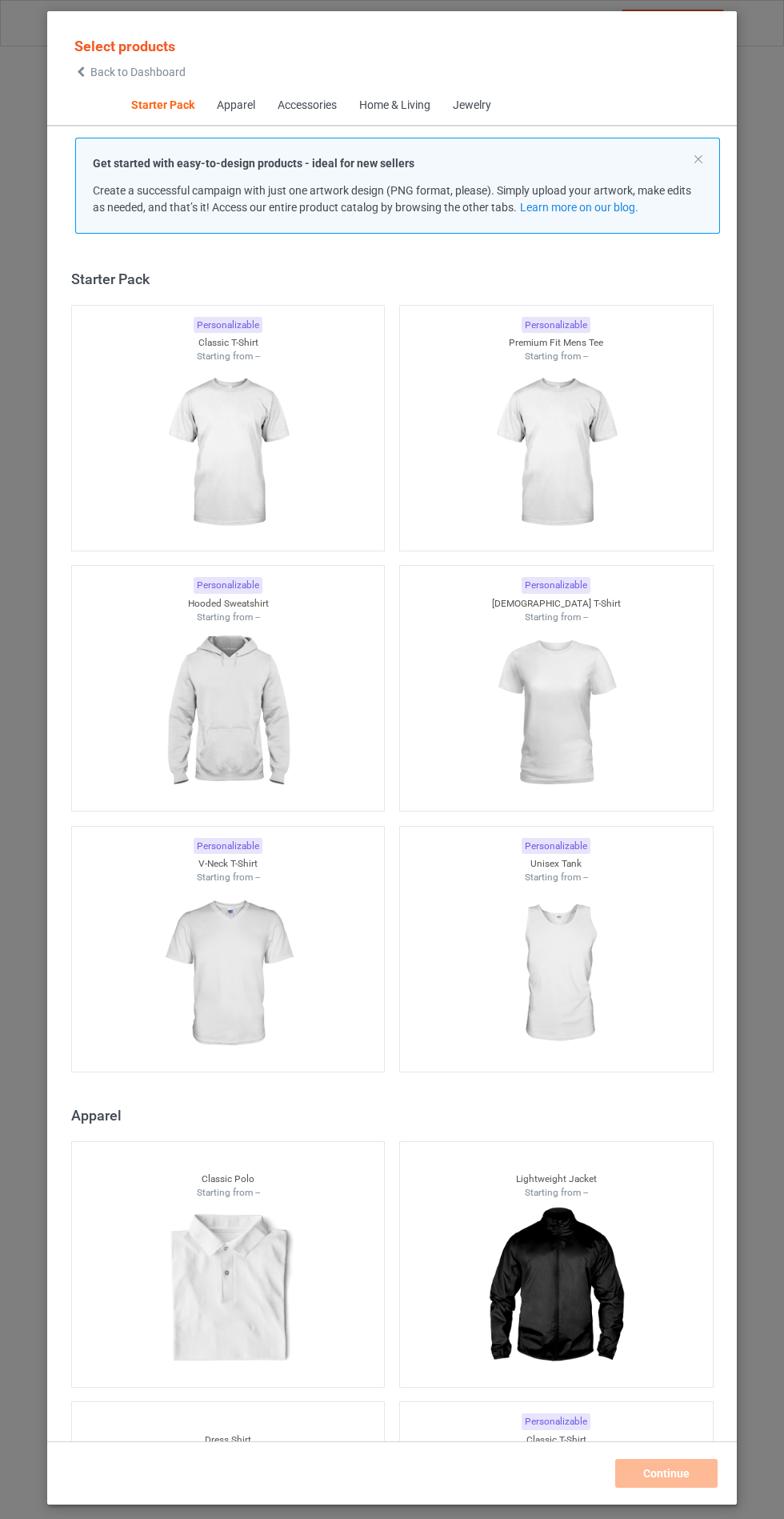
scroll to position [19, 0]
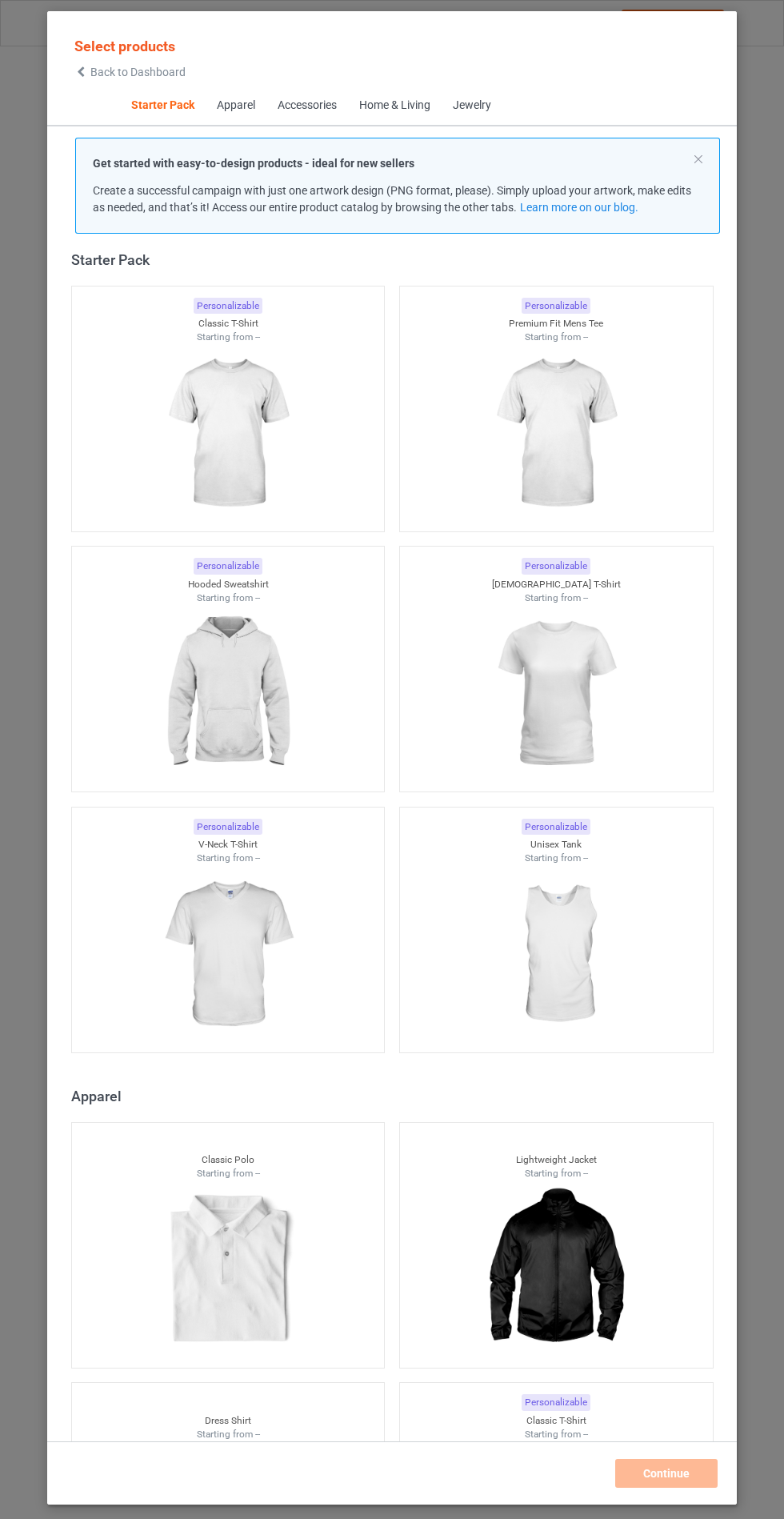
click at [315, 689] on div at bounding box center [228, 693] width 313 height 179
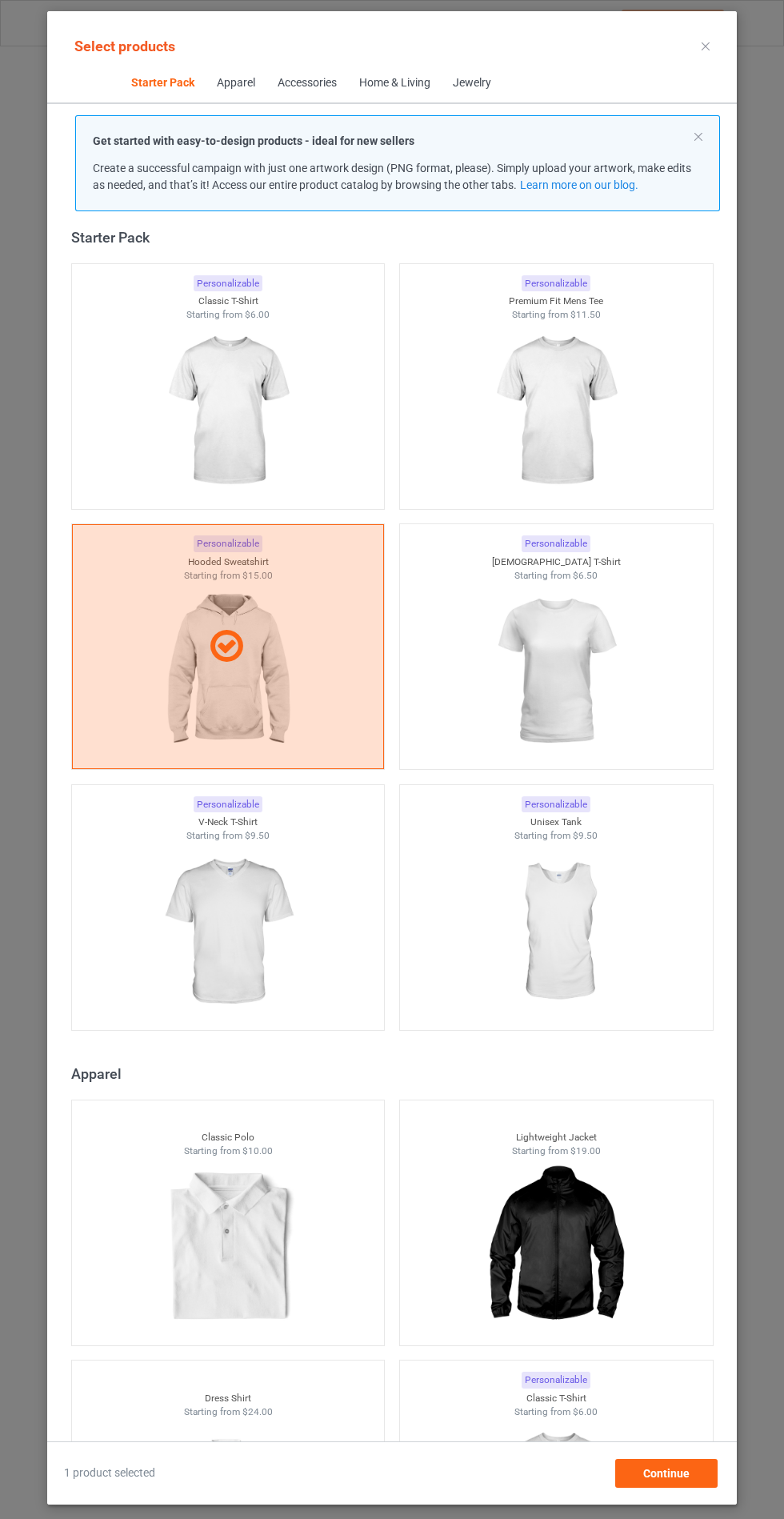
scroll to position [93, 0]
click at [287, 843] on img at bounding box center [227, 932] width 143 height 179
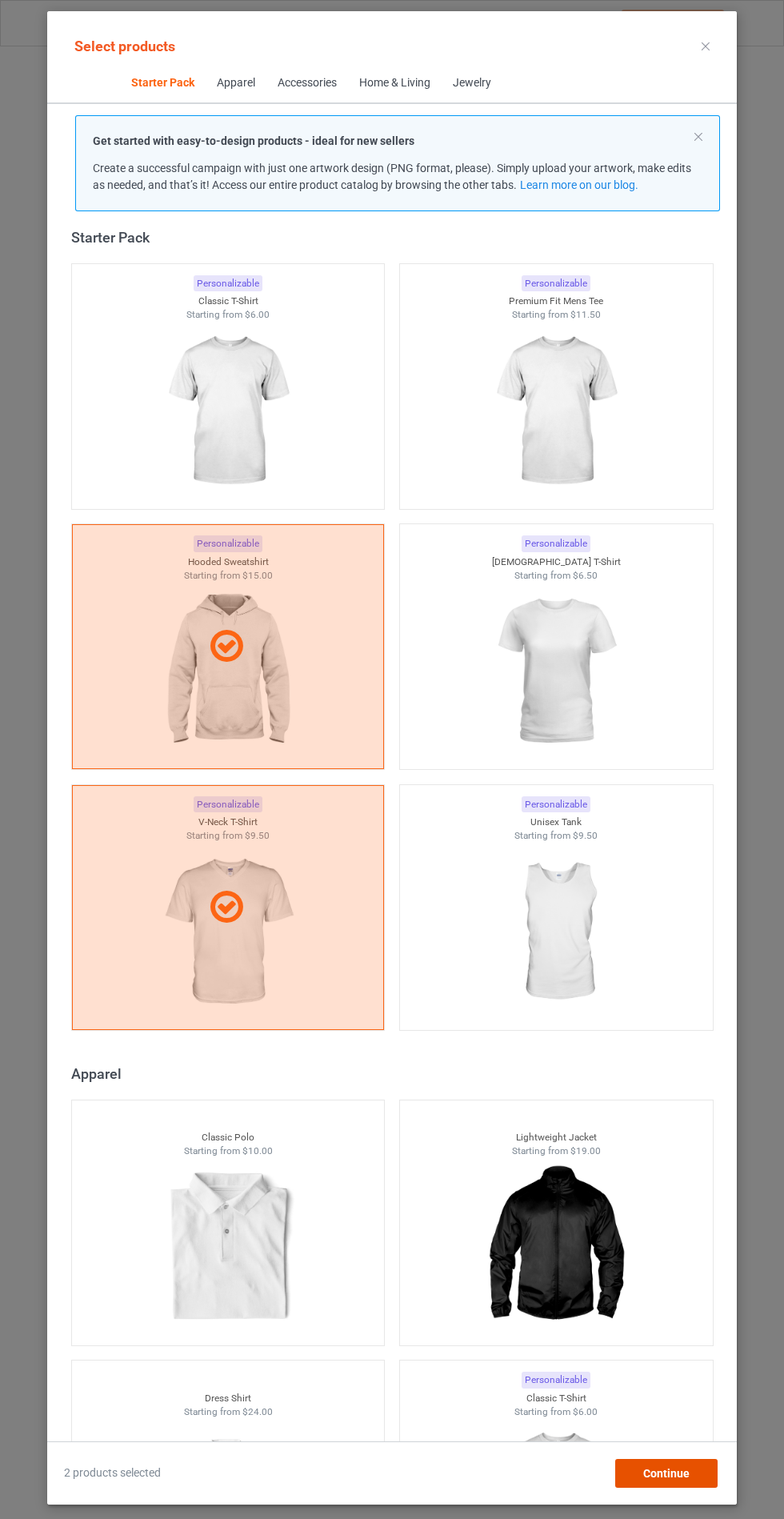
click at [693, 1487] on div "Continue" at bounding box center [666, 1474] width 102 height 29
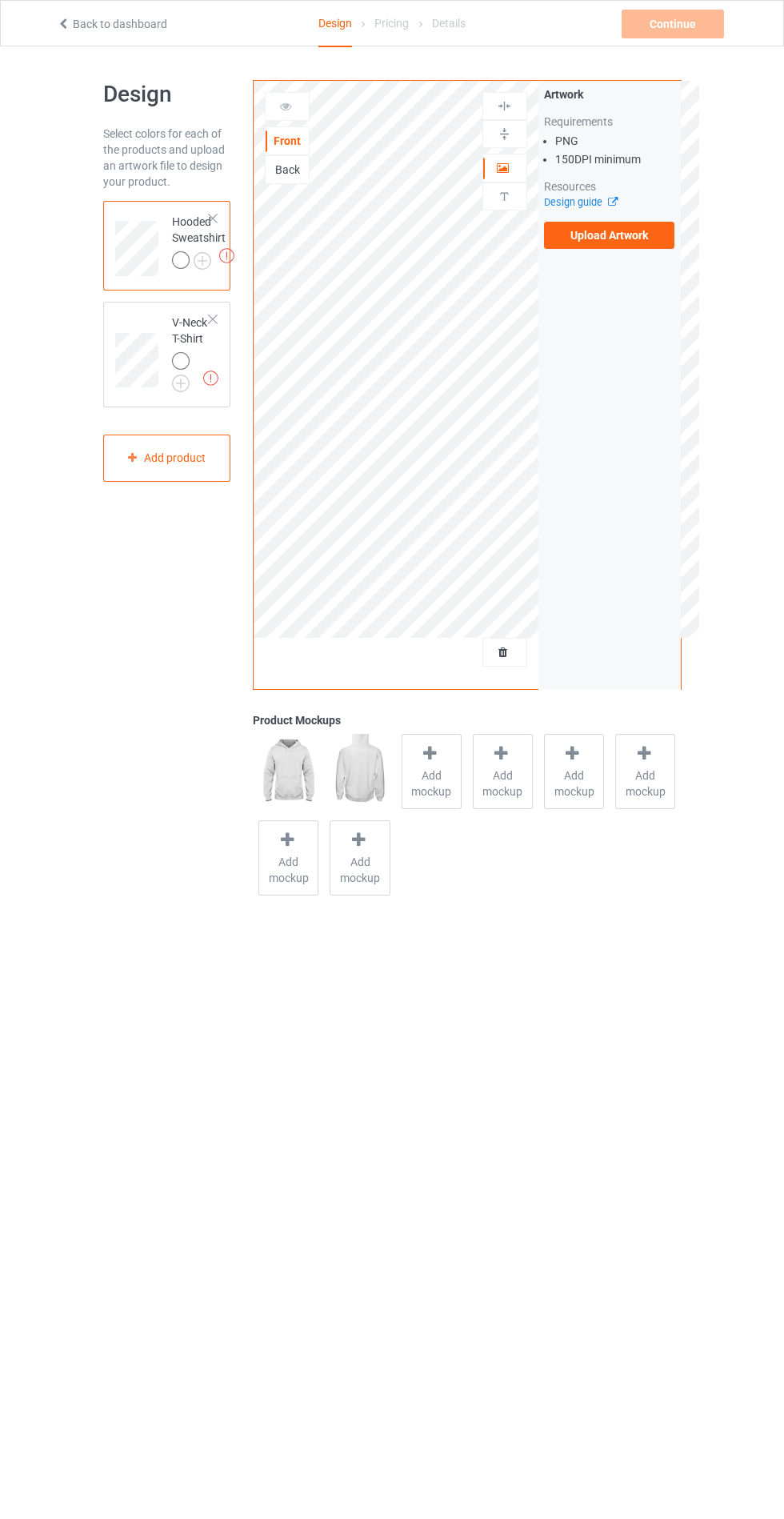
click at [444, 794] on span "Add mockup" at bounding box center [431, 783] width 58 height 32
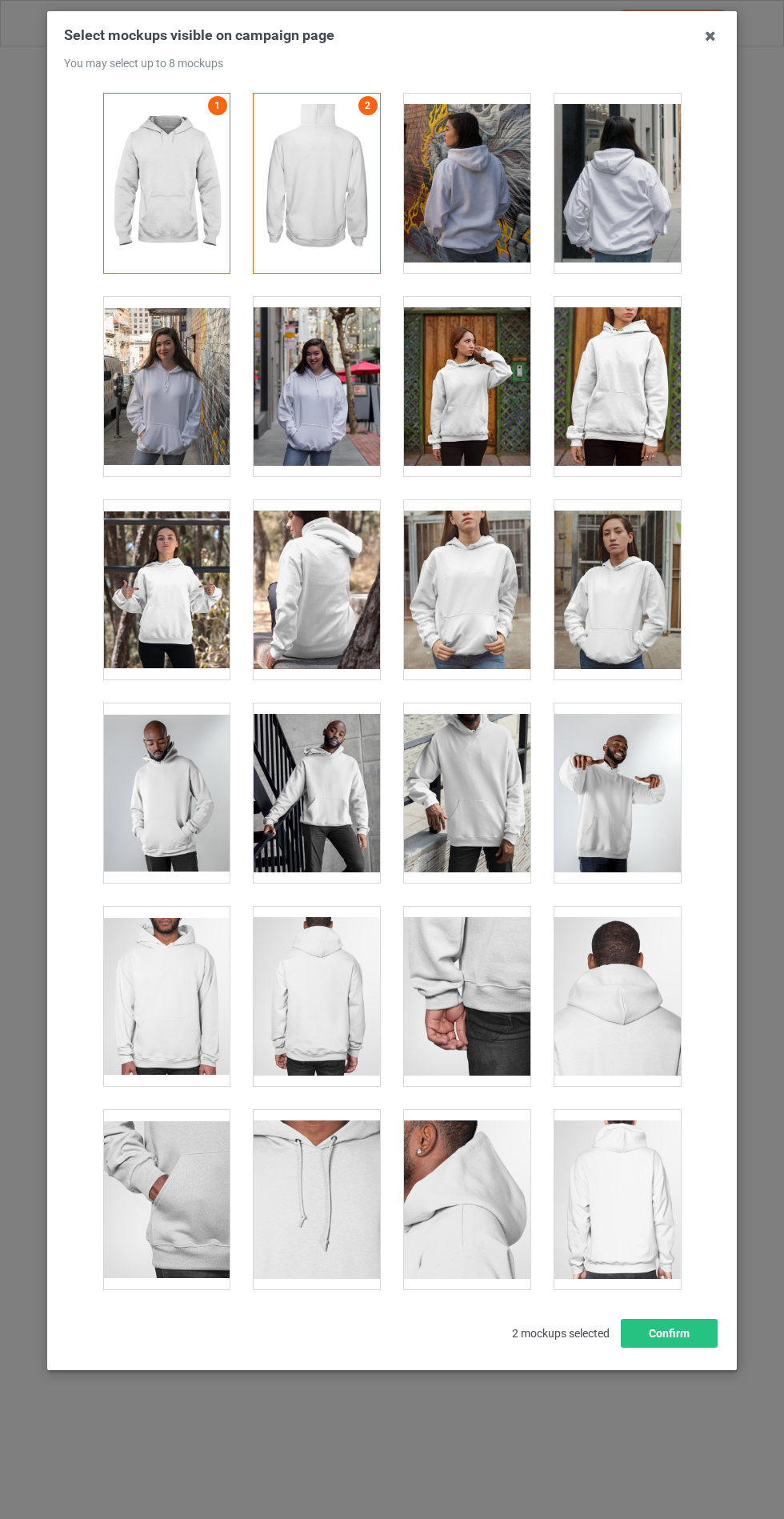
click at [709, 36] on icon at bounding box center [710, 36] width 26 height 26
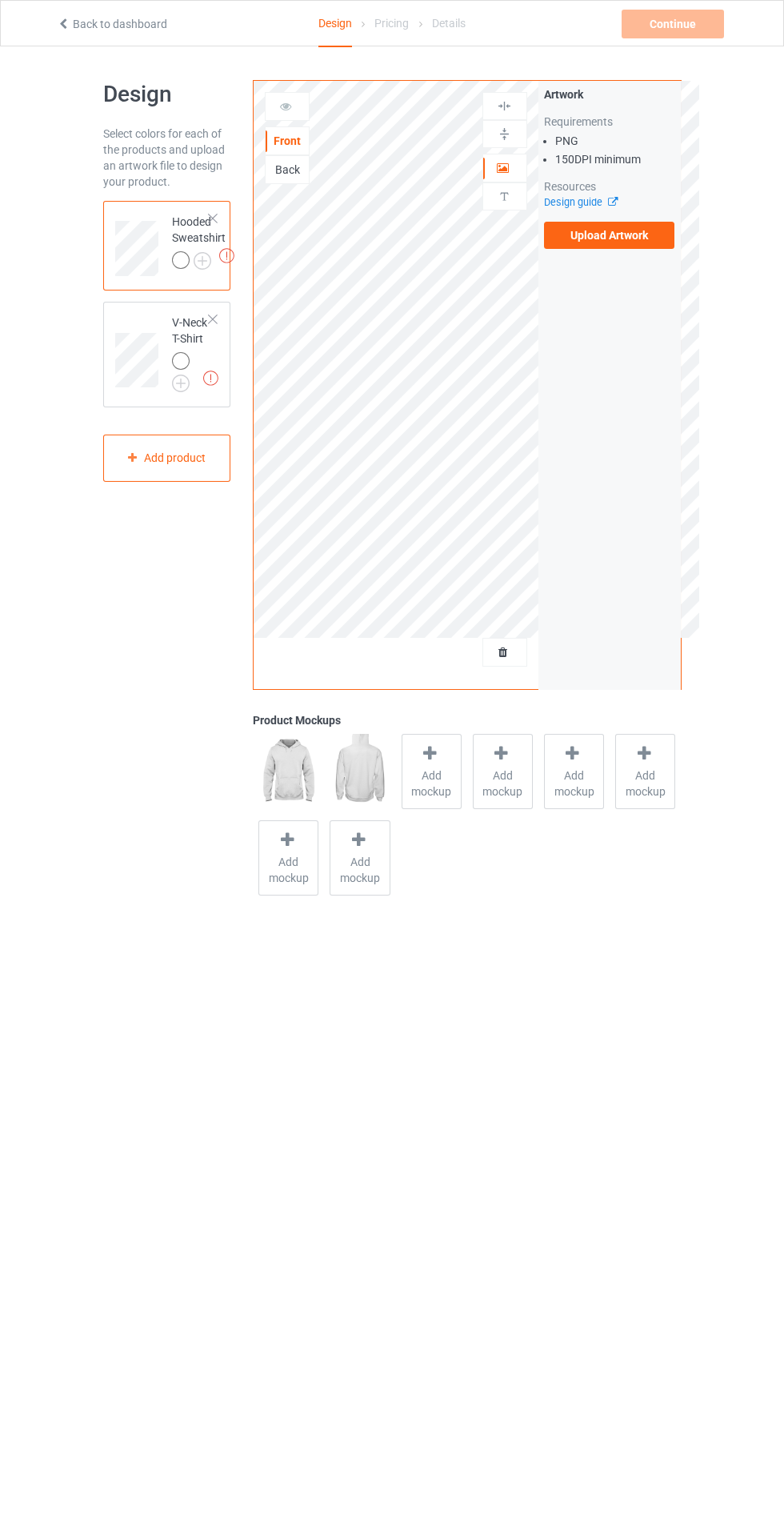
click at [297, 178] on div "Back" at bounding box center [287, 170] width 45 height 29
click at [286, 172] on div "Back" at bounding box center [287, 169] width 43 height 16
click at [433, 787] on span "Add mockup" at bounding box center [431, 783] width 58 height 32
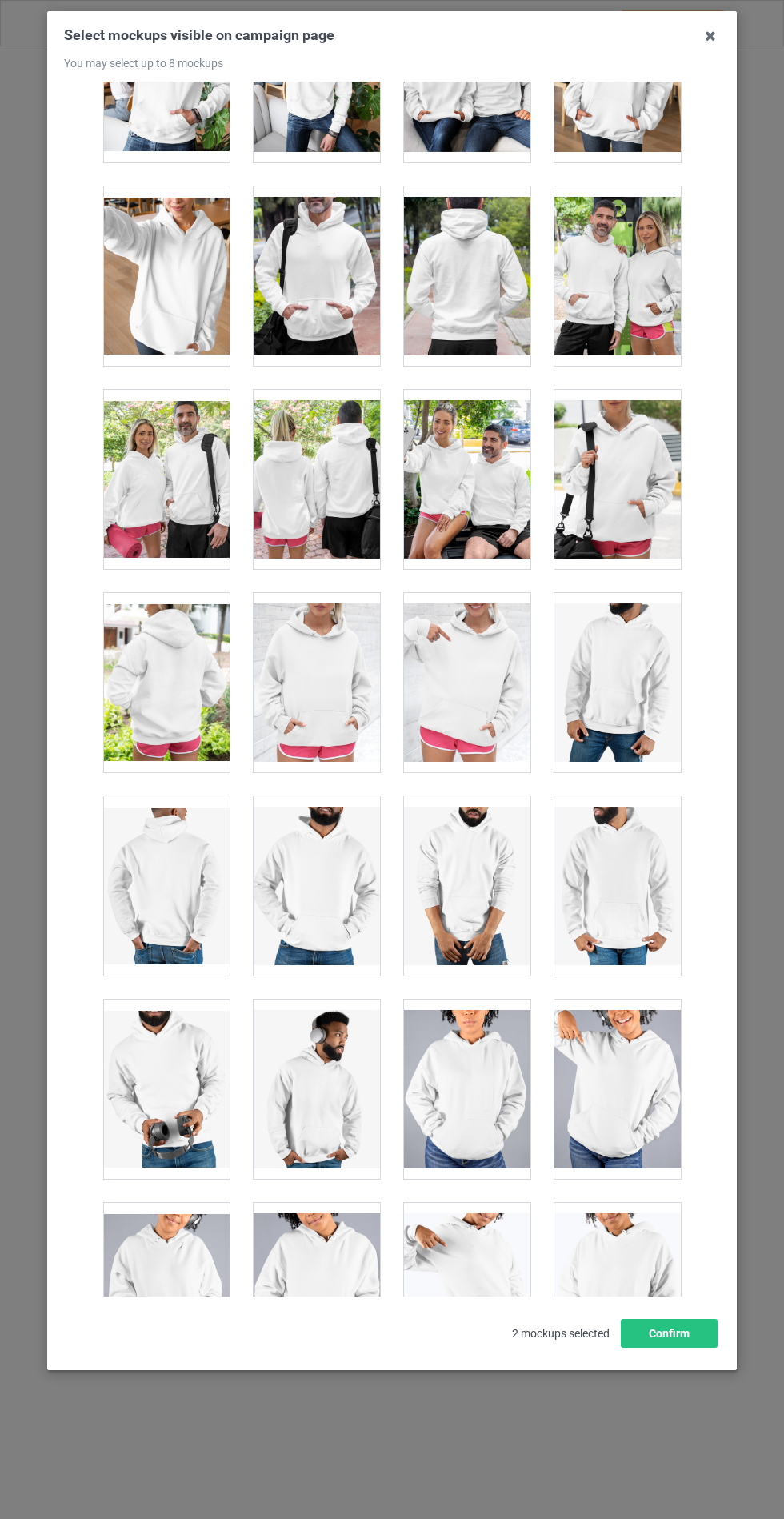
scroll to position [12705, 0]
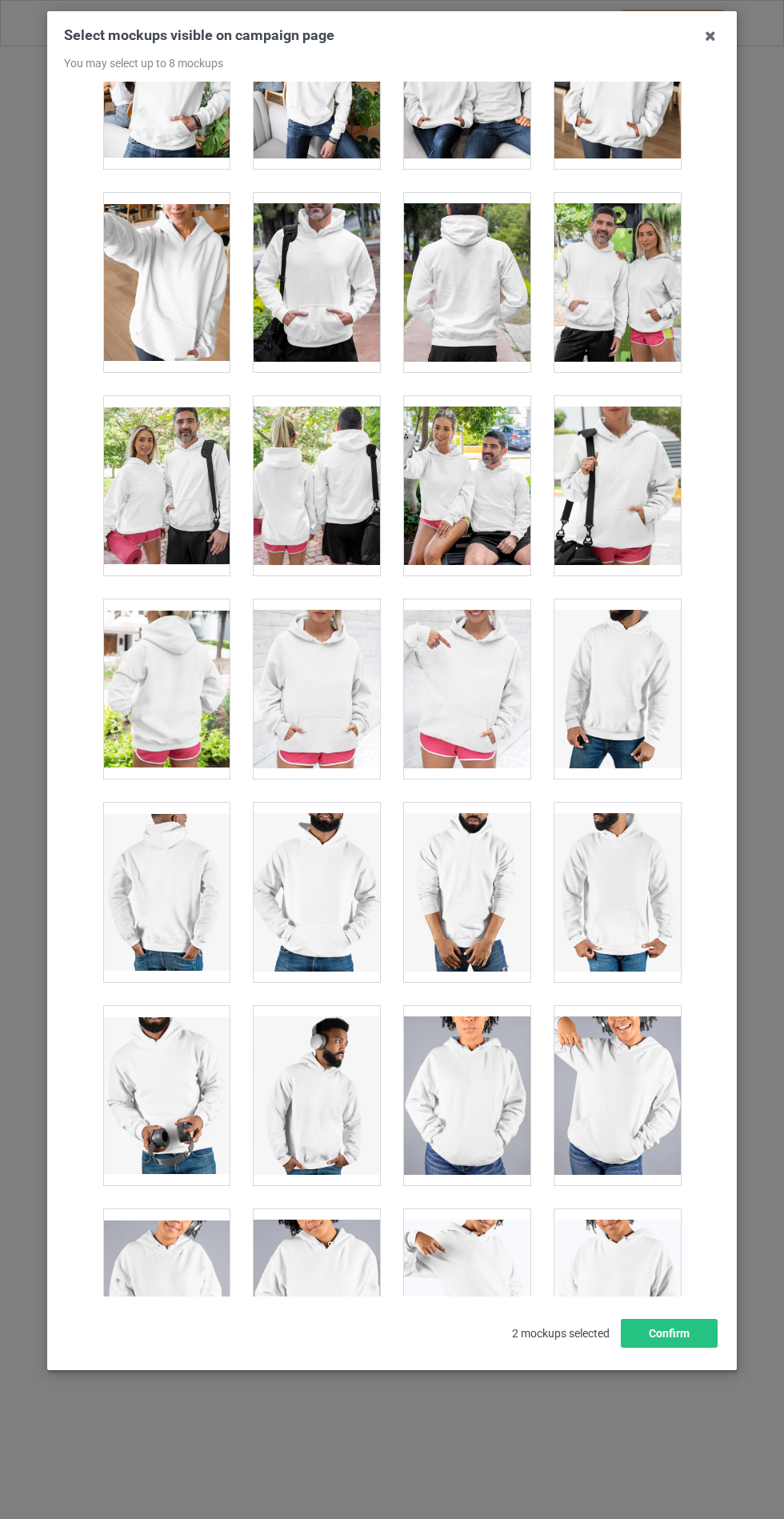
click at [518, 282] on div at bounding box center [467, 282] width 126 height 179
click at [199, 690] on div at bounding box center [166, 688] width 126 height 179
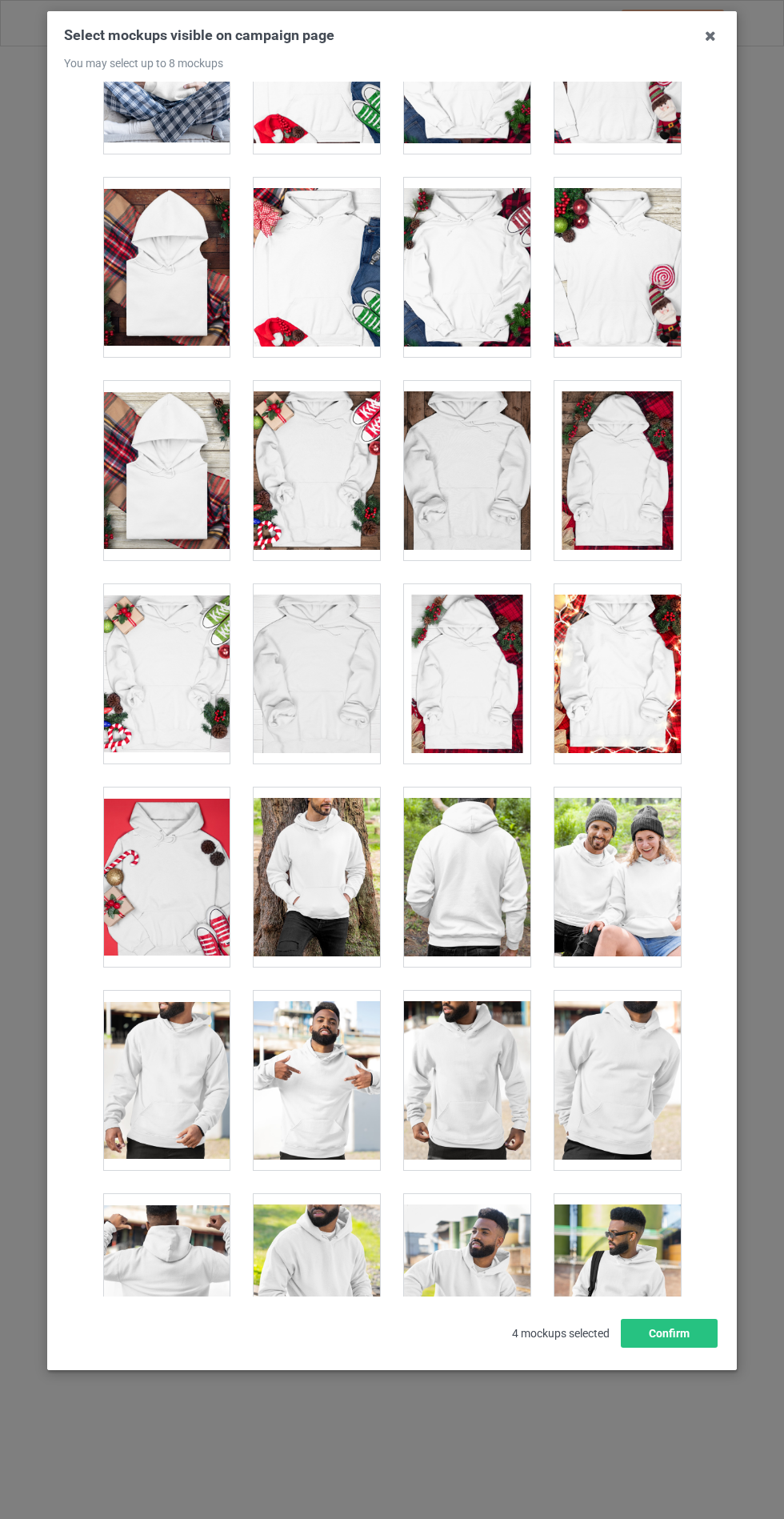
scroll to position [11076, 0]
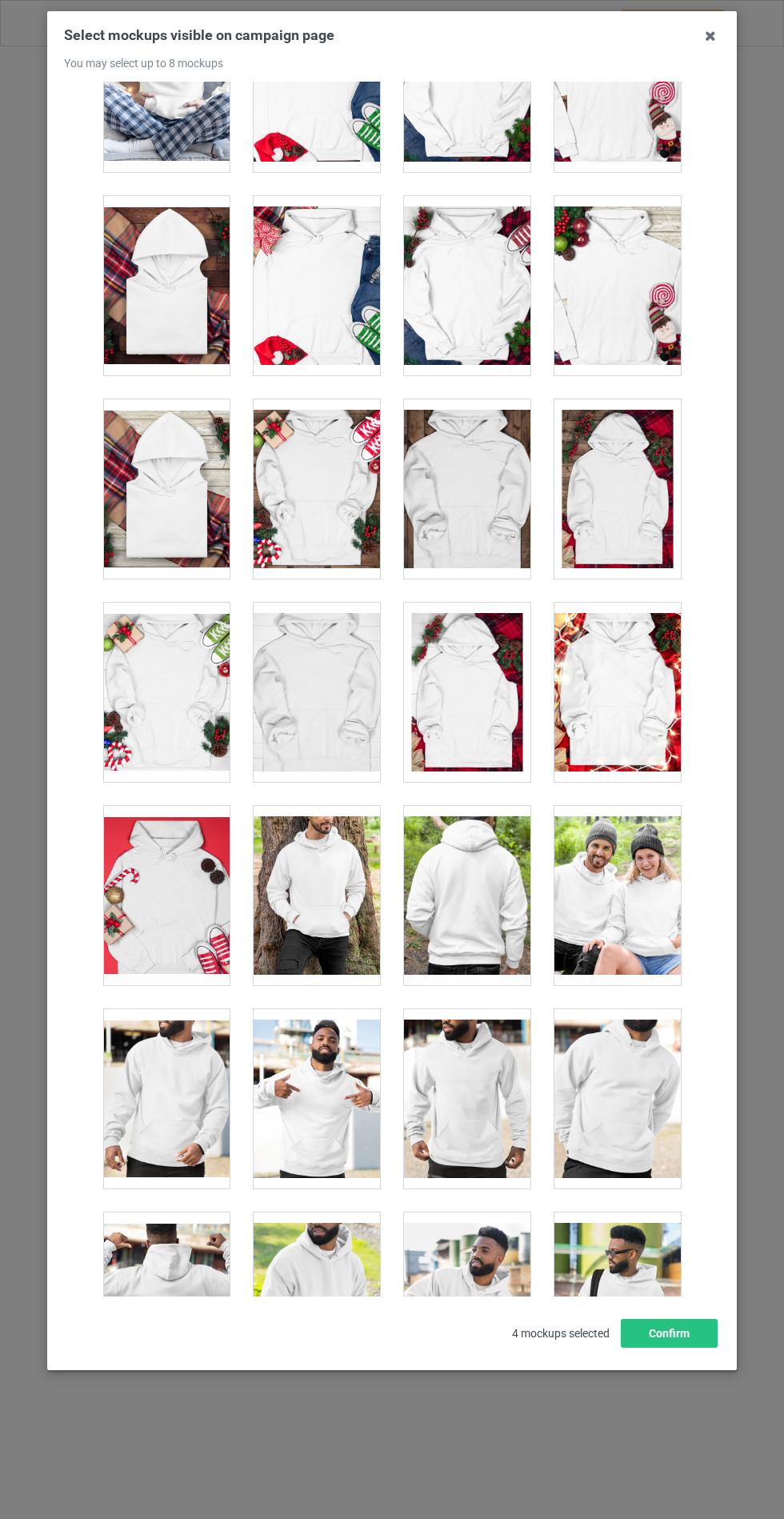
click at [500, 866] on div at bounding box center [467, 895] width 126 height 179
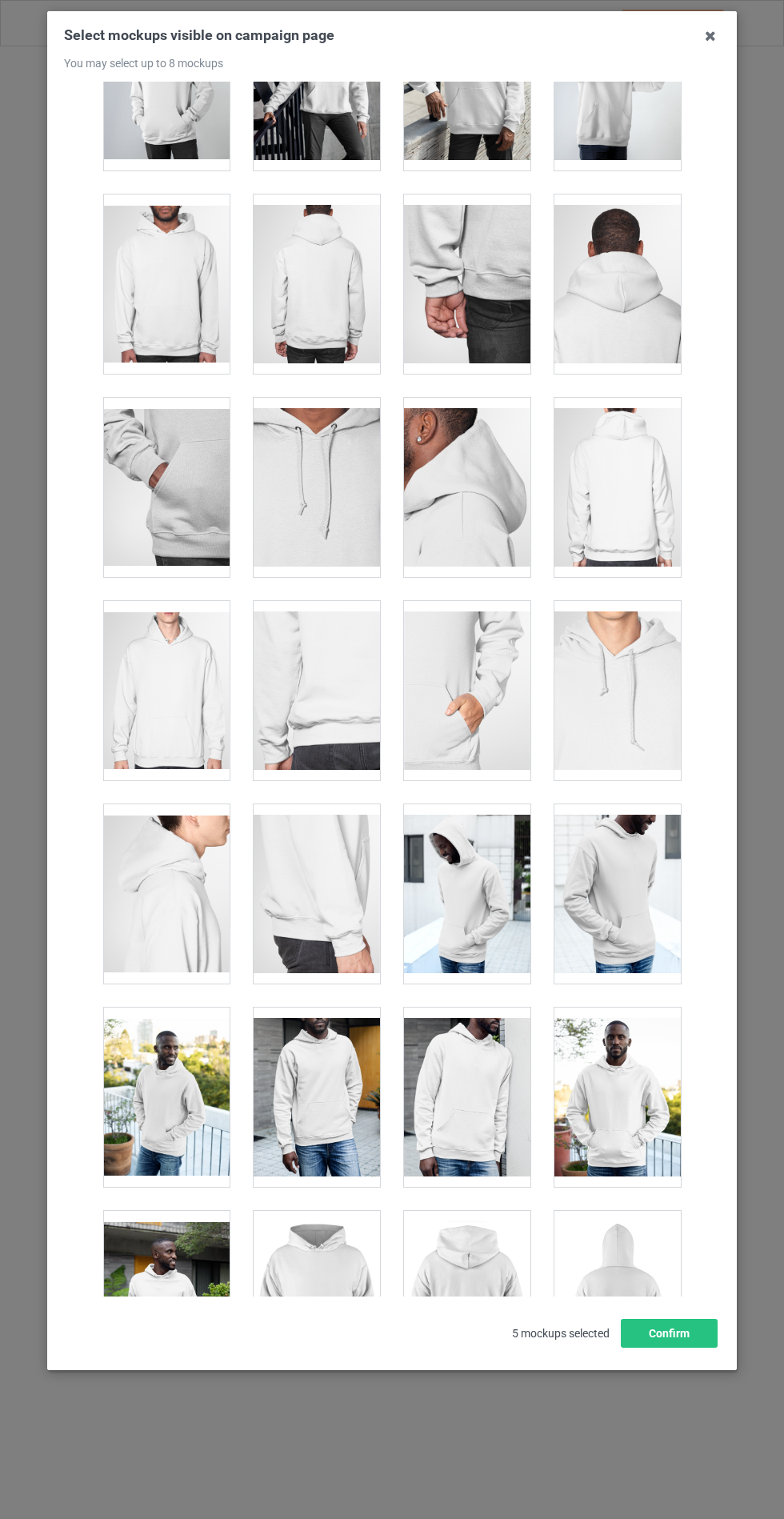
scroll to position [647, 0]
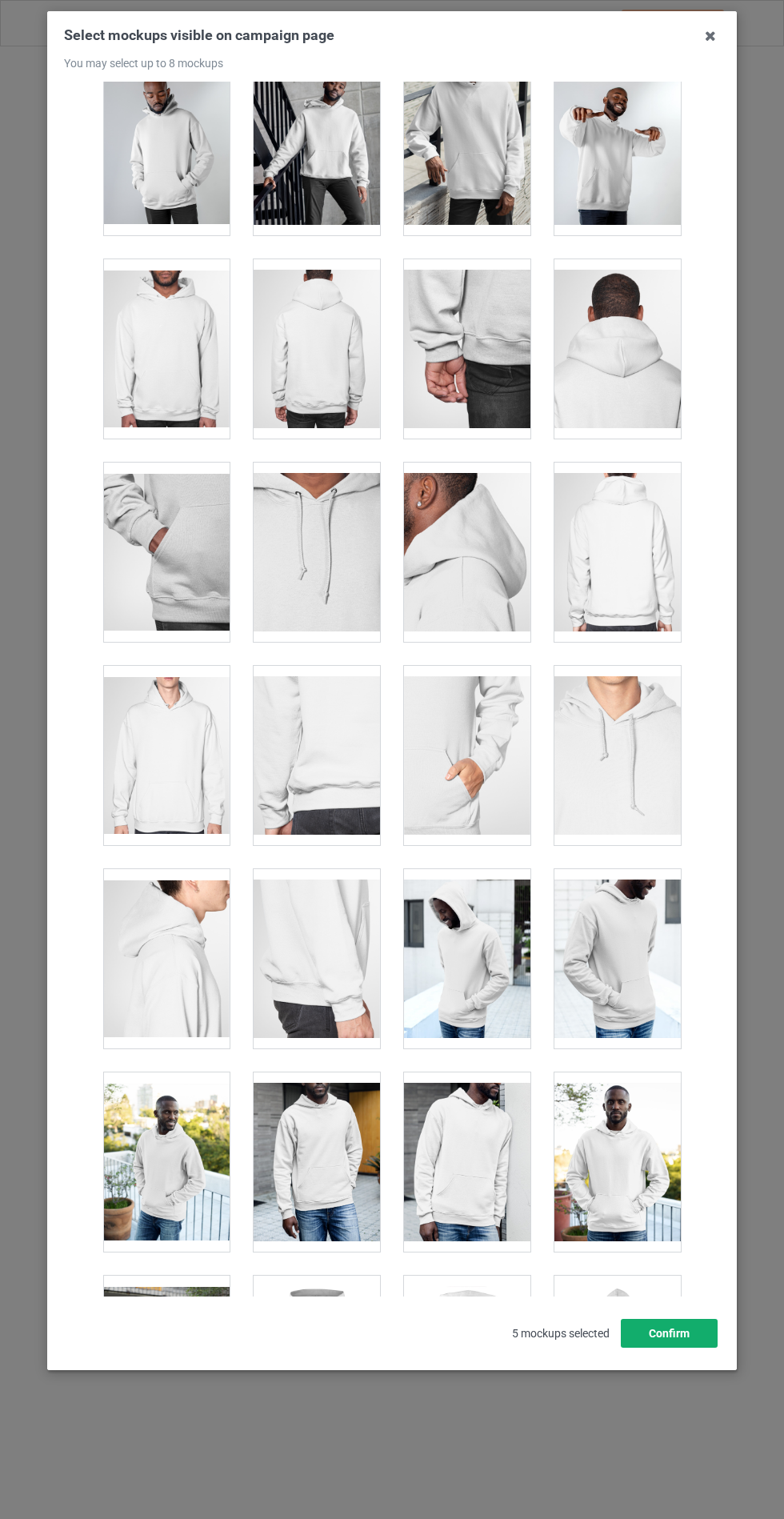
click at [680, 1347] on button "Confirm" at bounding box center [669, 1334] width 97 height 29
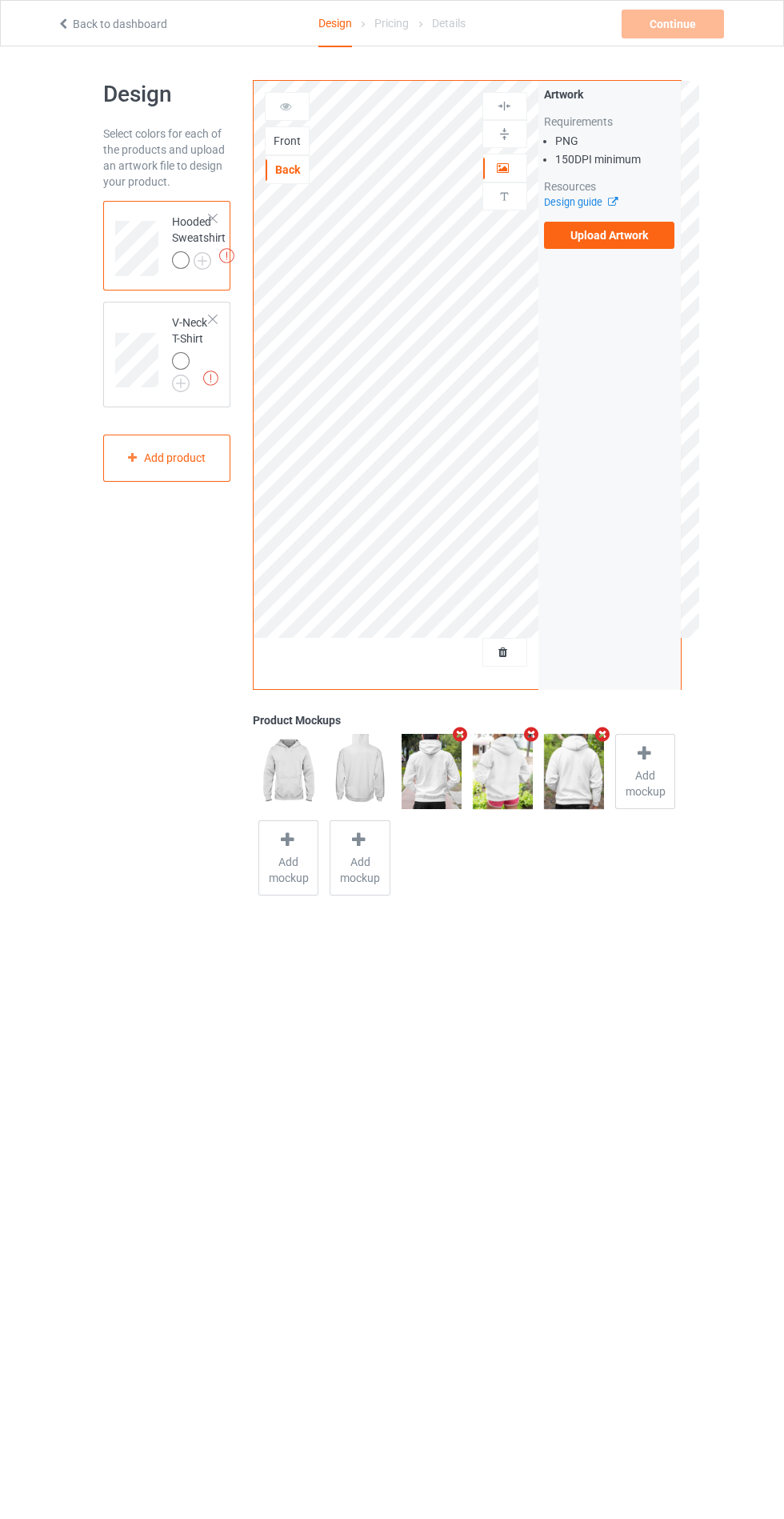
click at [632, 235] on label "Upload Artwork" at bounding box center [609, 235] width 131 height 27
click at [0, 0] on input "Upload Artwork" at bounding box center [0, 0] width 0 height 0
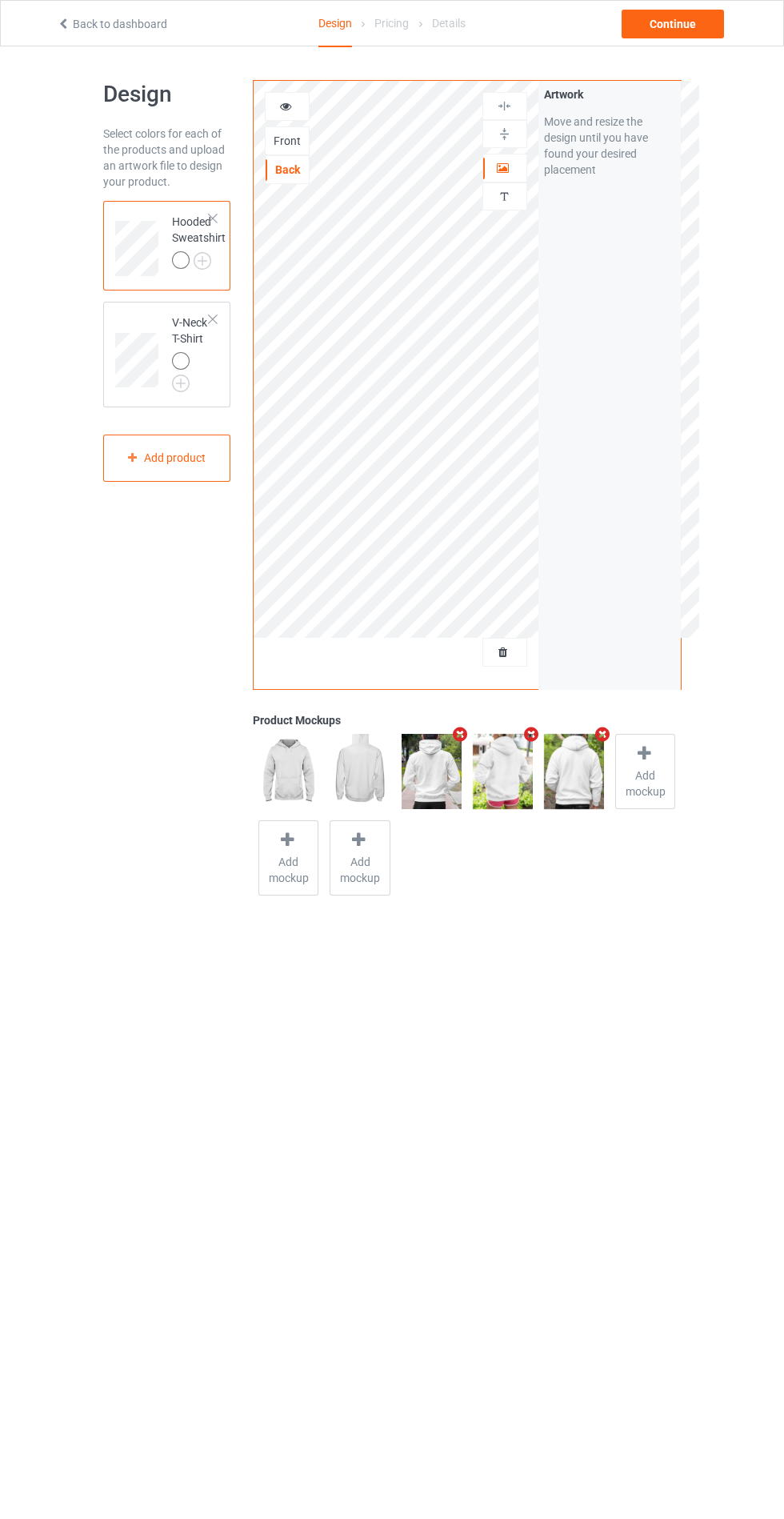
click at [158, 312] on td at bounding box center [139, 354] width 48 height 93
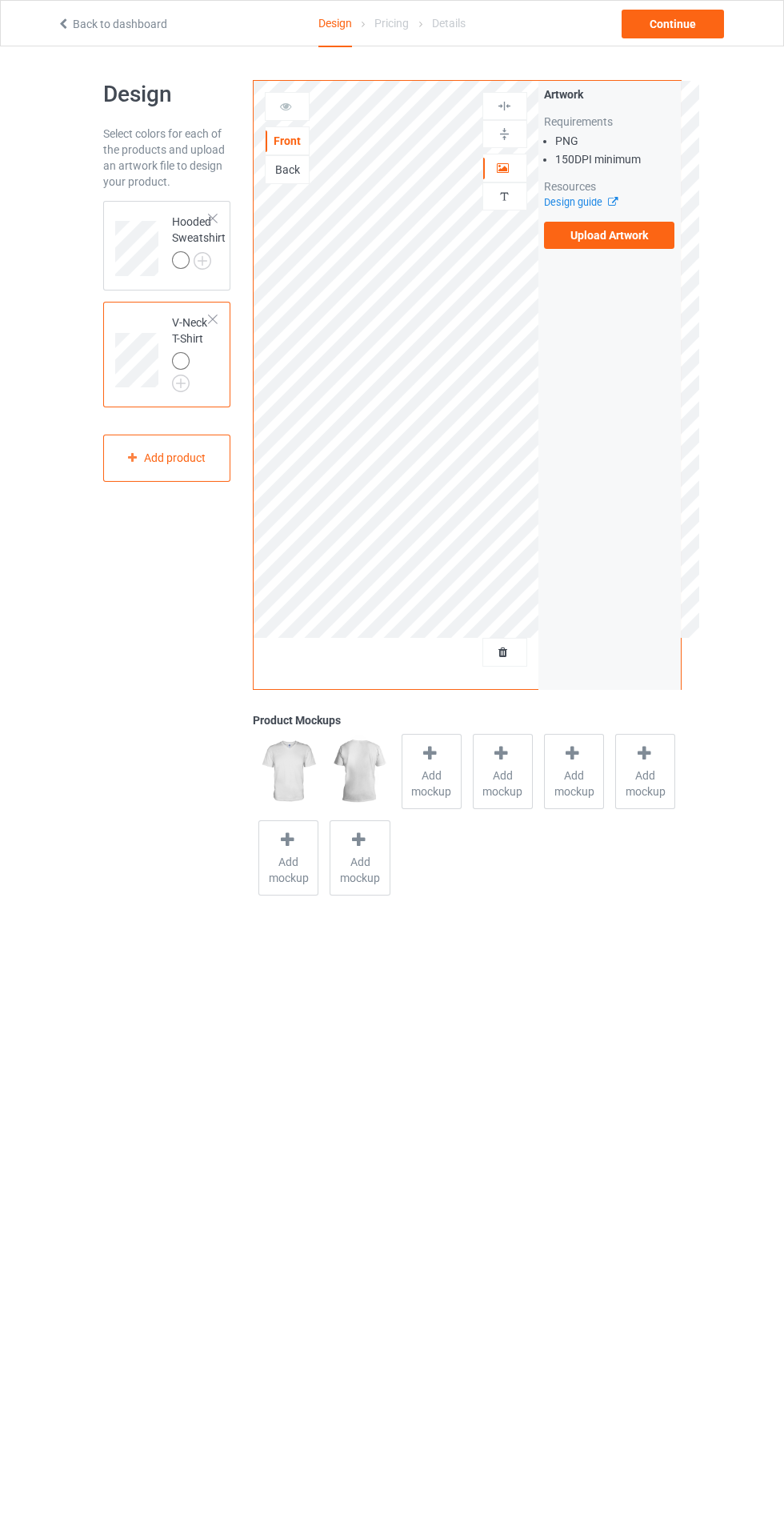
click at [0, 0] on img at bounding box center [0, 0] width 0 height 0
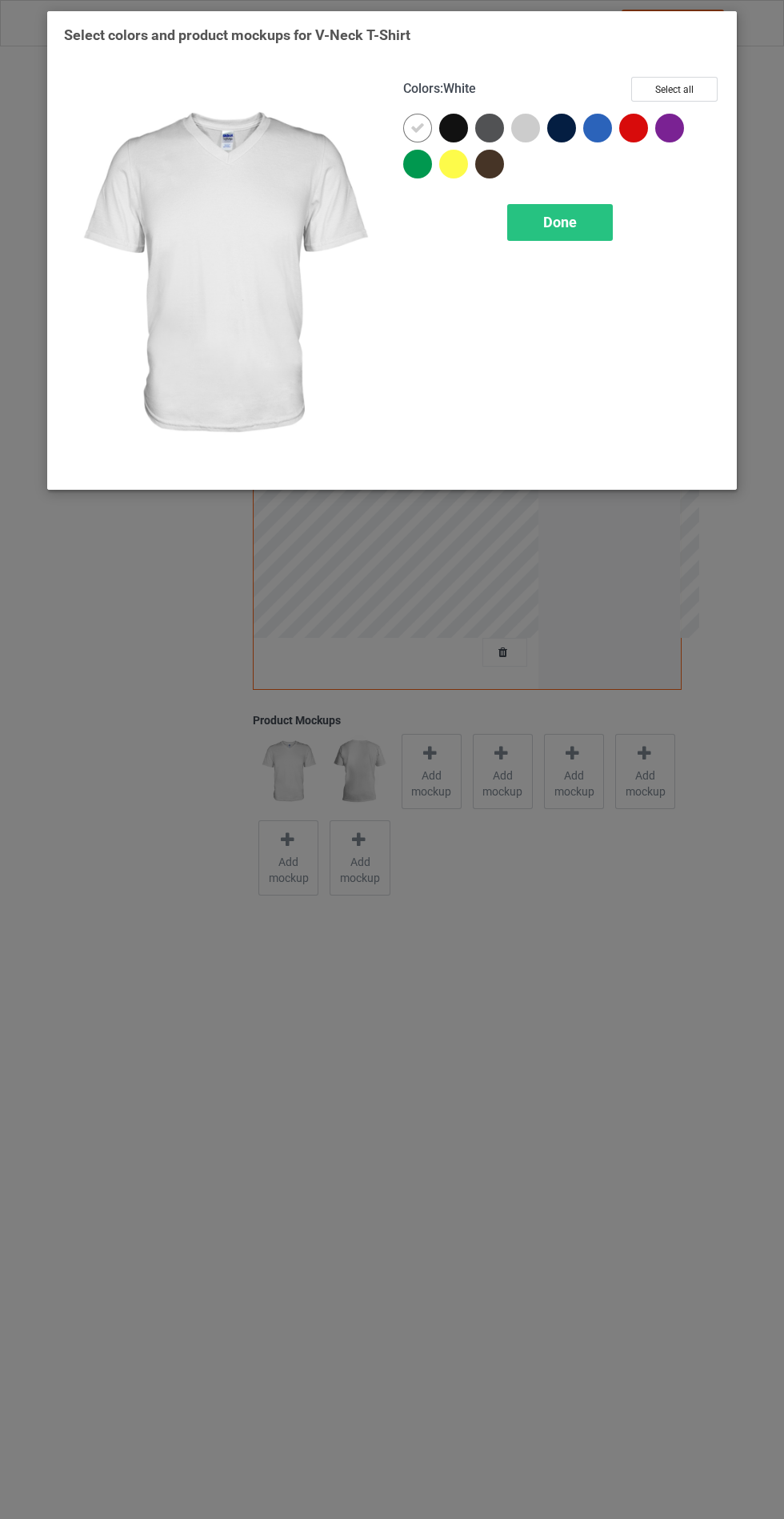
click at [517, 135] on div at bounding box center [526, 128] width 29 height 29
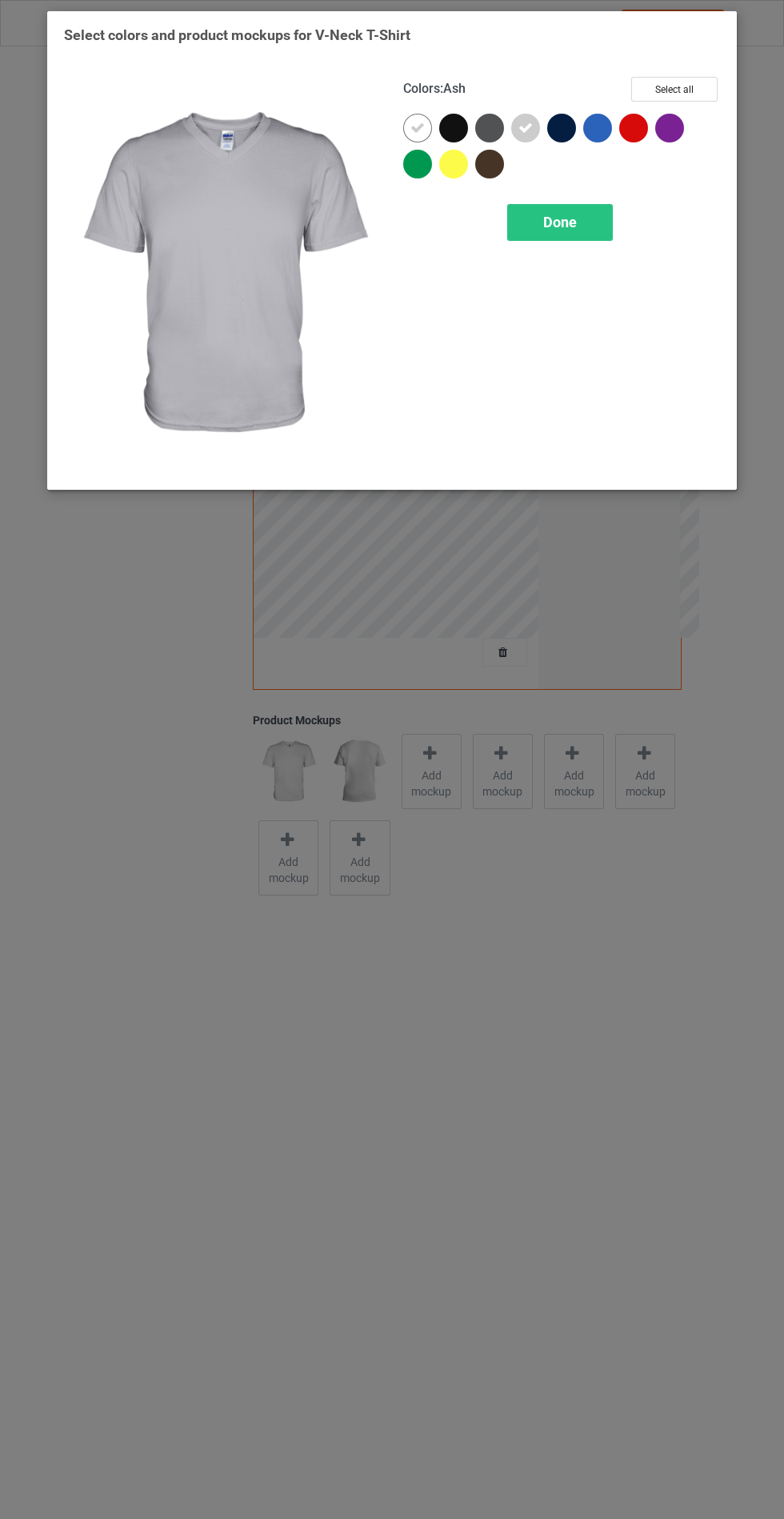
click at [569, 225] on span "Done" at bounding box center [559, 222] width 33 height 17
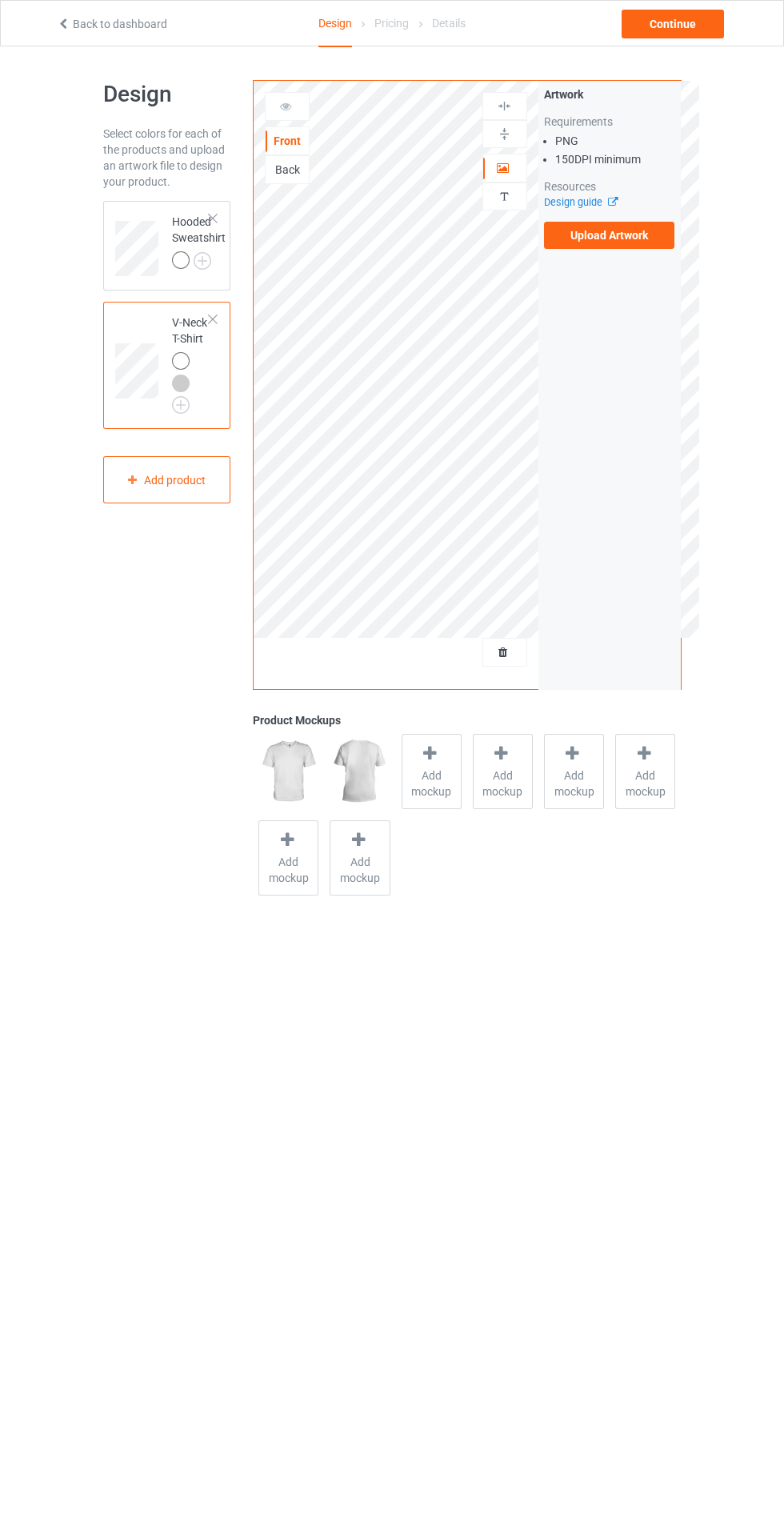
click at [0, 0] on img at bounding box center [0, 0] width 0 height 0
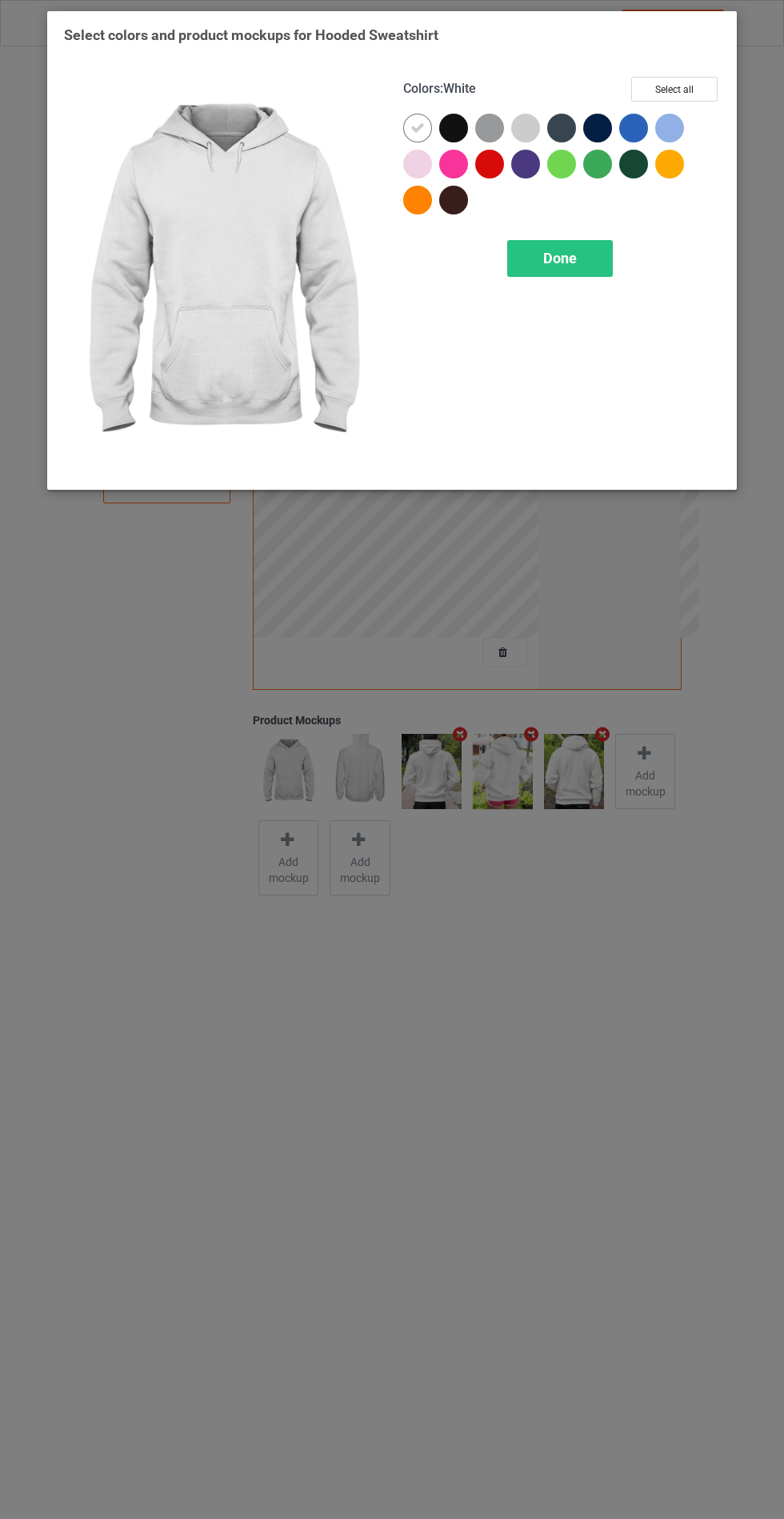
click at [515, 144] on div at bounding box center [529, 131] width 36 height 36
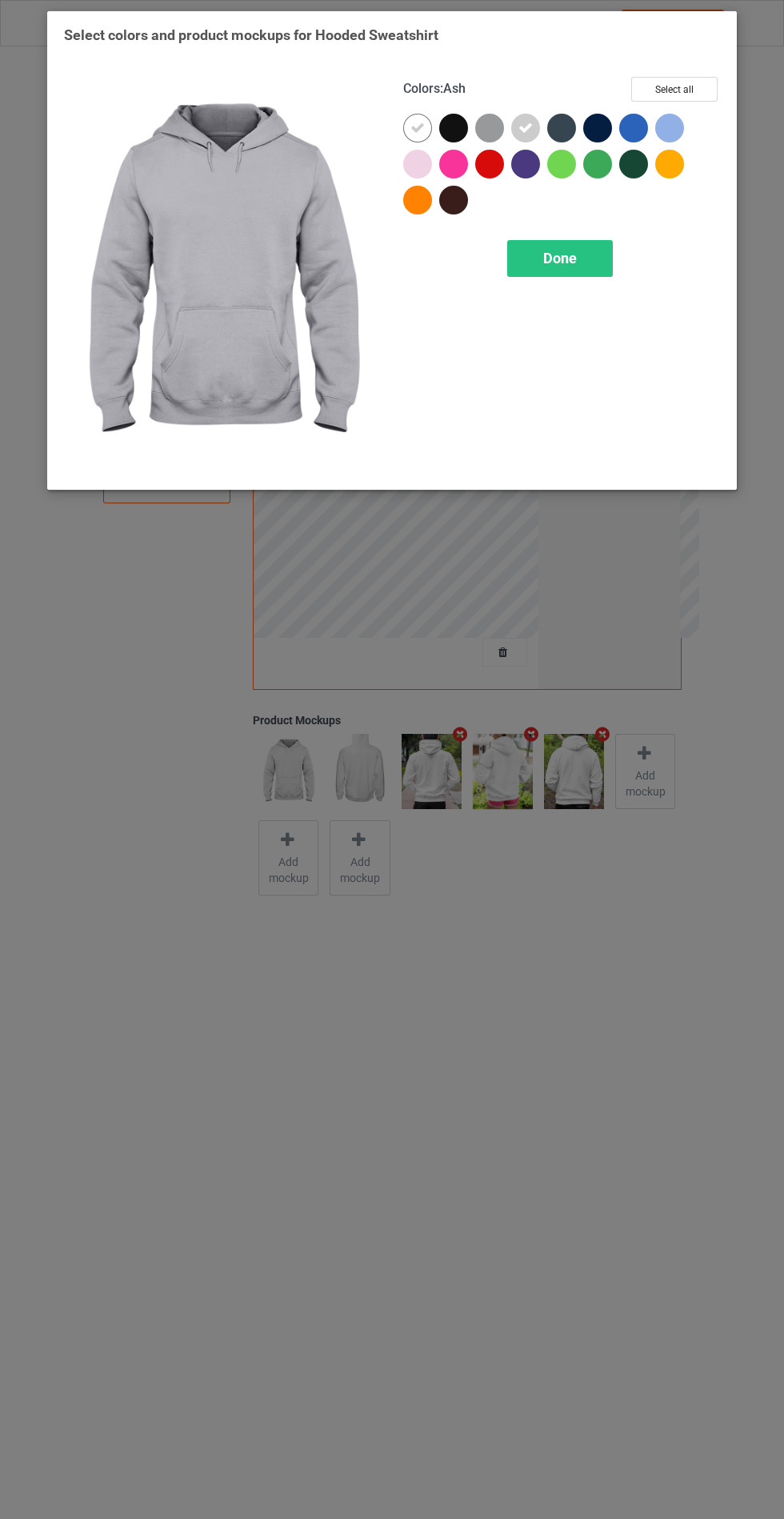
click at [656, 132] on div at bounding box center [670, 128] width 29 height 29
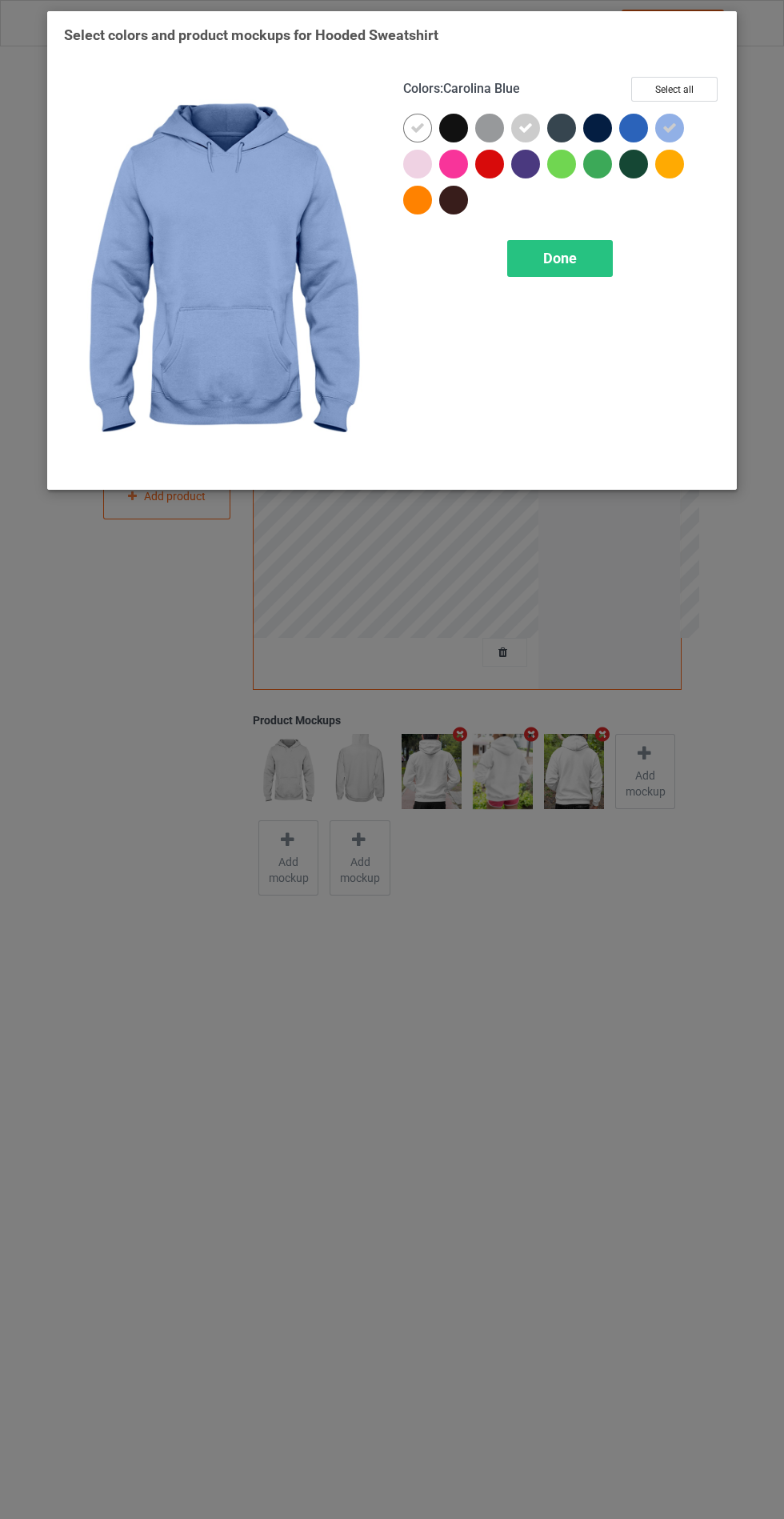
click at [420, 152] on div at bounding box center [418, 164] width 29 height 29
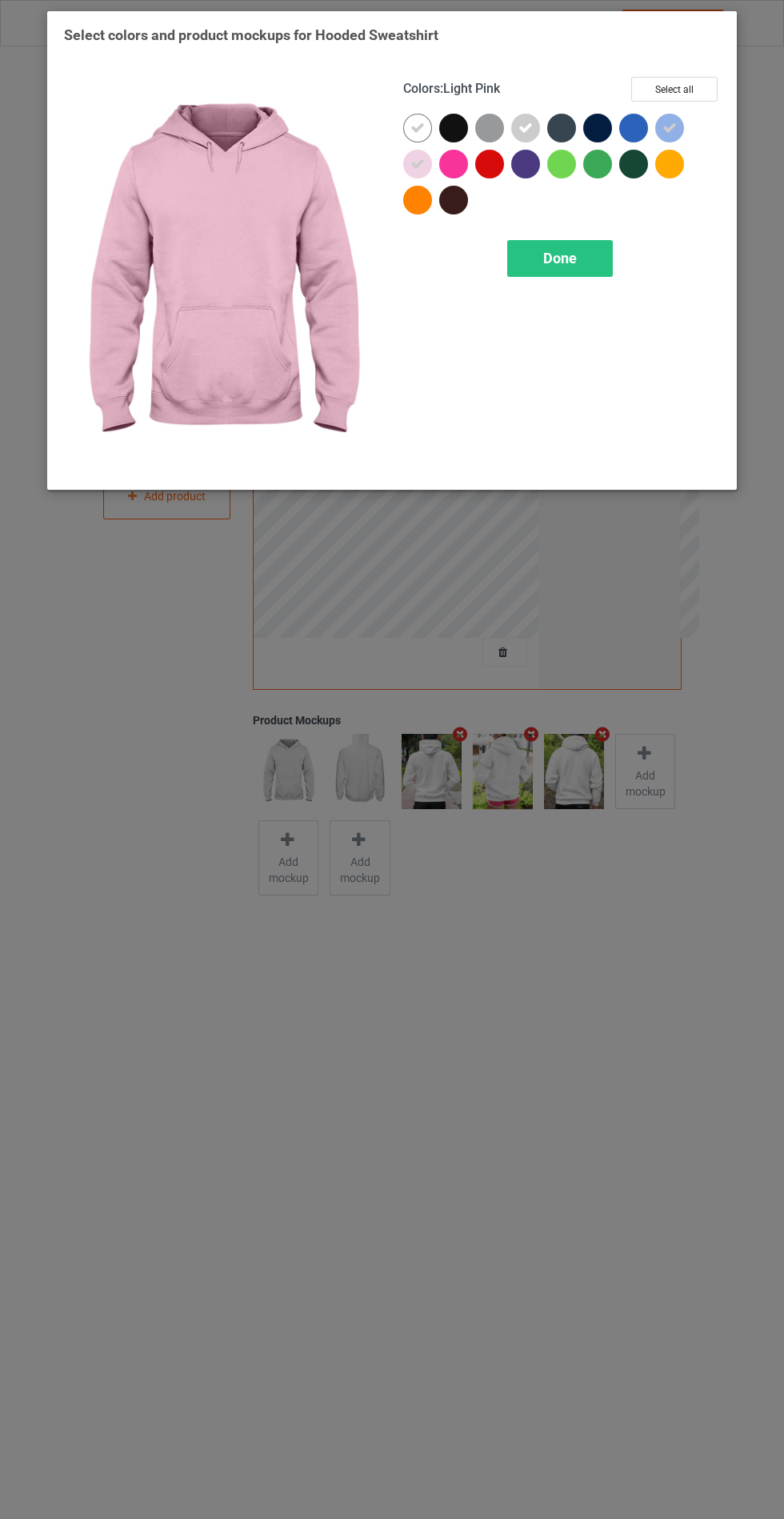
click at [574, 269] on div "Done" at bounding box center [559, 258] width 106 height 37
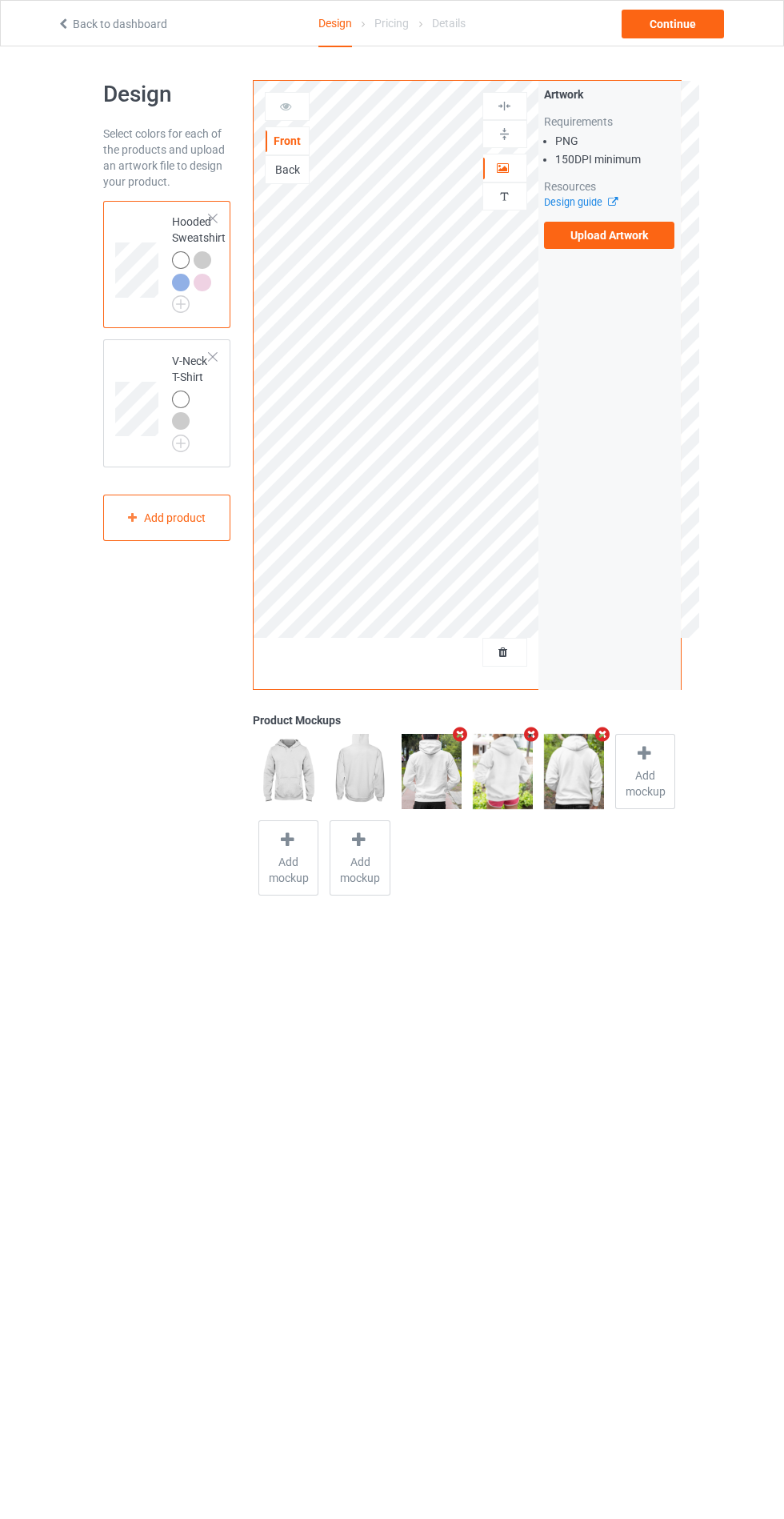
click at [136, 360] on td at bounding box center [139, 402] width 48 height 114
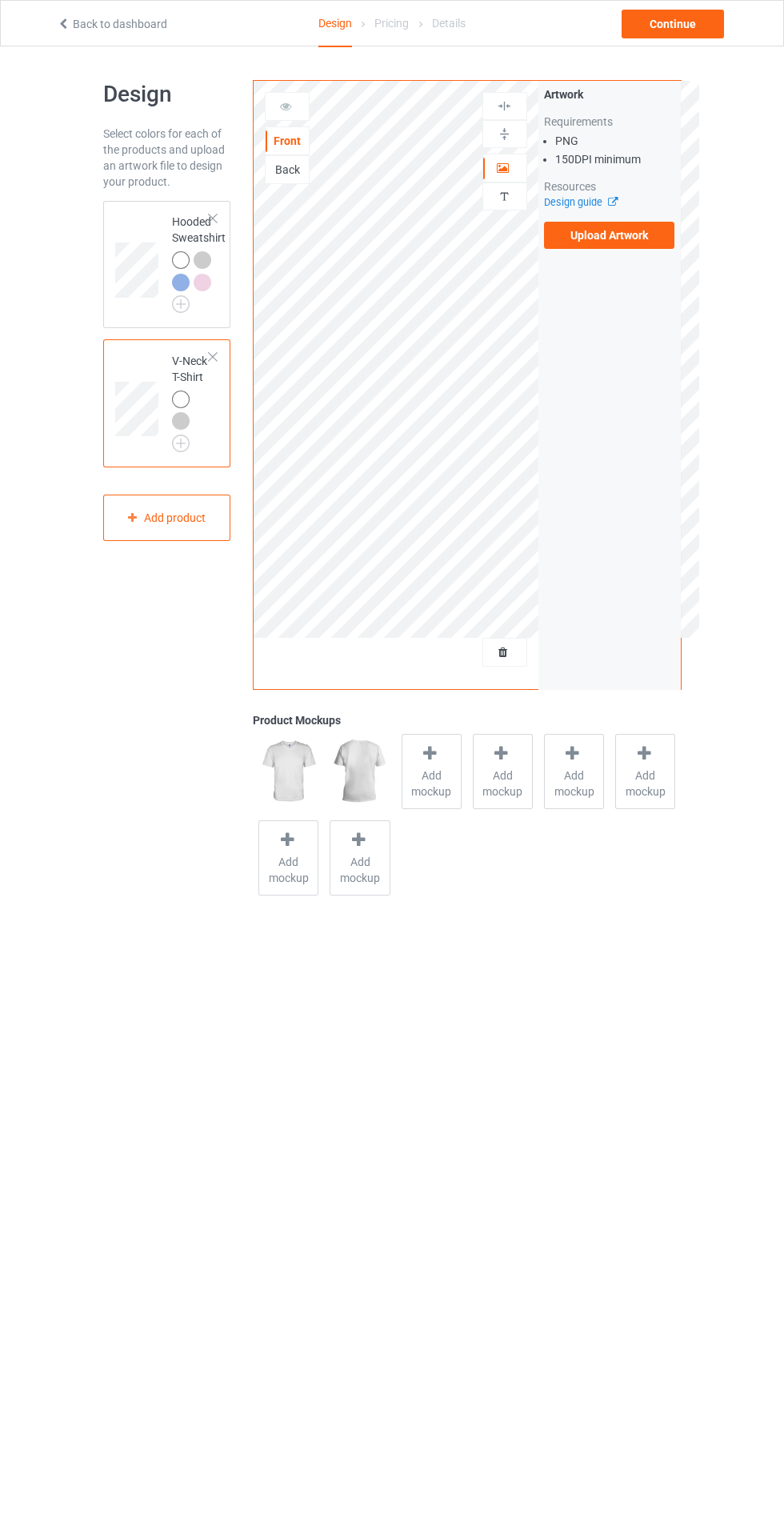
click at [419, 775] on span "Add mockup" at bounding box center [431, 783] width 58 height 32
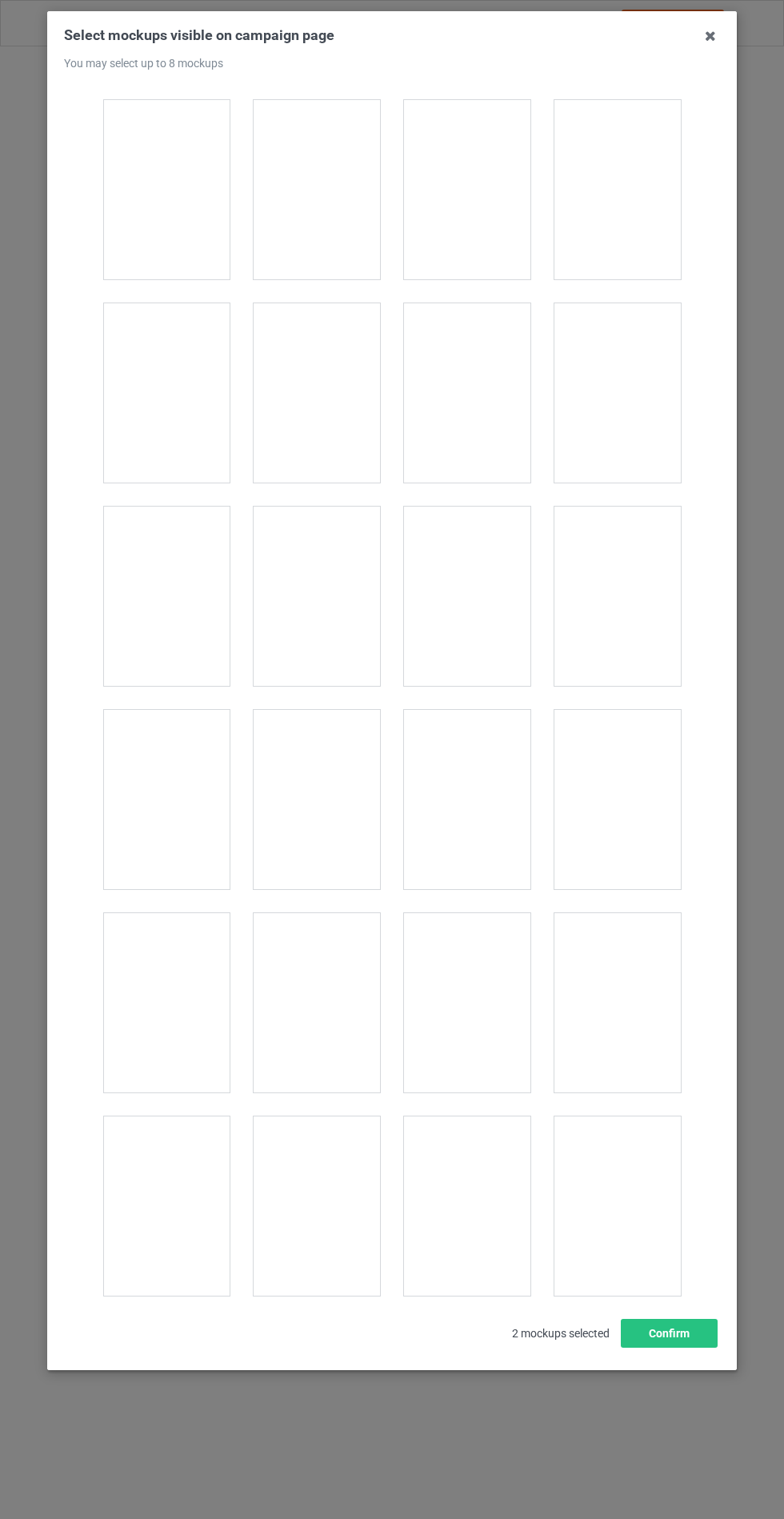
scroll to position [814, 0]
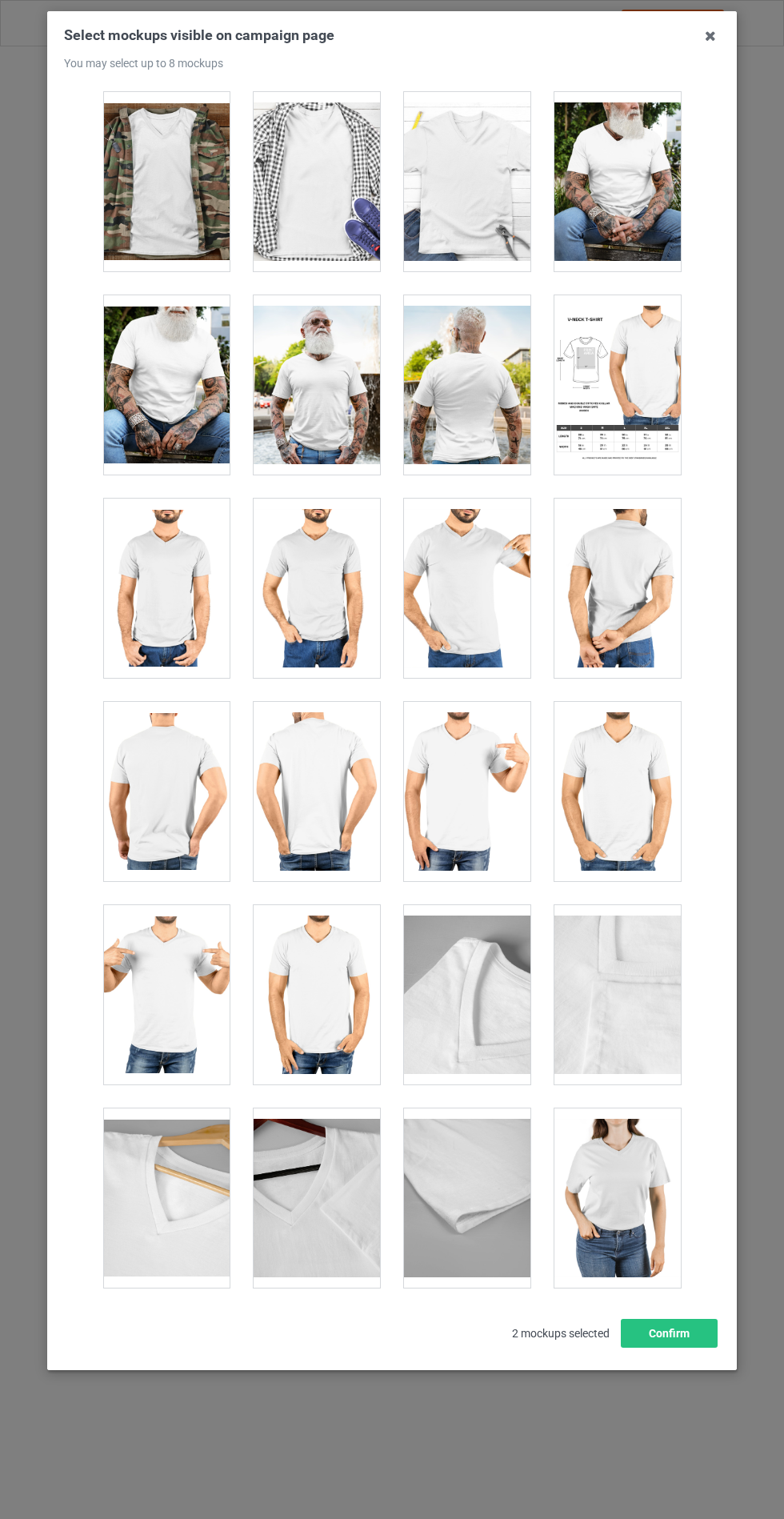
click at [202, 803] on div at bounding box center [166, 791] width 126 height 179
click at [342, 818] on div at bounding box center [317, 791] width 126 height 179
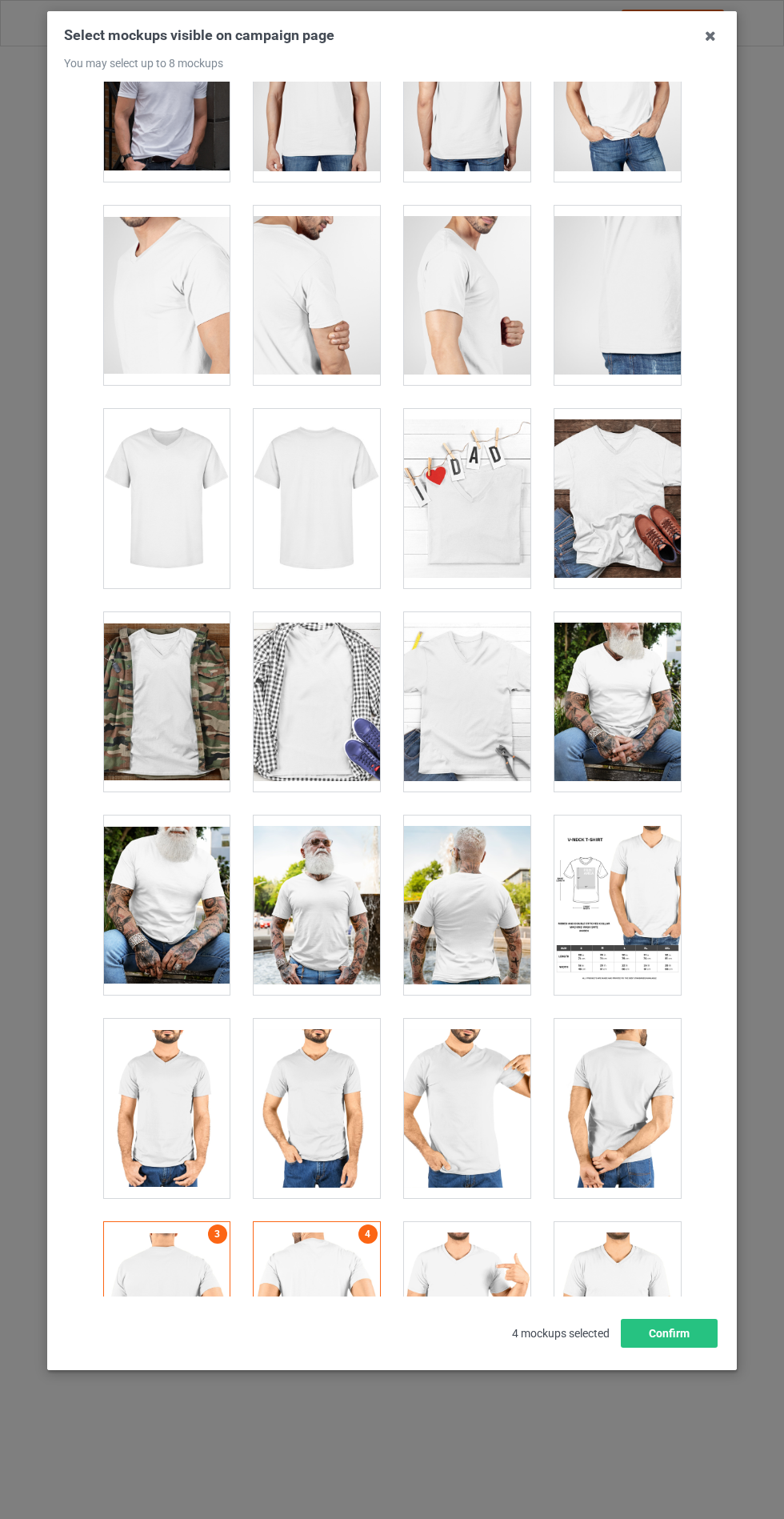
scroll to position [0, 0]
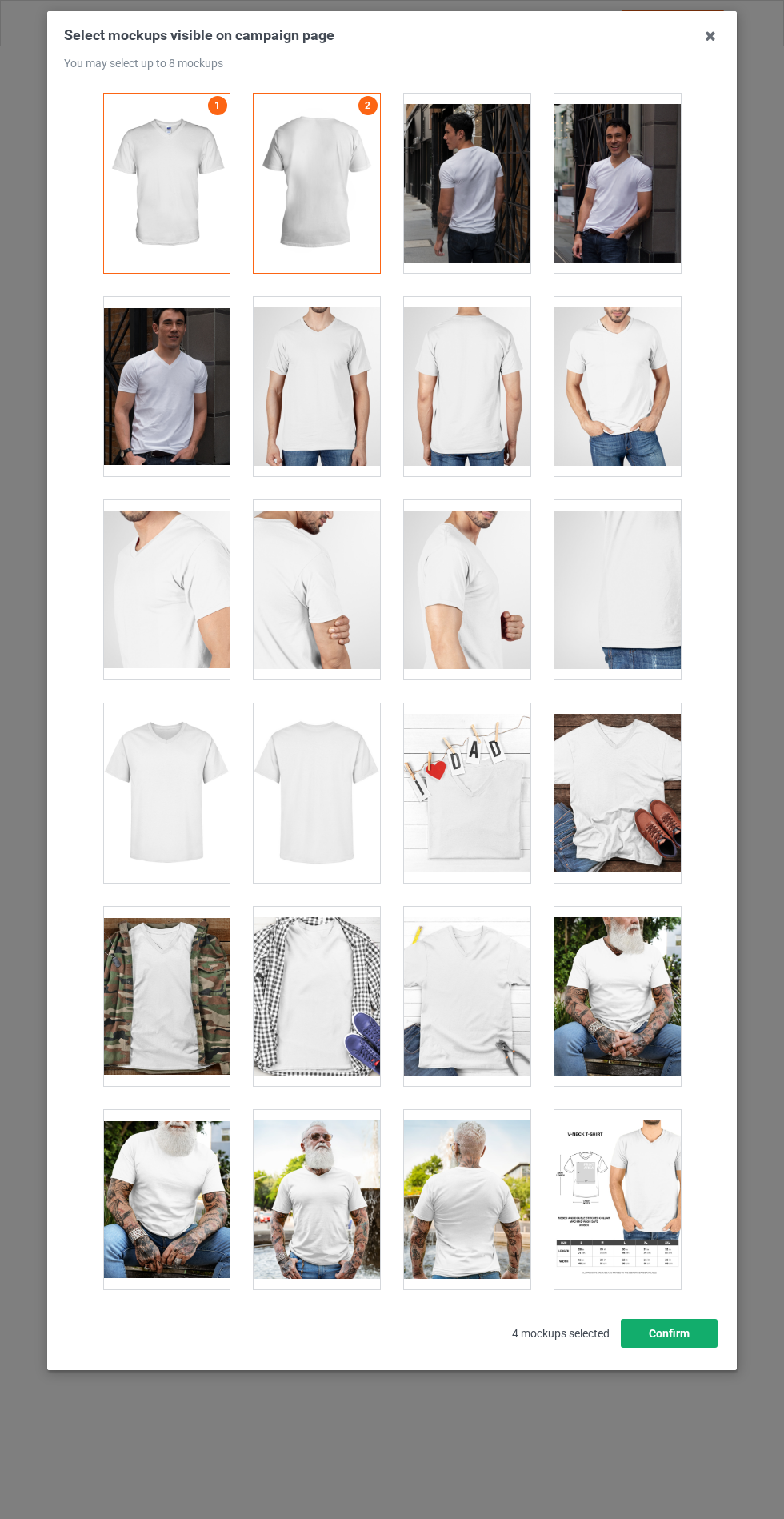
click at [677, 1347] on button "Confirm" at bounding box center [669, 1334] width 97 height 29
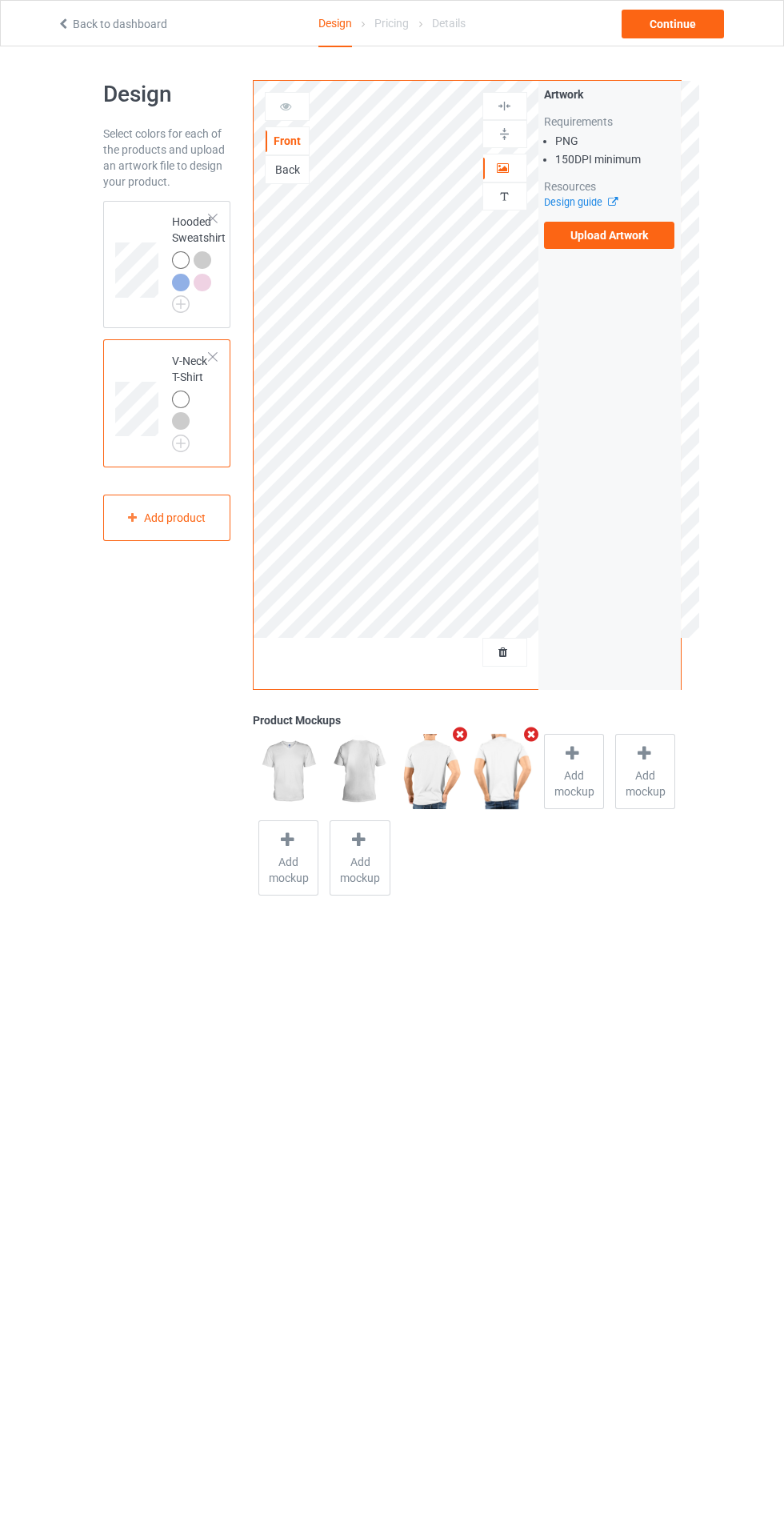
click at [278, 166] on div "Back" at bounding box center [287, 169] width 43 height 16
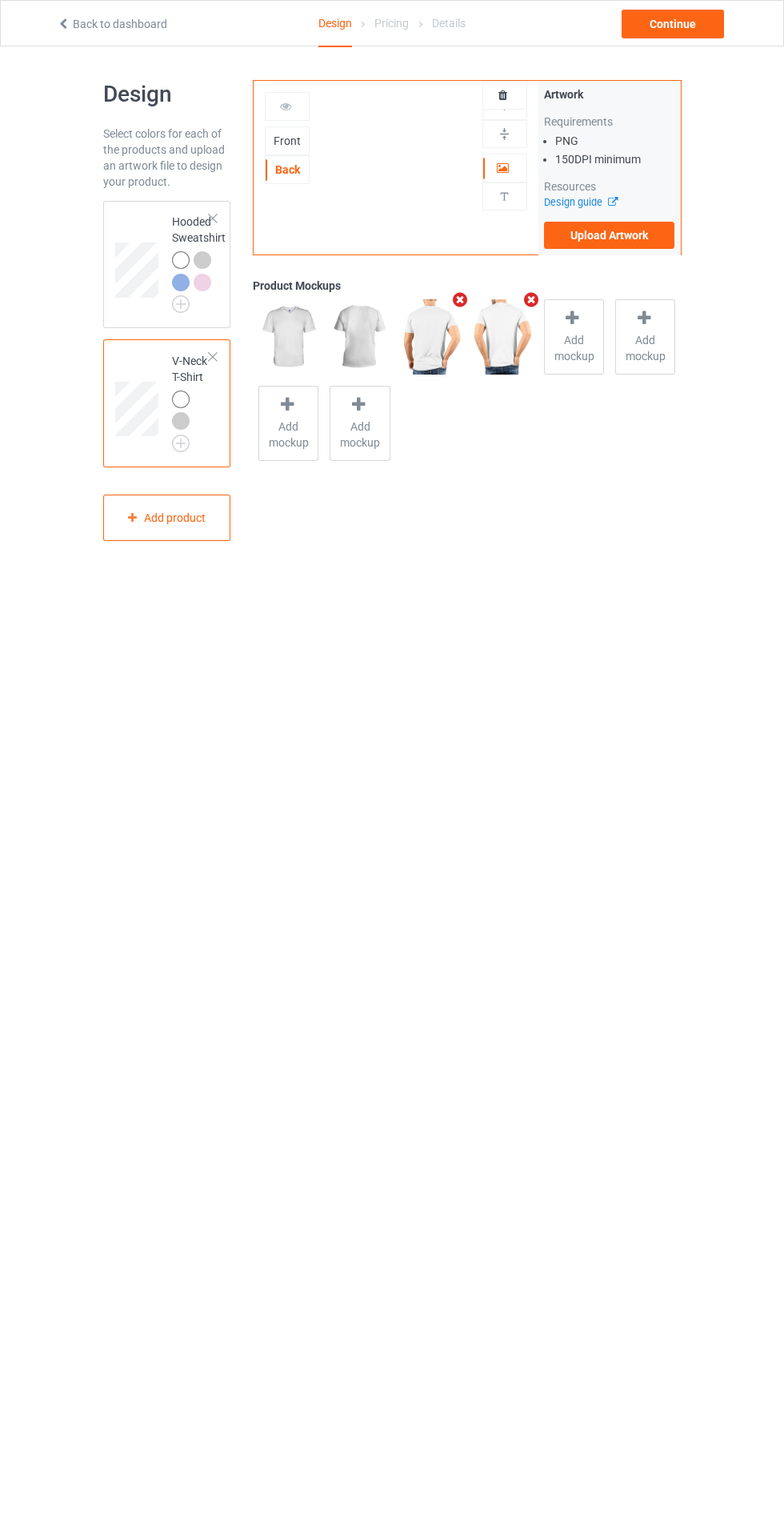
click at [663, 231] on label "Upload Artwork" at bounding box center [609, 235] width 131 height 27
click at [0, 0] on input "Upload Artwork" at bounding box center [0, 0] width 0 height 0
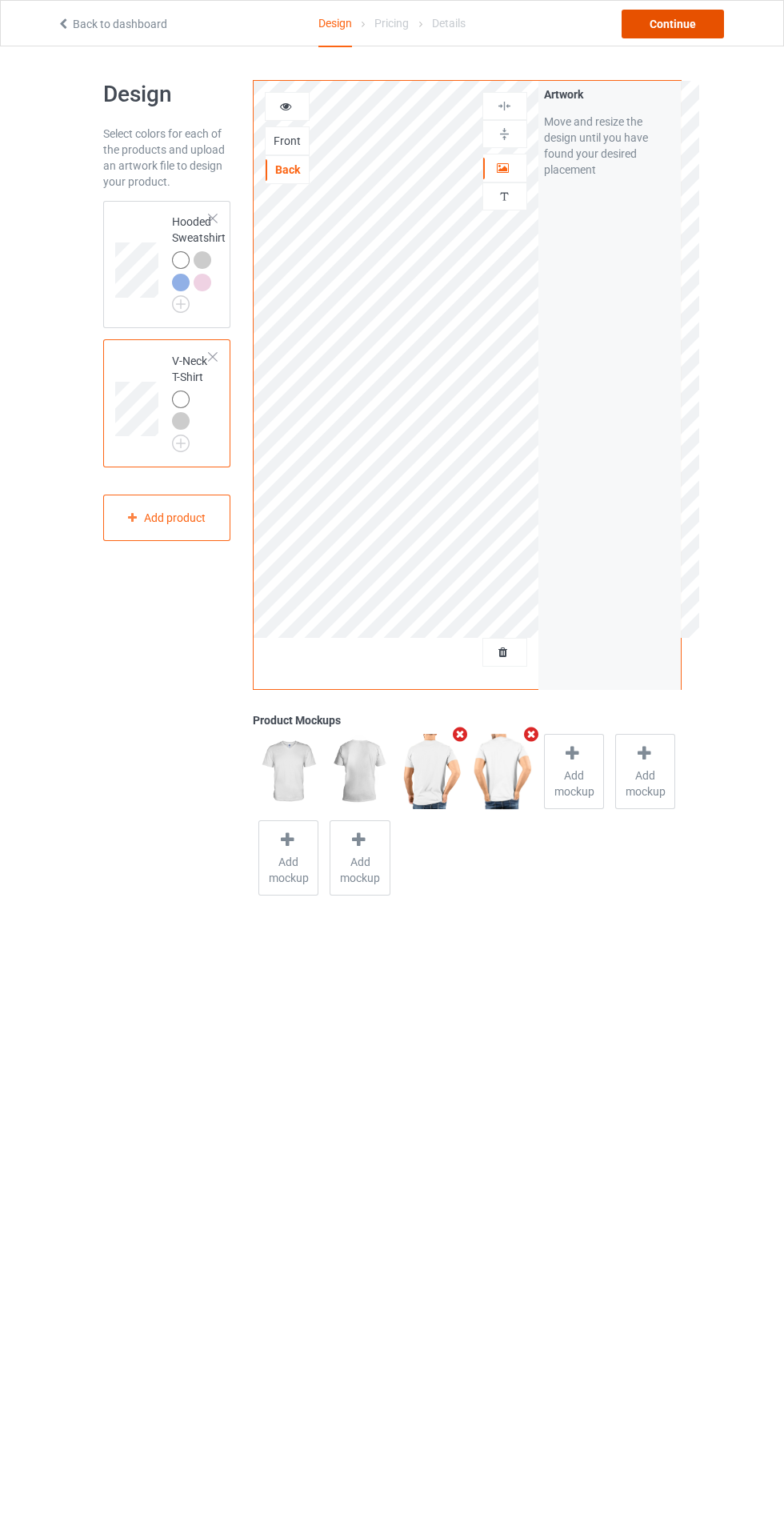
click at [678, 29] on div "Continue" at bounding box center [672, 24] width 102 height 29
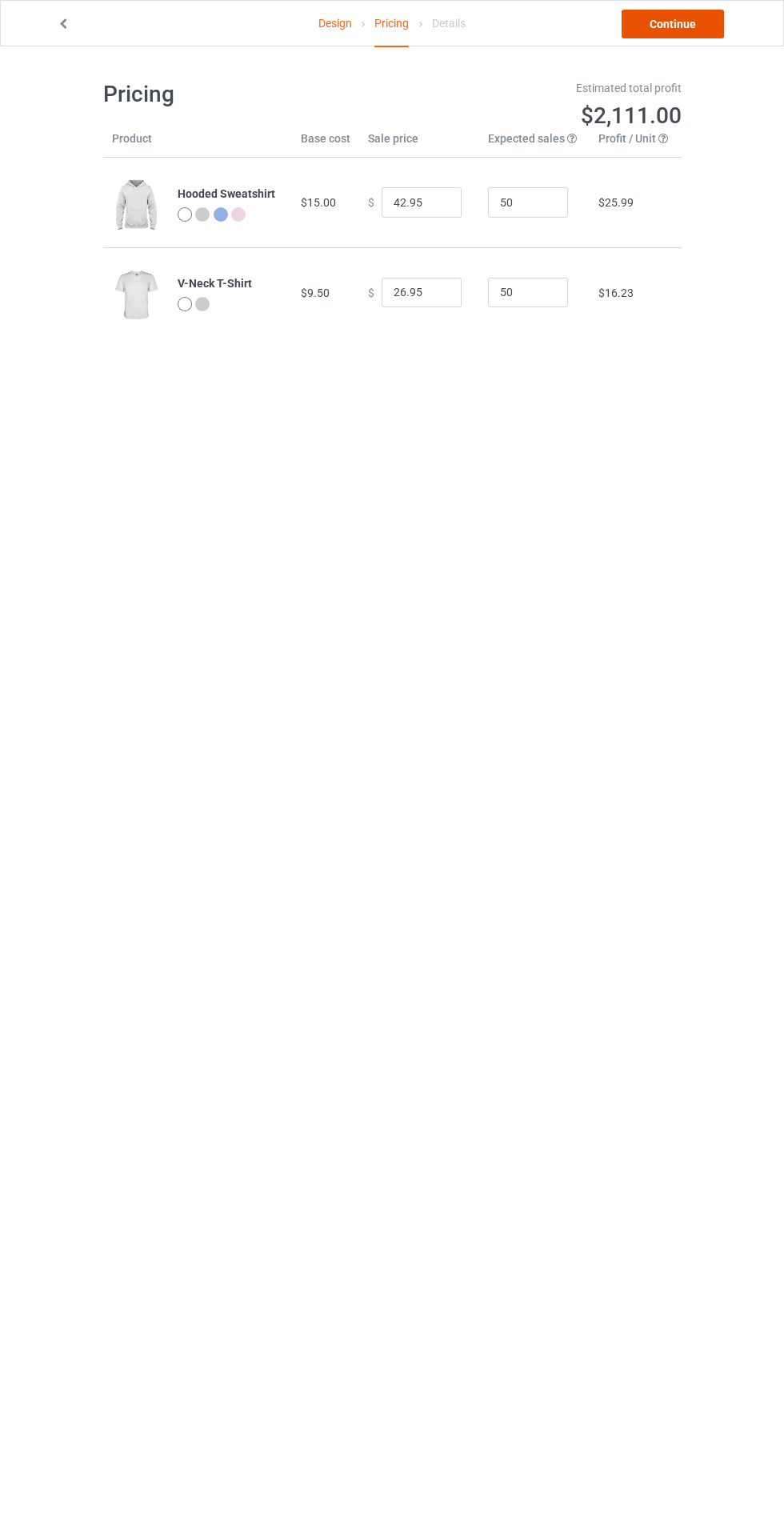
click at [701, 32] on link "Continue" at bounding box center [672, 24] width 102 height 29
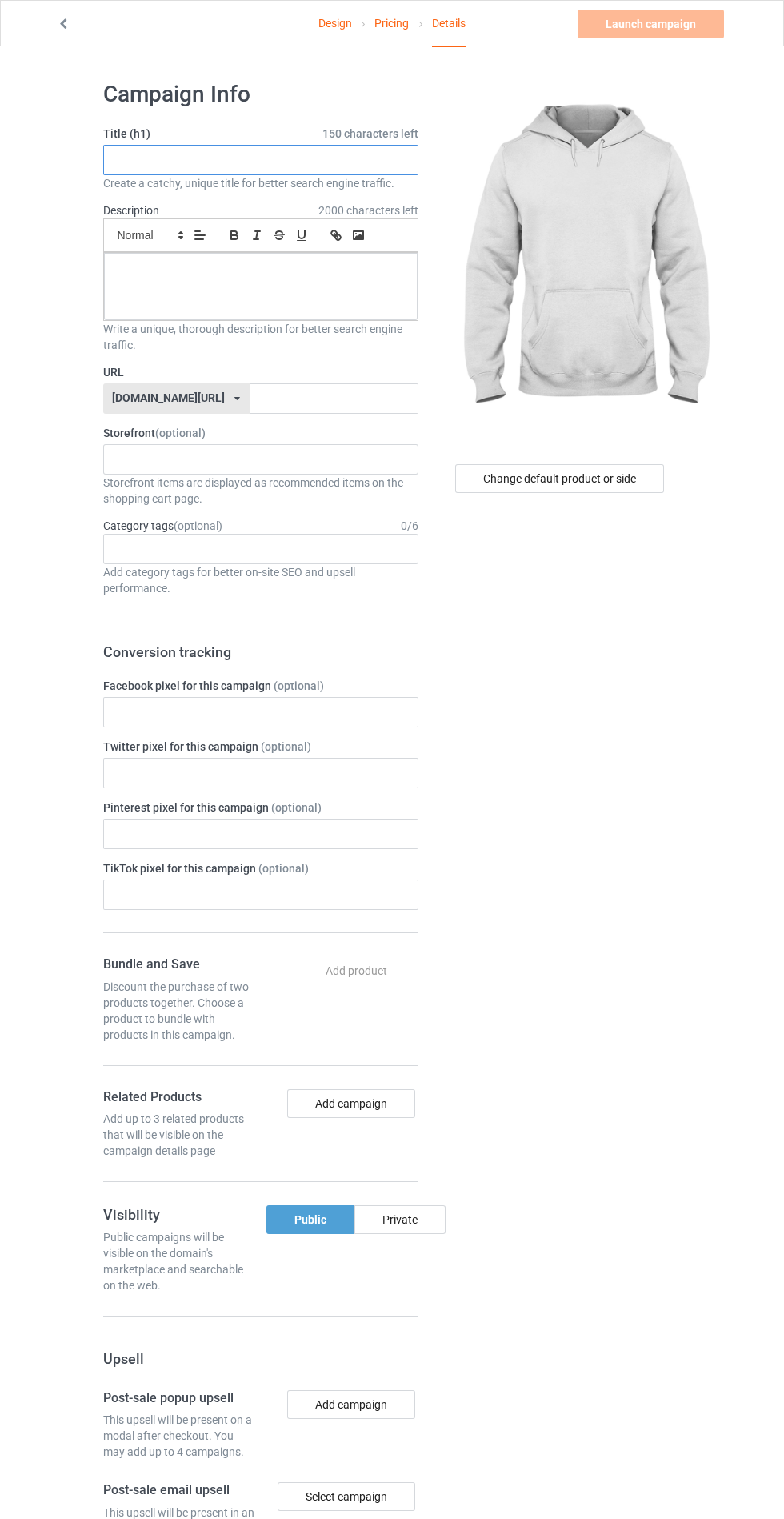
click at [346, 161] on input "text" at bounding box center [260, 160] width 315 height 30
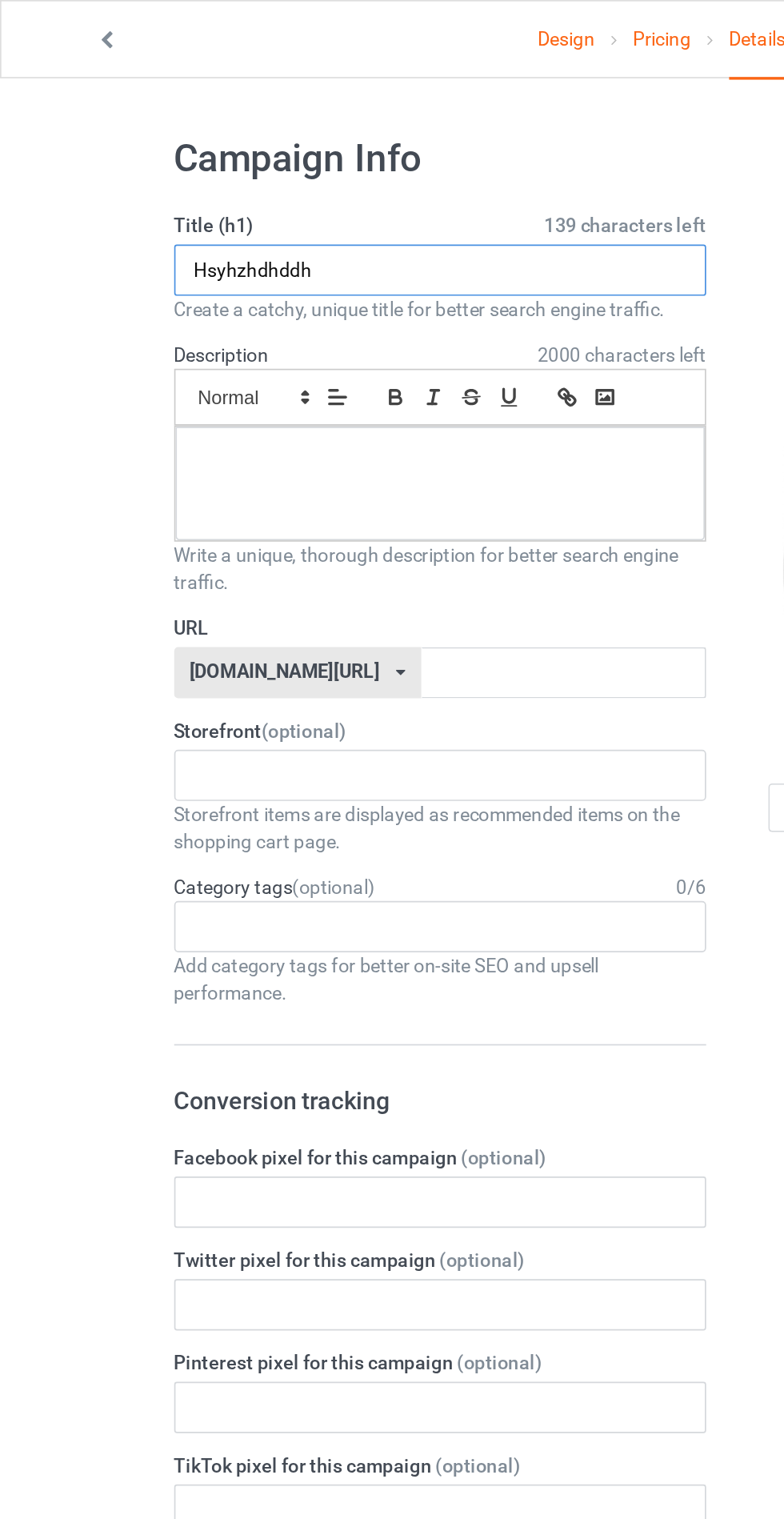
type input "Hsyhzhdhddh"
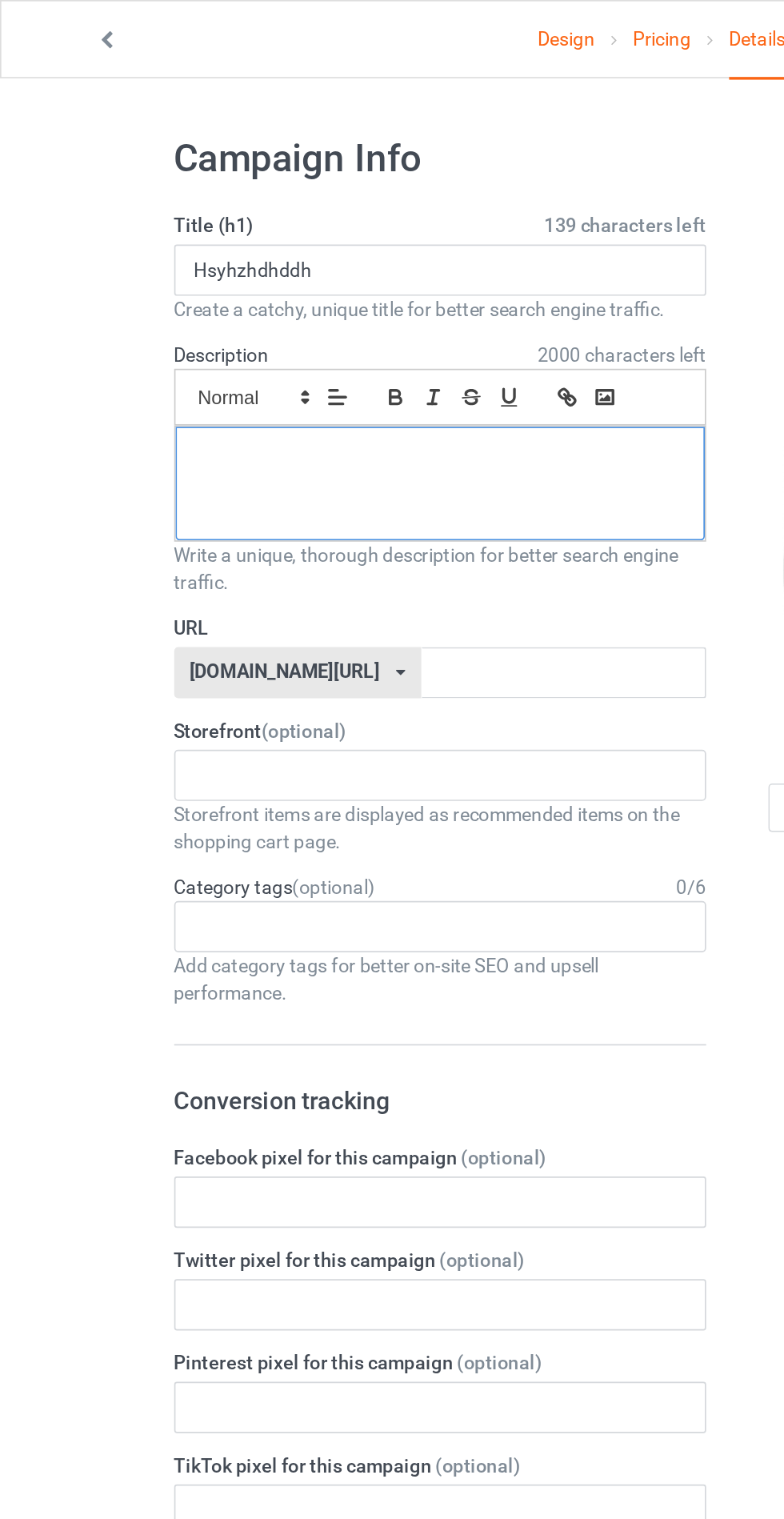
click at [142, 315] on div at bounding box center [260, 287] width 313 height 67
click at [240, 375] on label "URL" at bounding box center [260, 372] width 315 height 16
click at [250, 401] on input "text" at bounding box center [334, 398] width 169 height 30
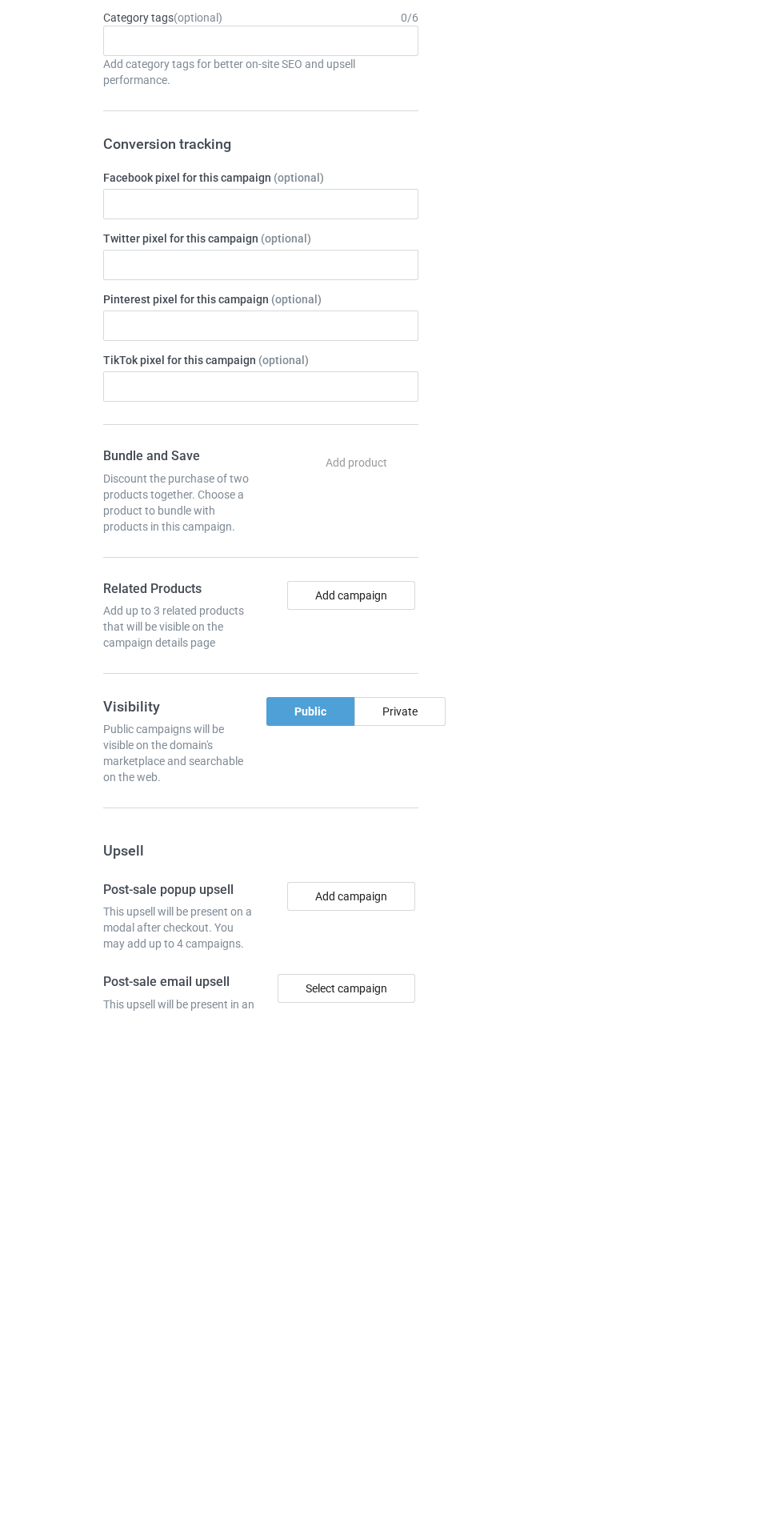
type input "Hdhdhdhddh"
click at [420, 1225] on div "Private" at bounding box center [400, 1219] width 91 height 29
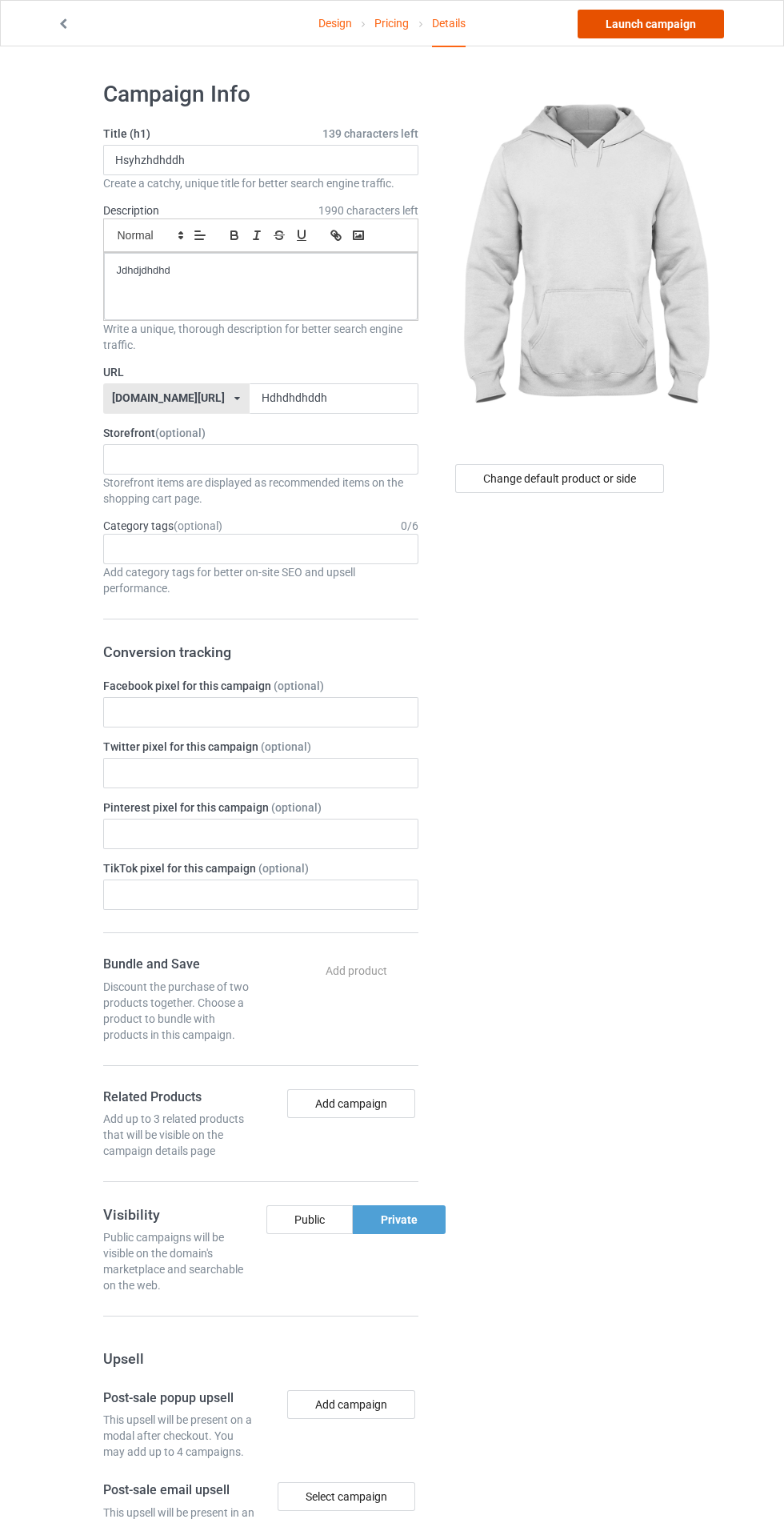
click at [642, 23] on link "Launch campaign" at bounding box center [650, 24] width 147 height 29
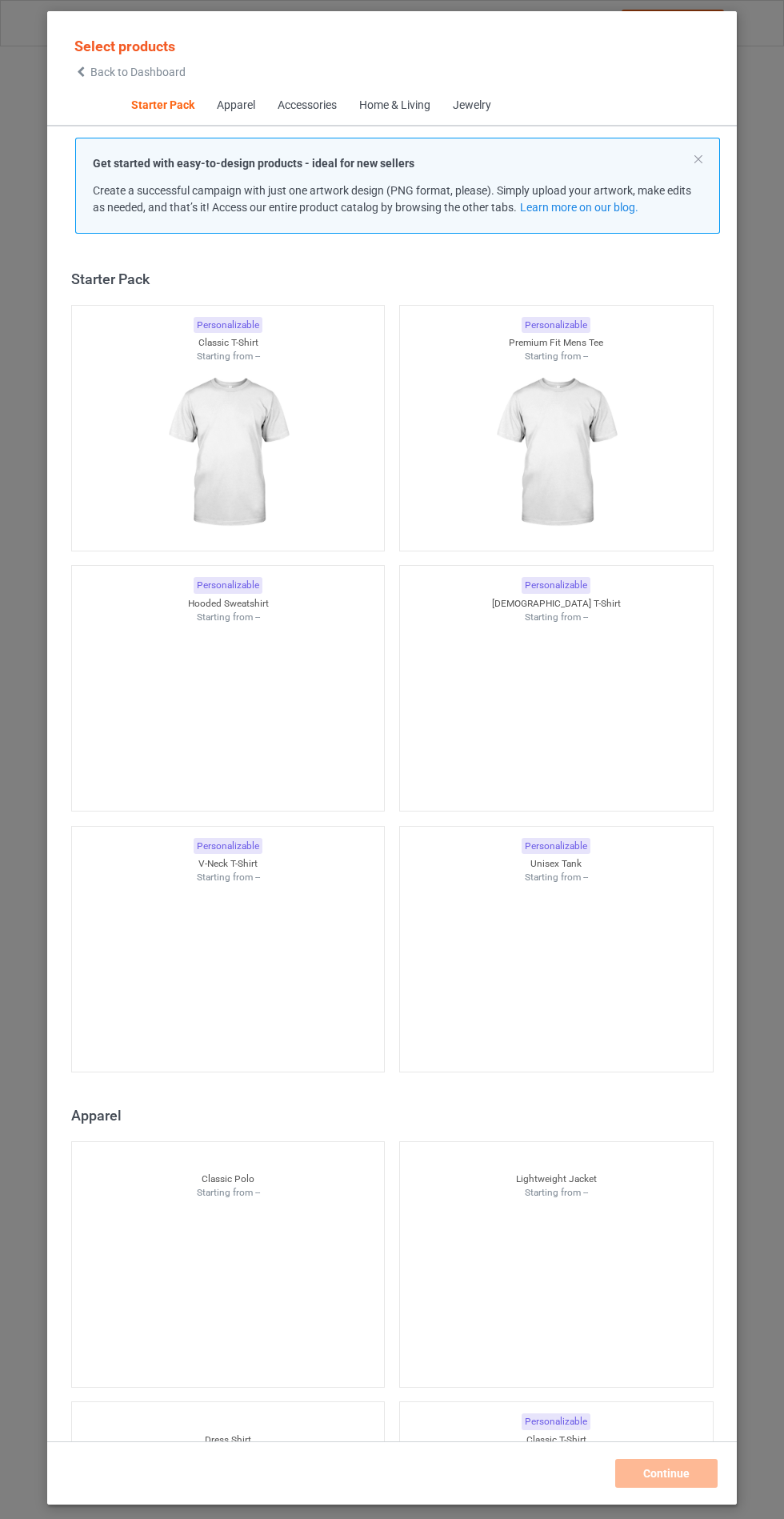
scroll to position [19, 0]
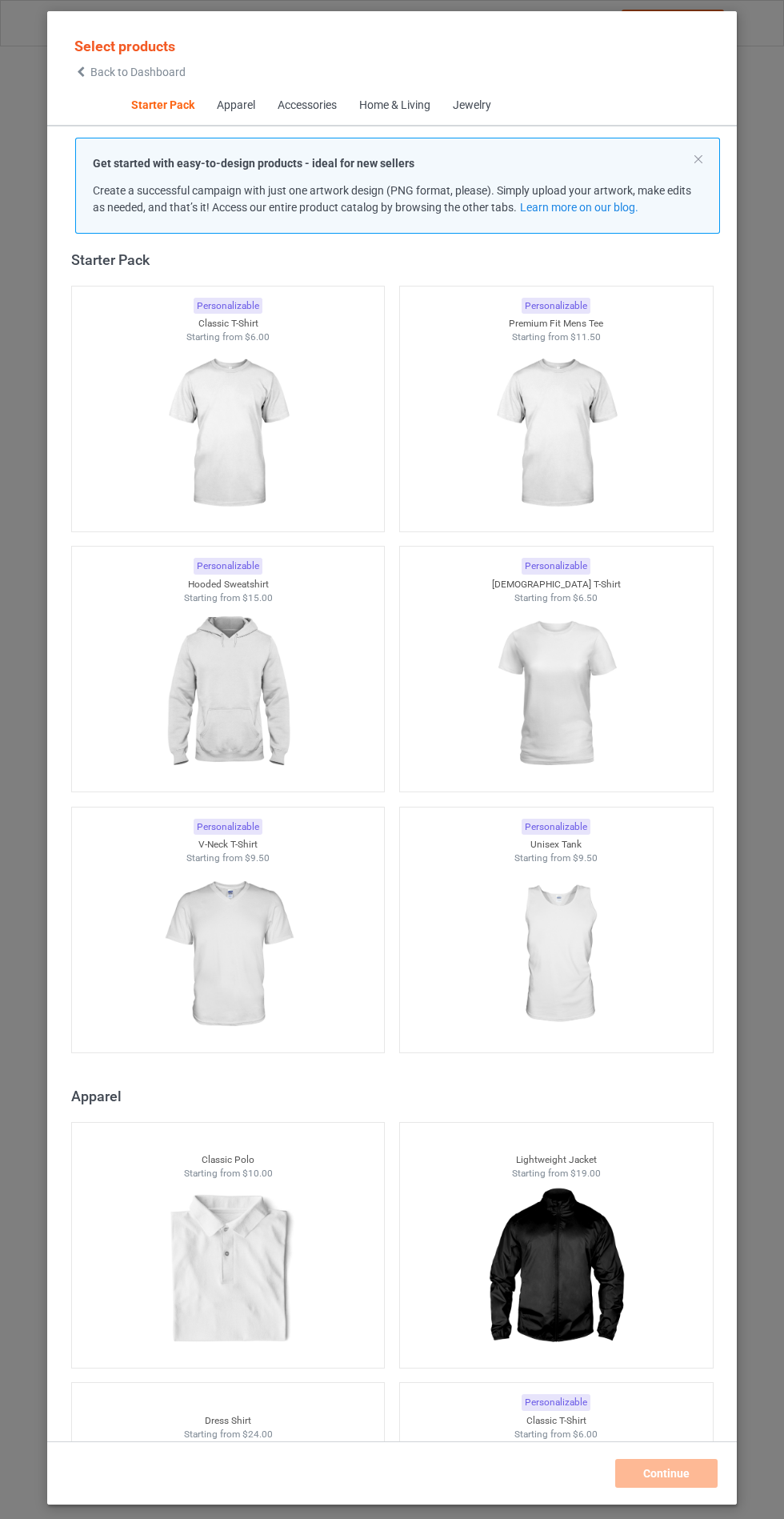
click at [255, 704] on img at bounding box center [227, 693] width 143 height 179
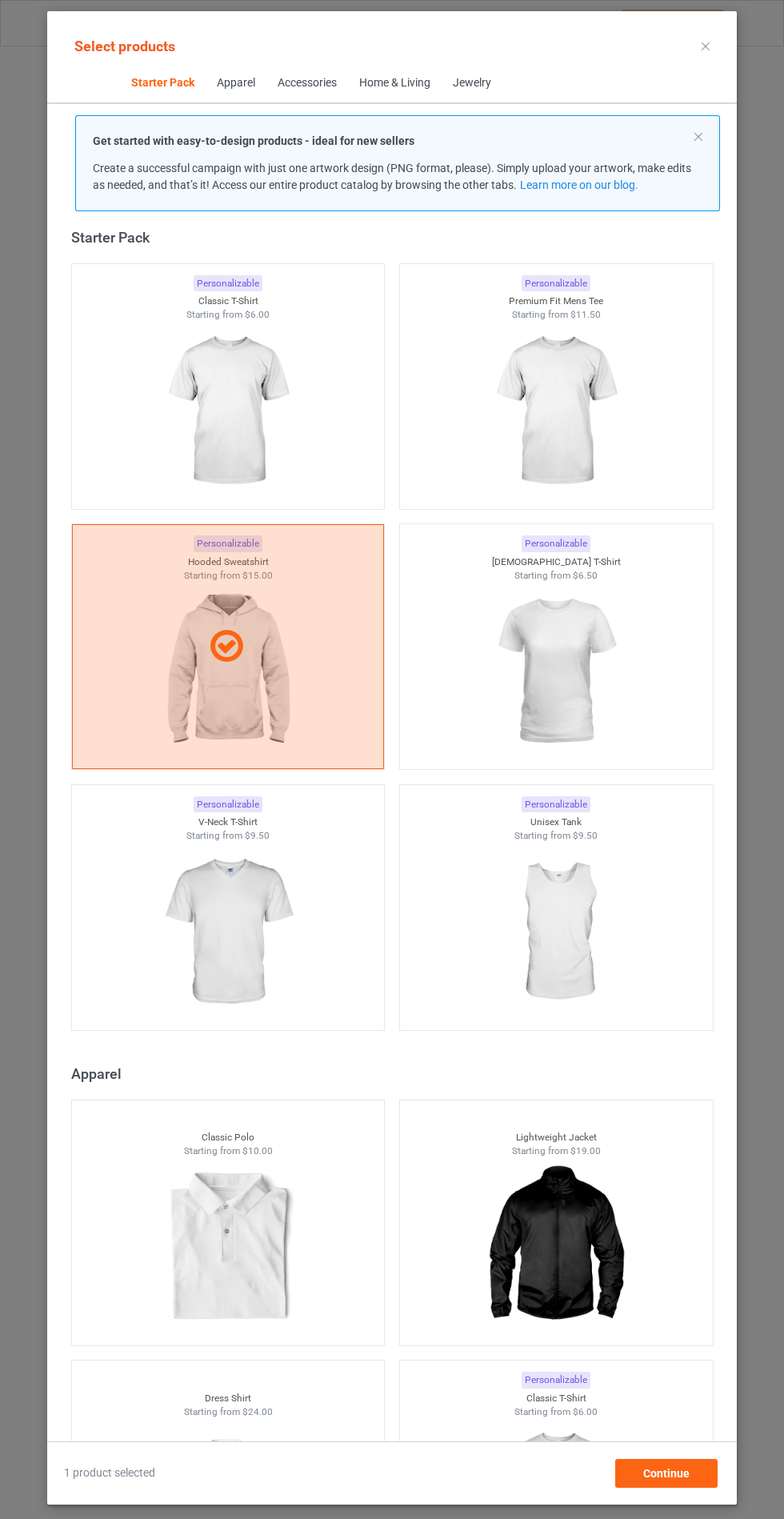
click at [312, 926] on div at bounding box center [228, 932] width 313 height 179
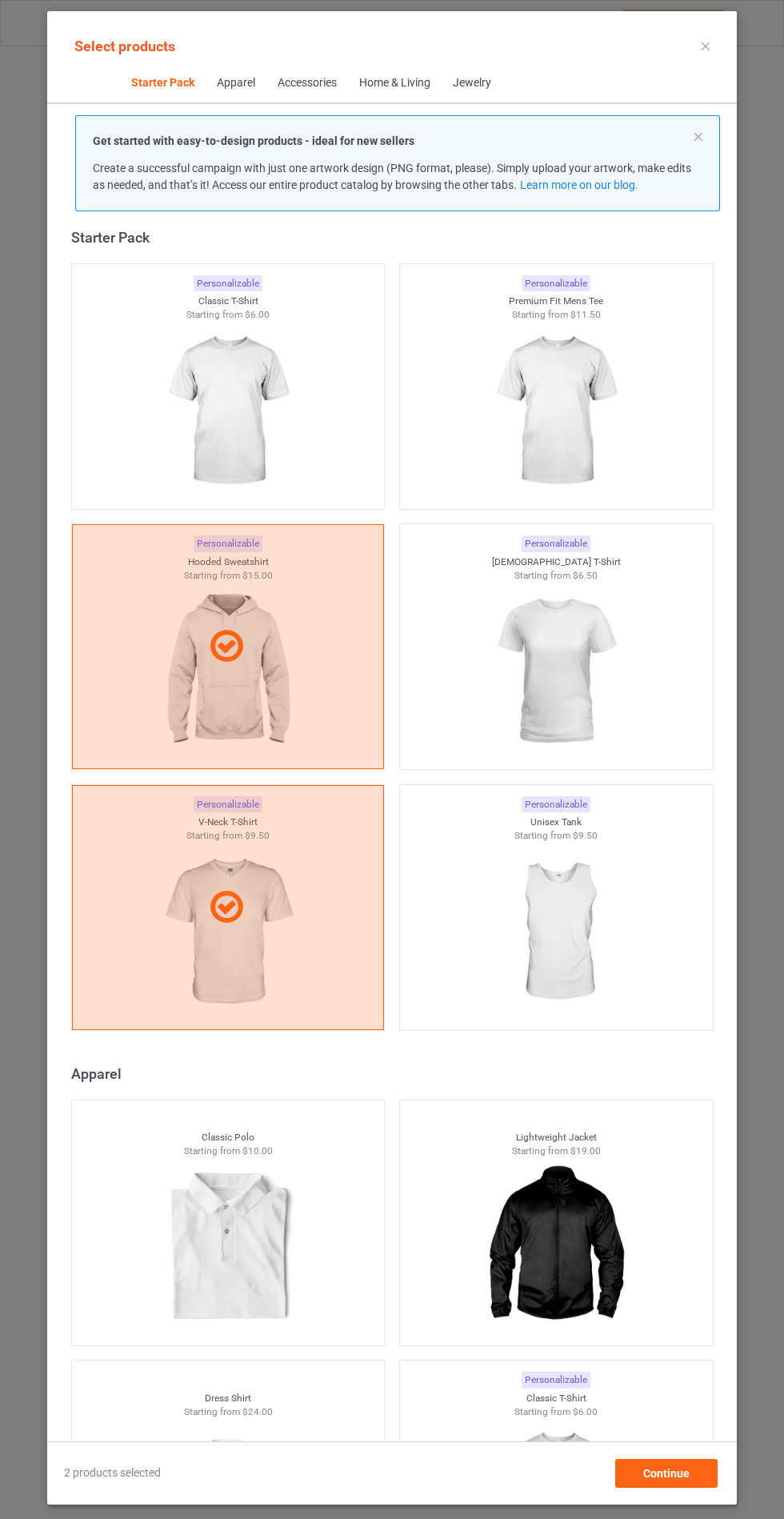
click at [276, 926] on div at bounding box center [228, 907] width 313 height 245
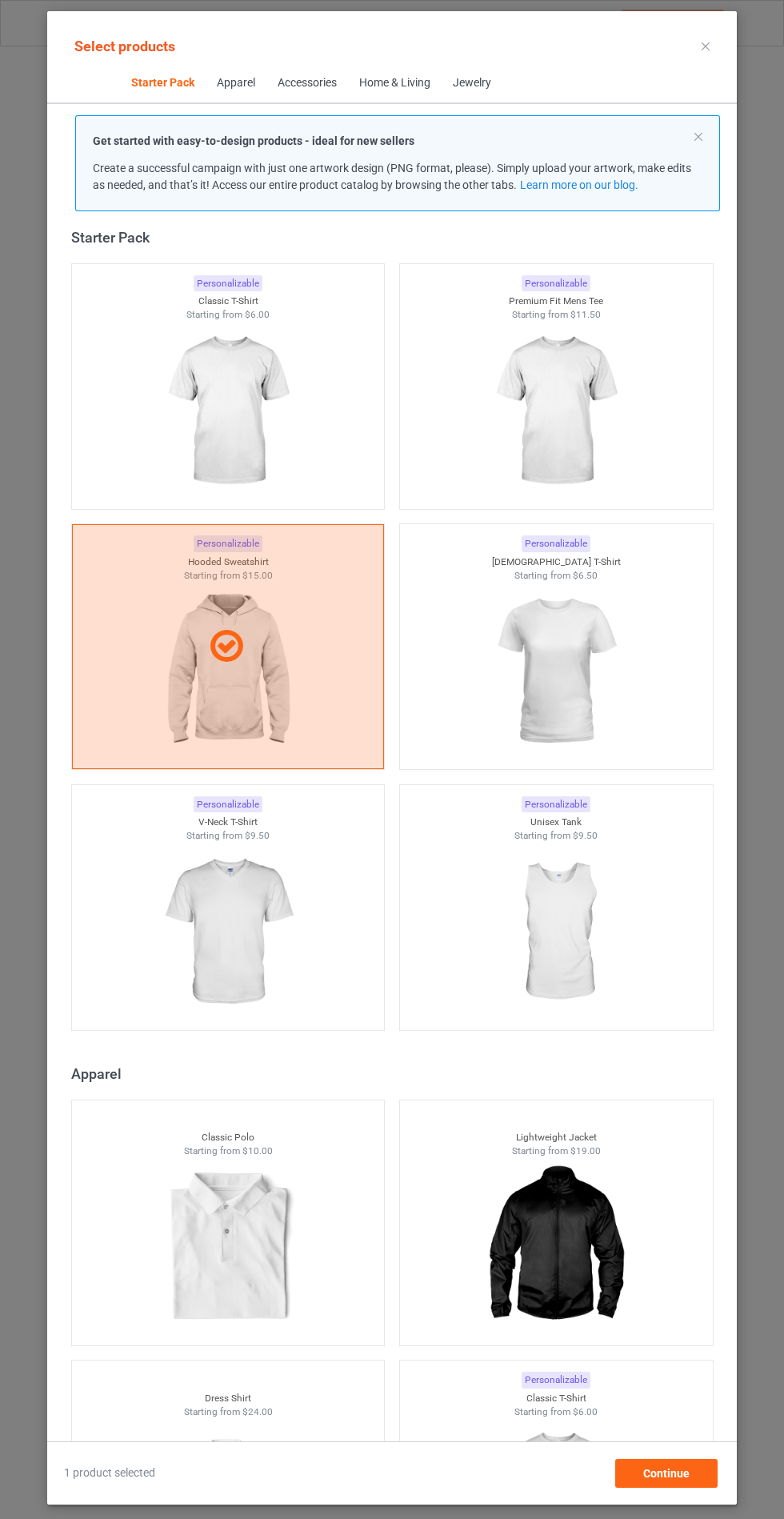
click at [244, 893] on img at bounding box center [227, 932] width 143 height 179
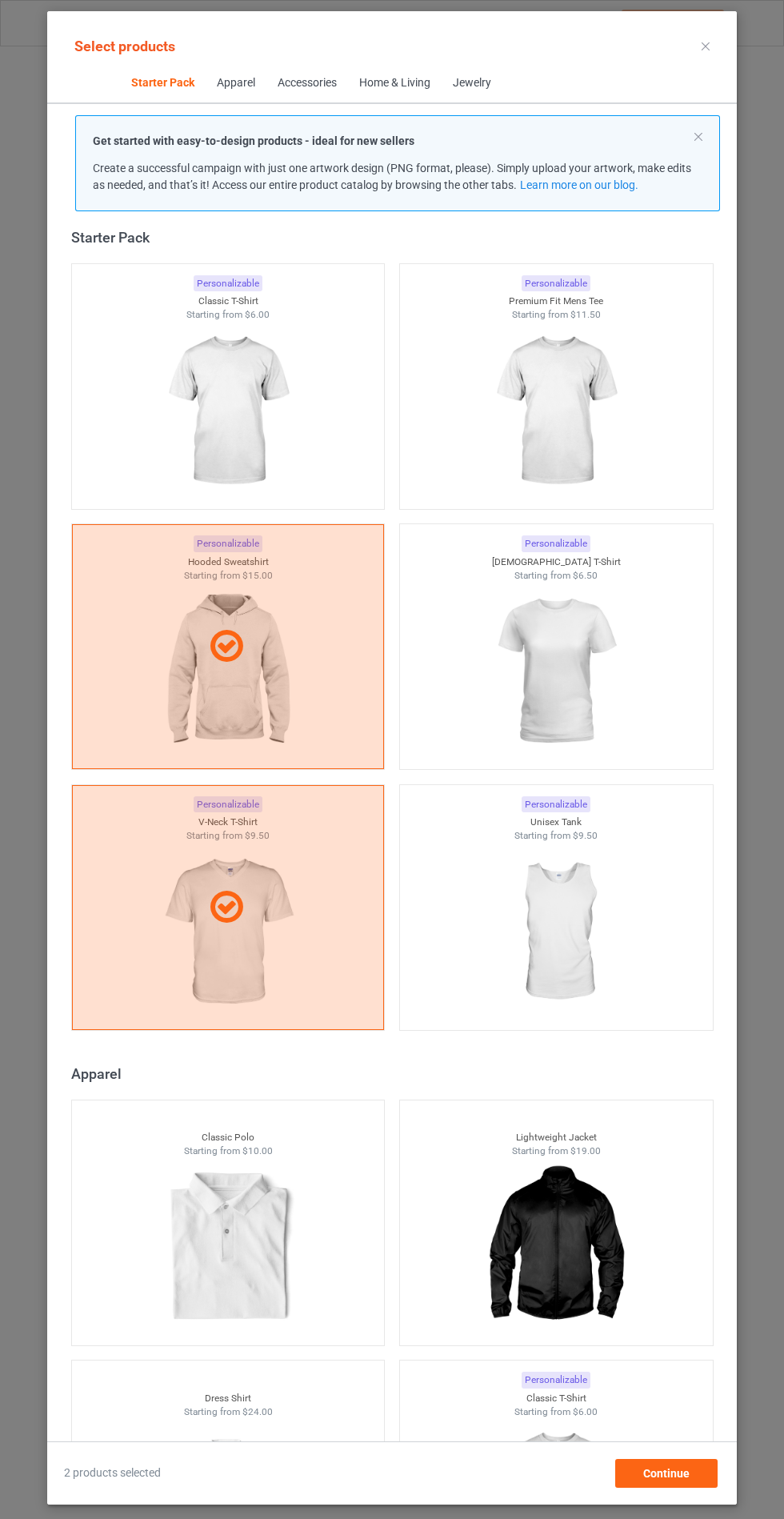
scroll to position [93, 0]
click at [672, 1477] on span "Continue" at bounding box center [666, 1473] width 46 height 13
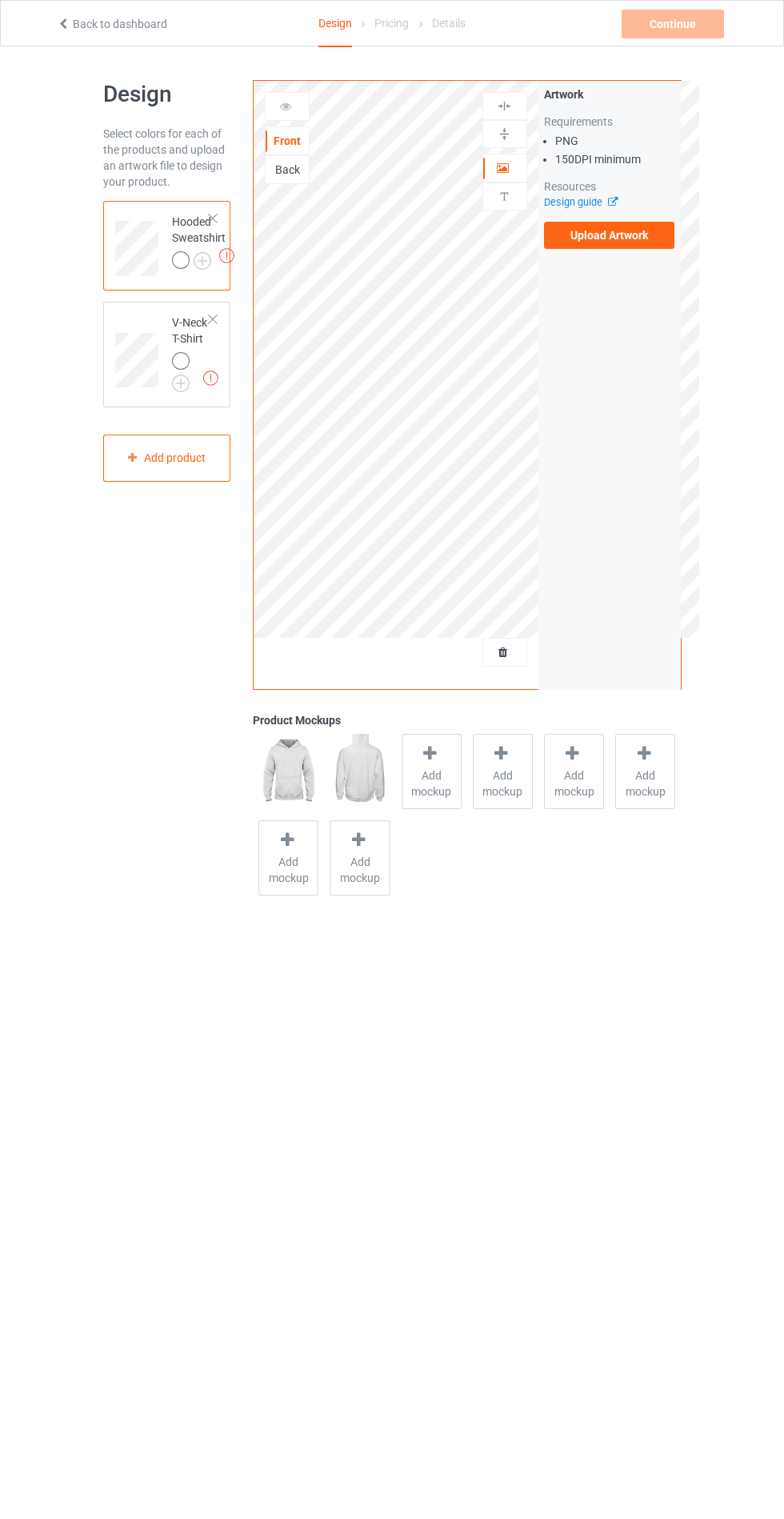
click at [657, 246] on label "Upload Artwork" at bounding box center [609, 235] width 131 height 27
click at [0, 0] on input "Upload Artwork" at bounding box center [0, 0] width 0 height 0
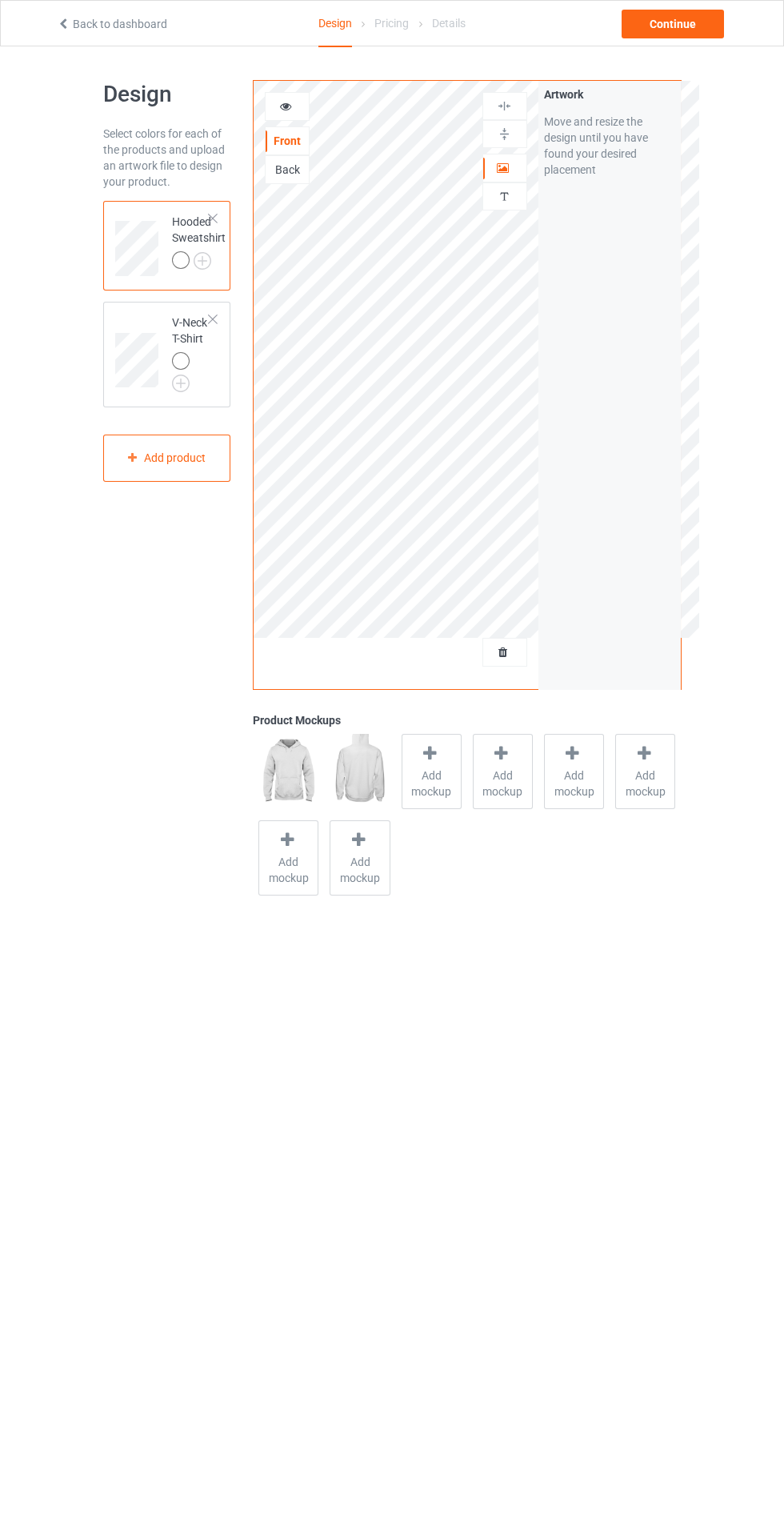
click at [424, 788] on span "Add mockup" at bounding box center [431, 783] width 58 height 32
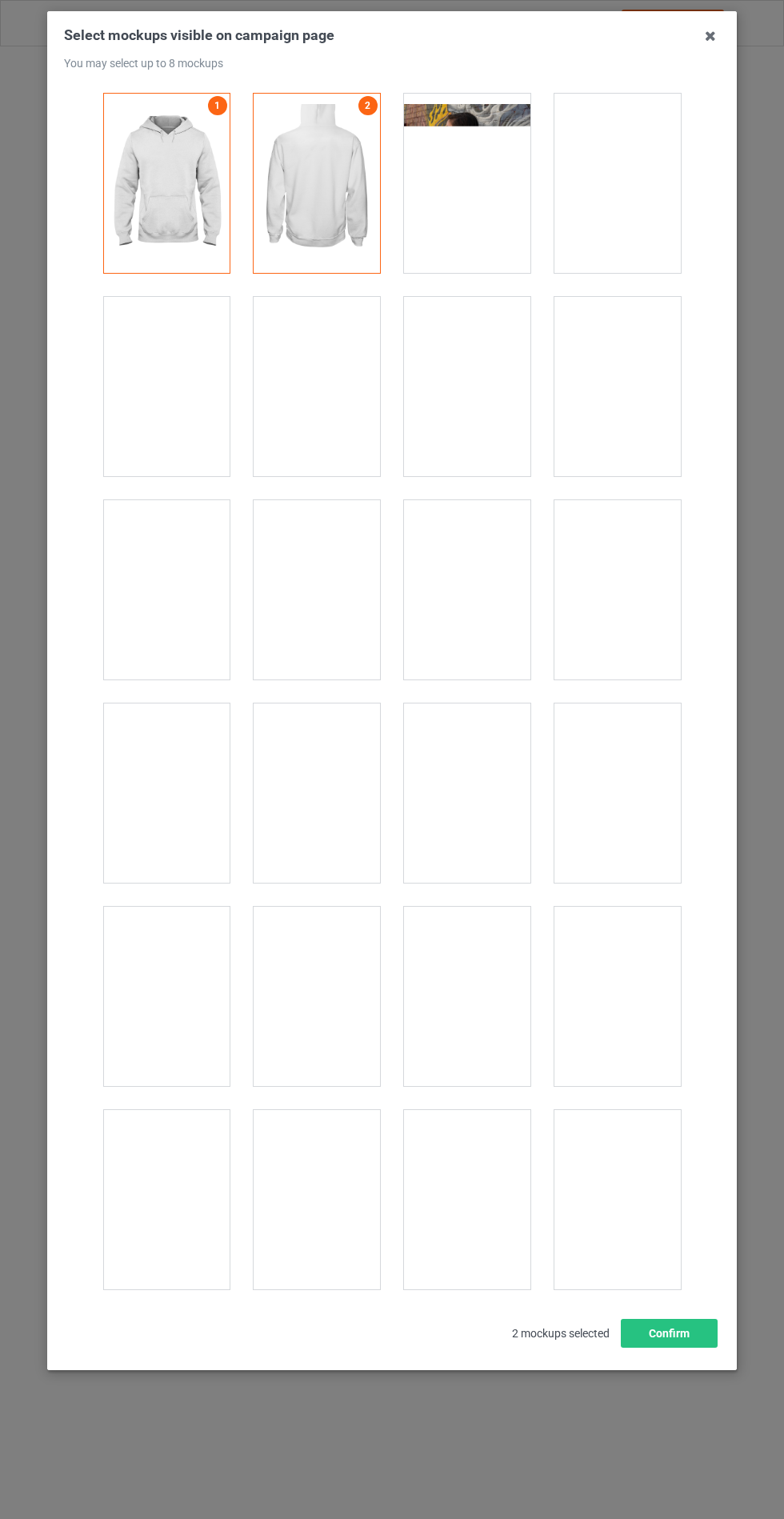
scroll to position [12914, 0]
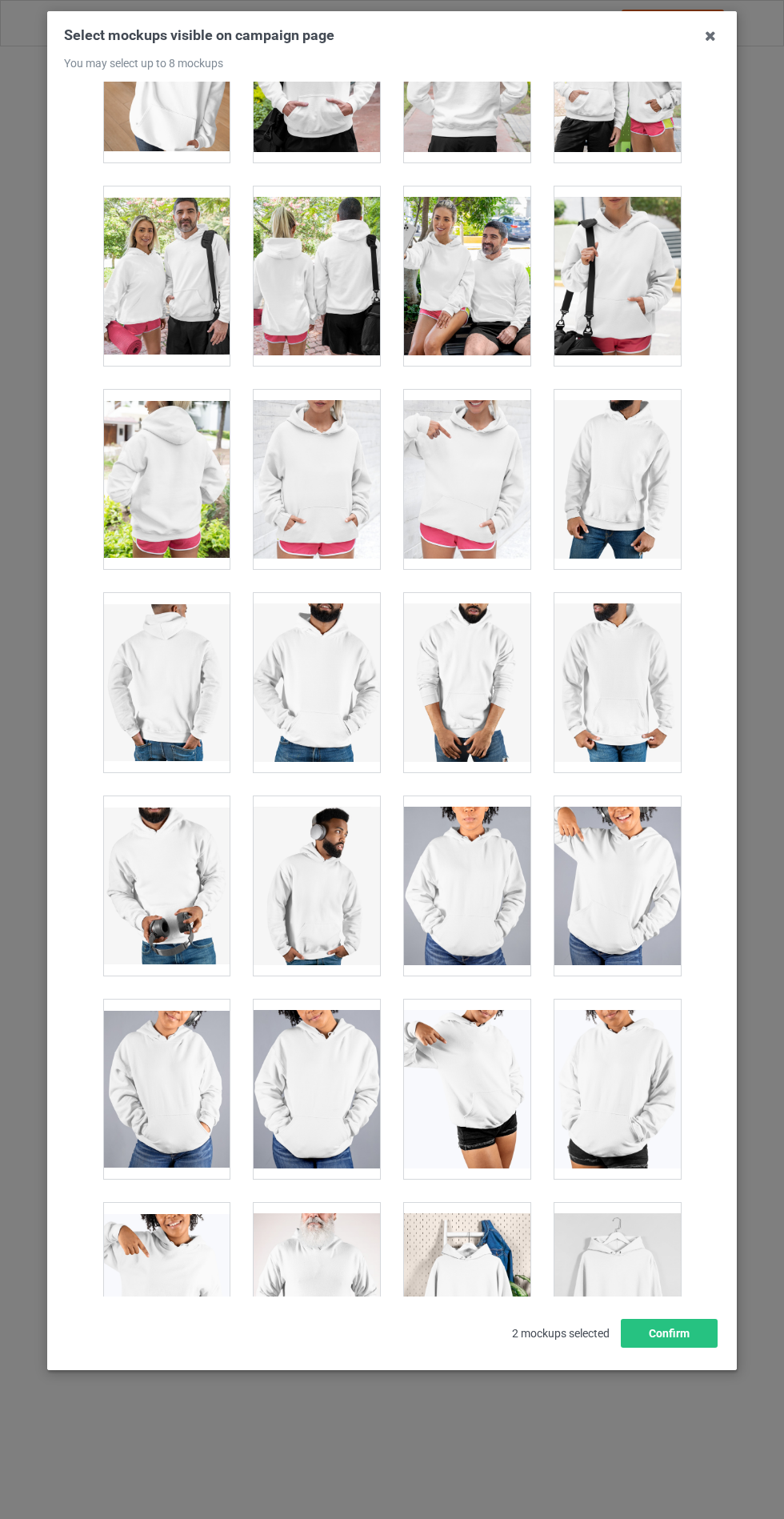
click at [329, 464] on div at bounding box center [317, 479] width 126 height 179
click at [684, 1347] on button "Confirm" at bounding box center [669, 1334] width 97 height 29
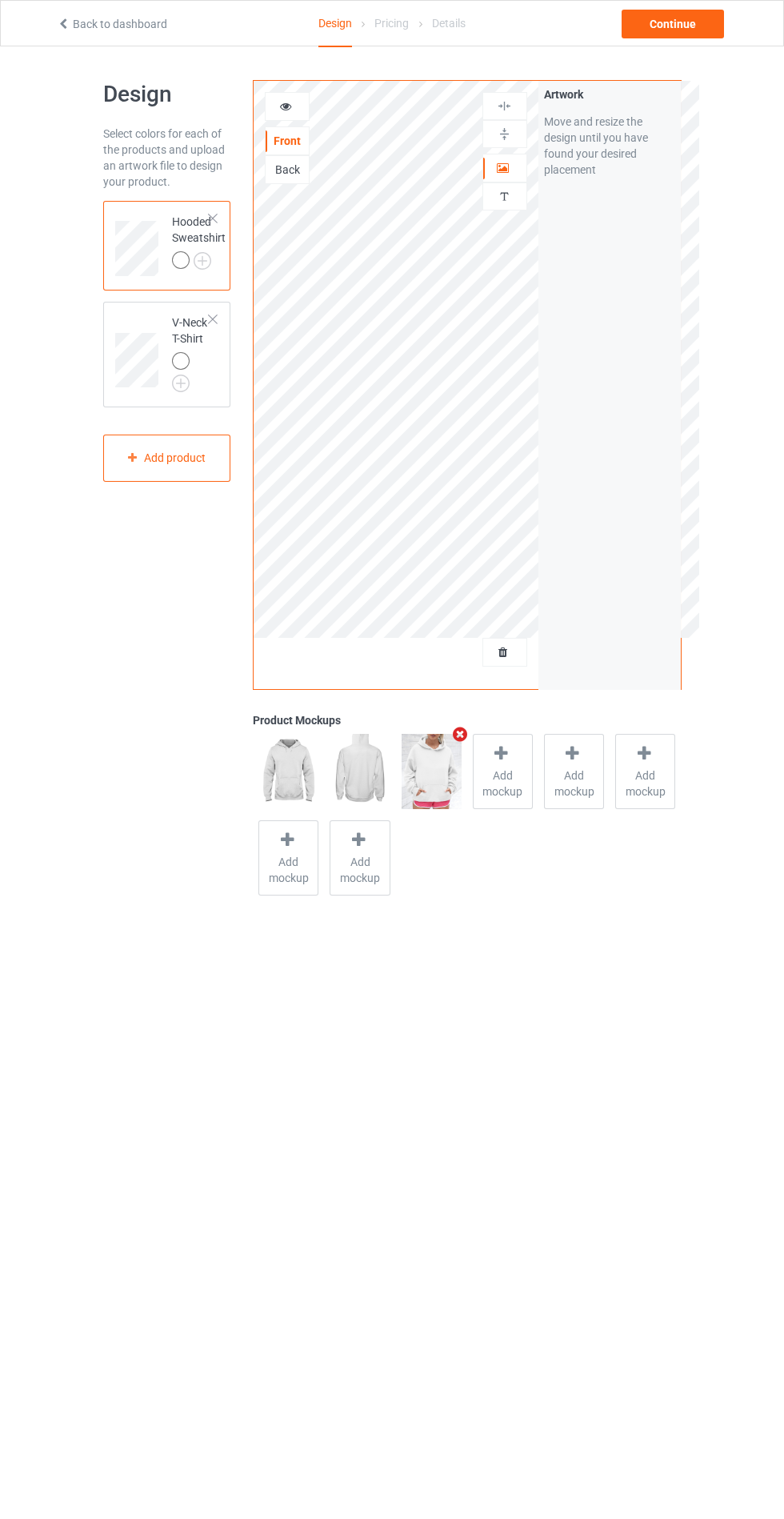
click at [0, 0] on img at bounding box center [0, 0] width 0 height 0
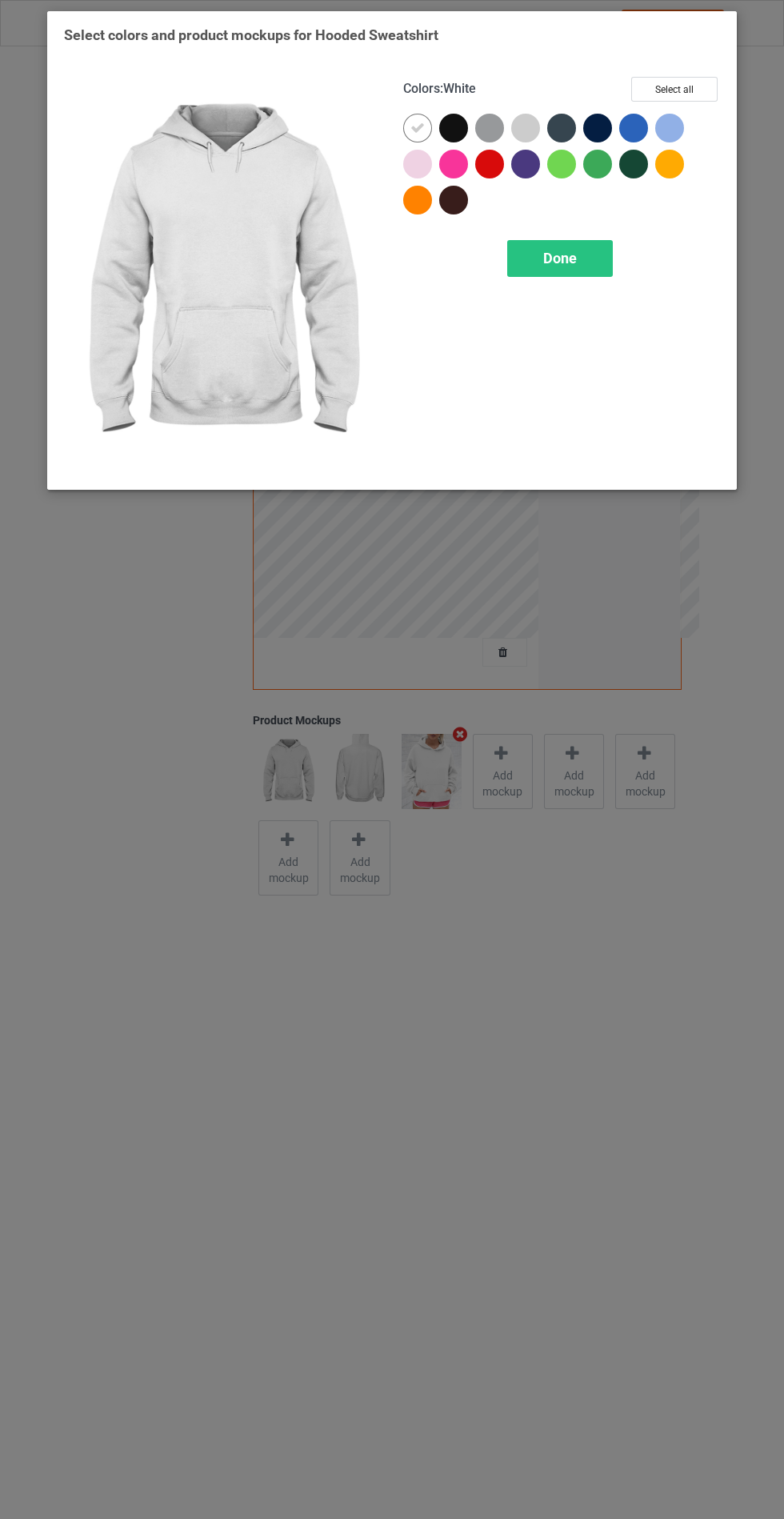
click at [449, 130] on div at bounding box center [454, 128] width 29 height 29
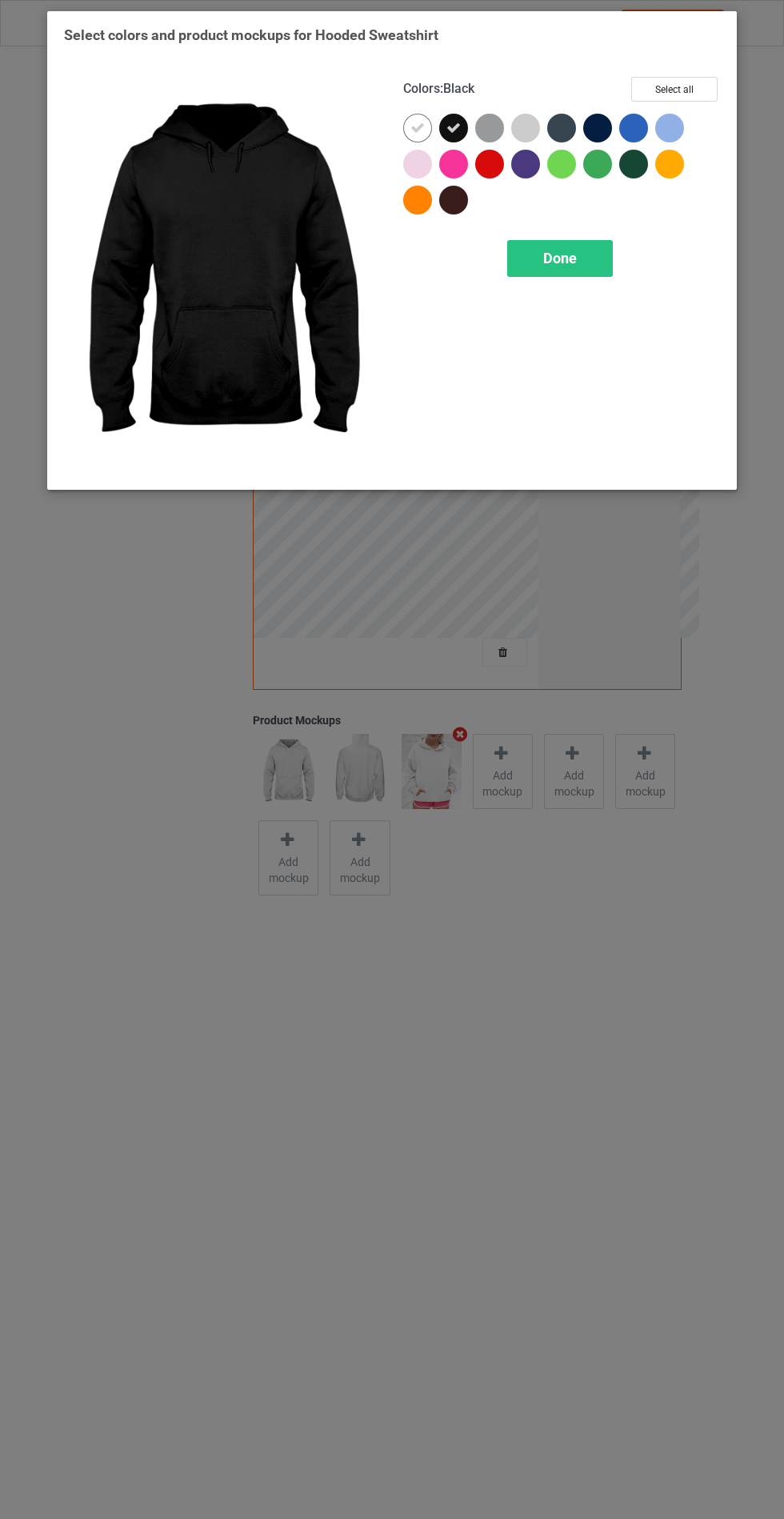
click at [572, 122] on div at bounding box center [562, 128] width 29 height 29
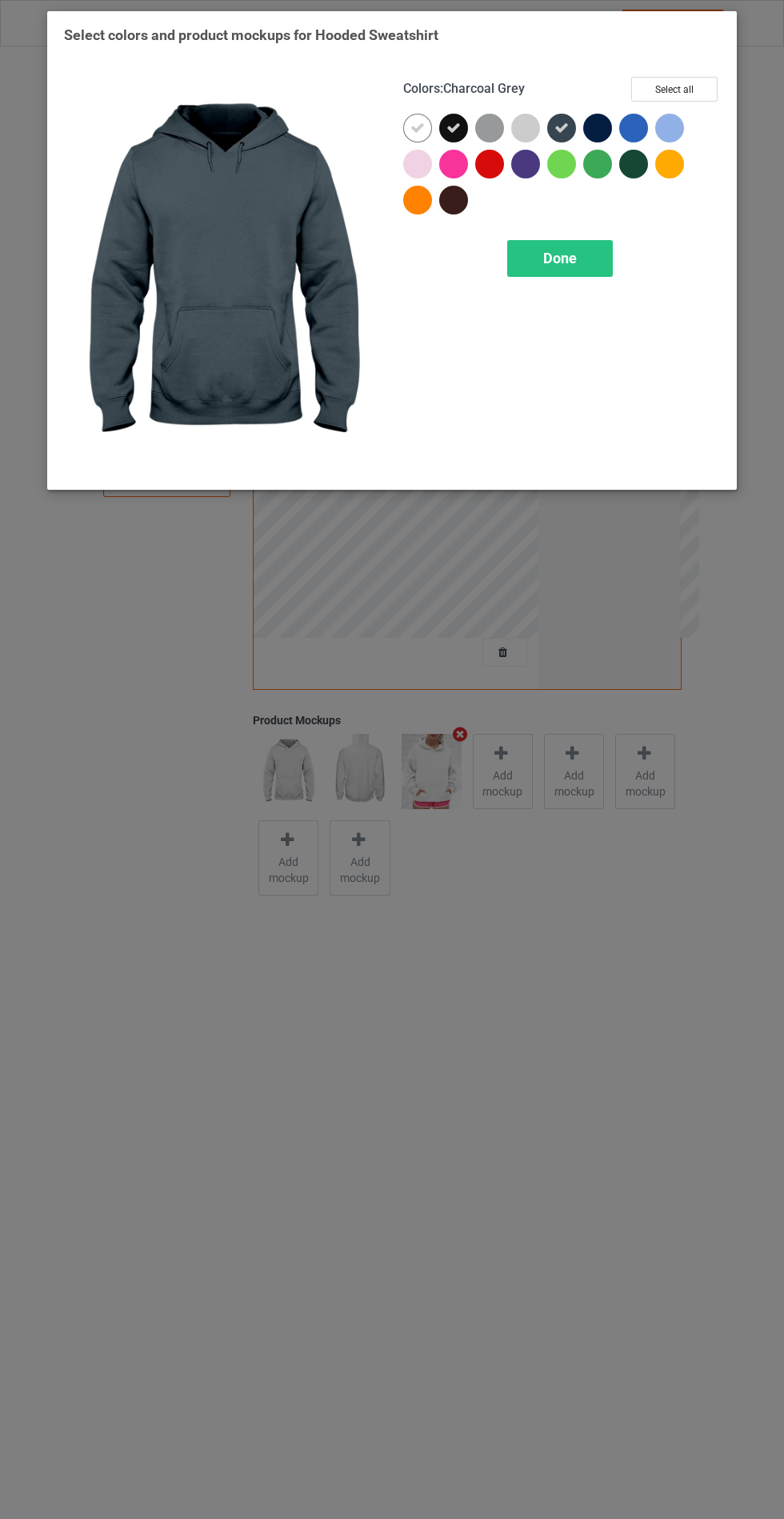
click at [594, 138] on div at bounding box center [598, 128] width 29 height 29
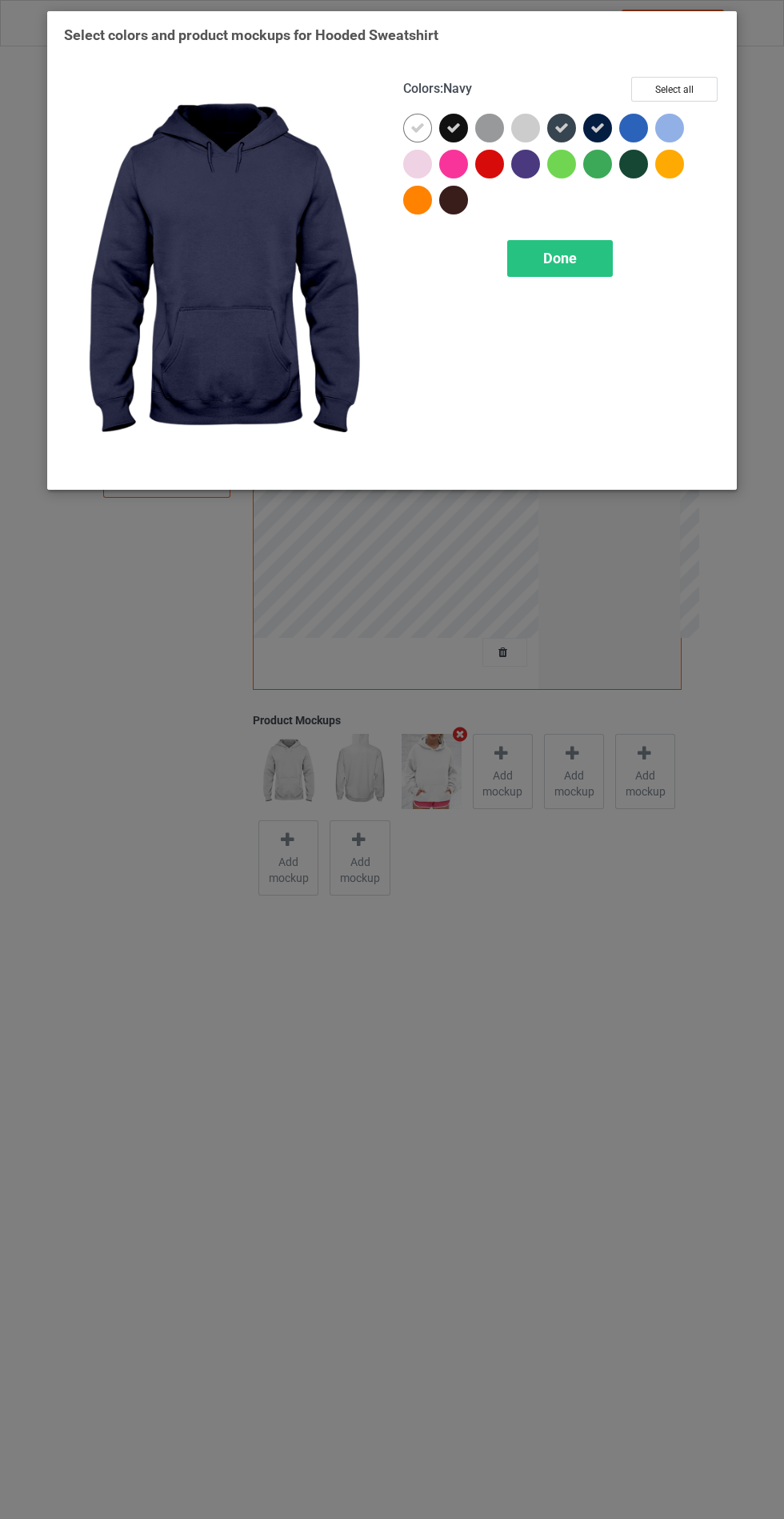
click at [567, 264] on span "Done" at bounding box center [559, 258] width 33 height 17
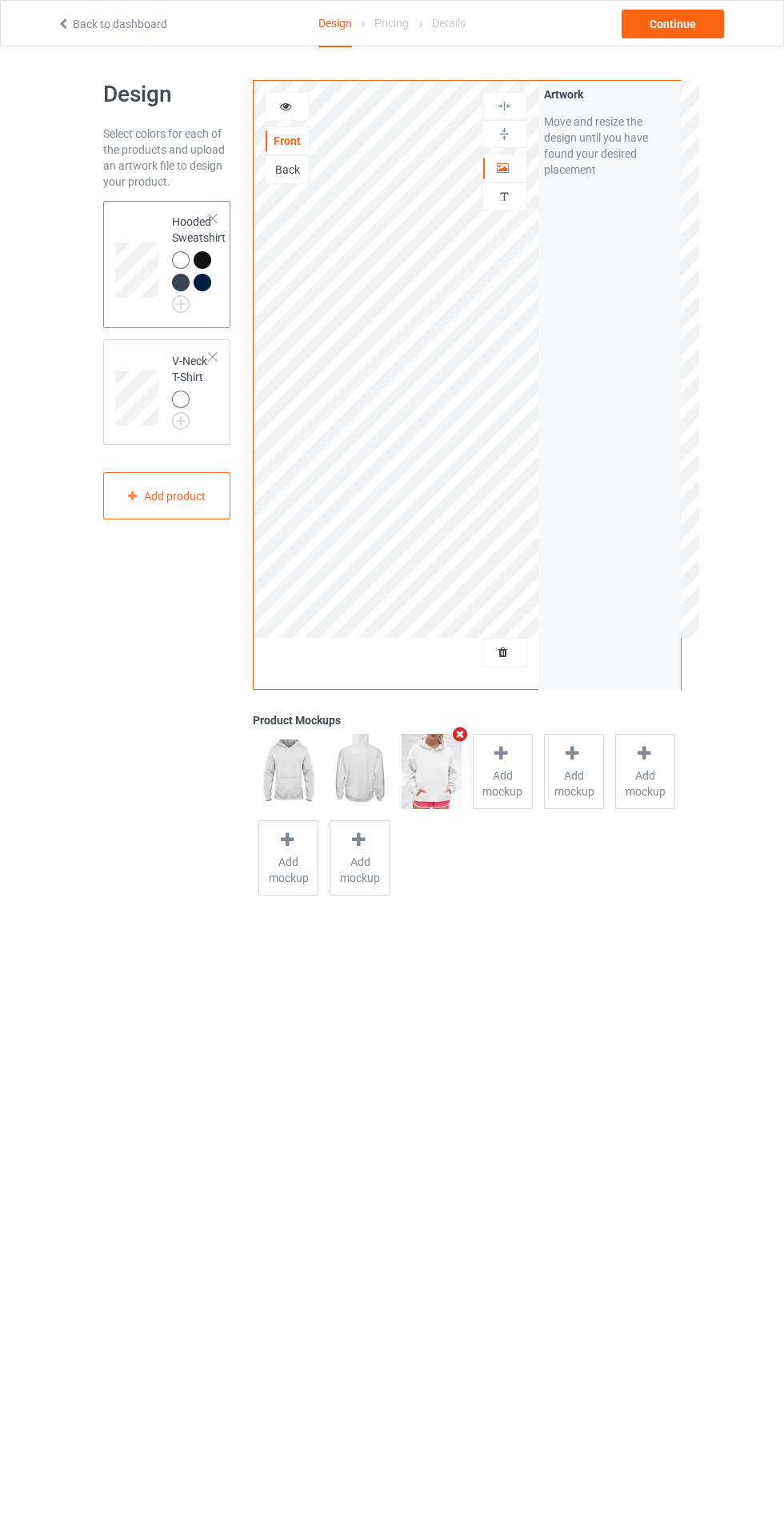
click at [0, 0] on img at bounding box center [0, 0] width 0 height 0
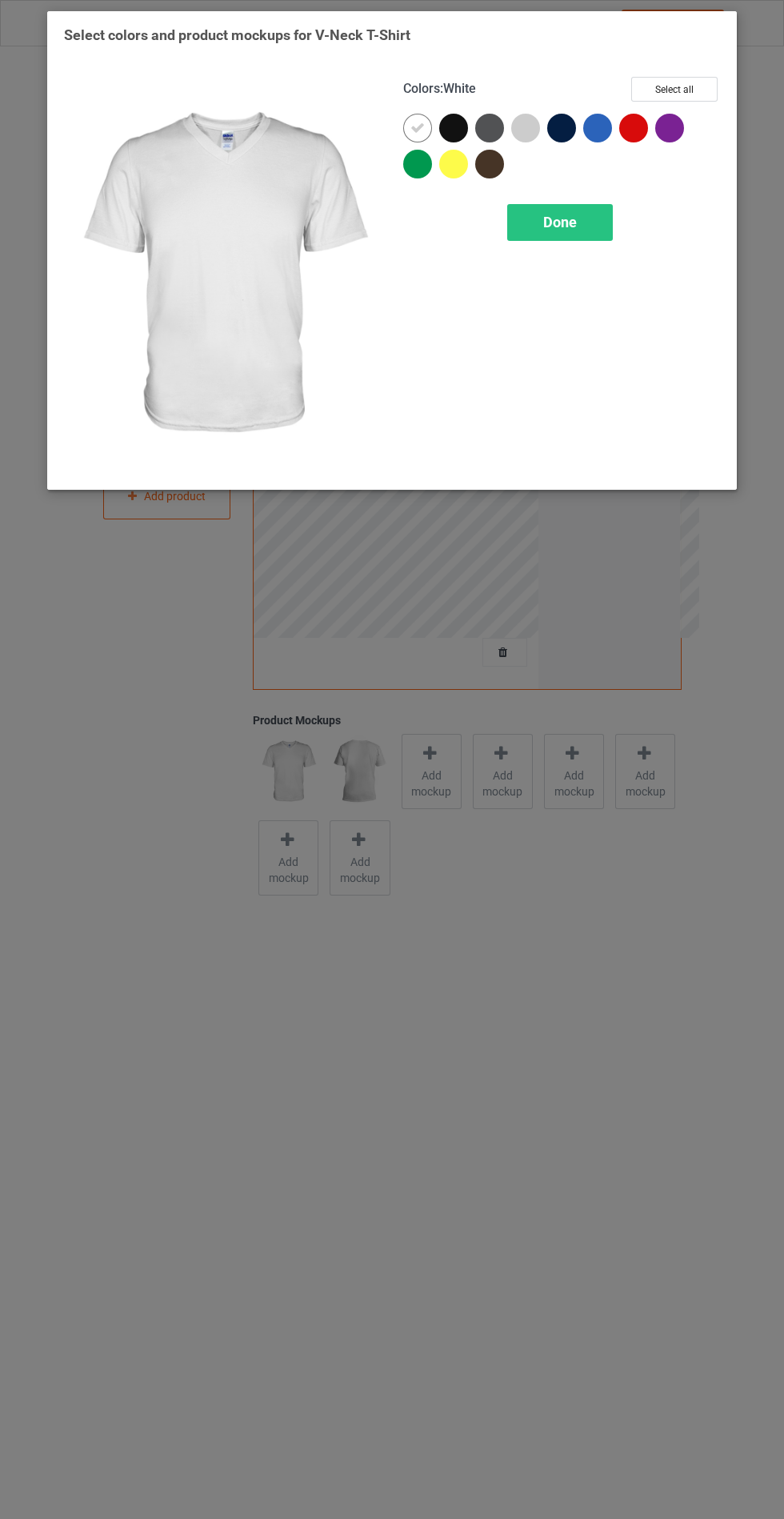
click at [445, 136] on div at bounding box center [454, 128] width 29 height 29
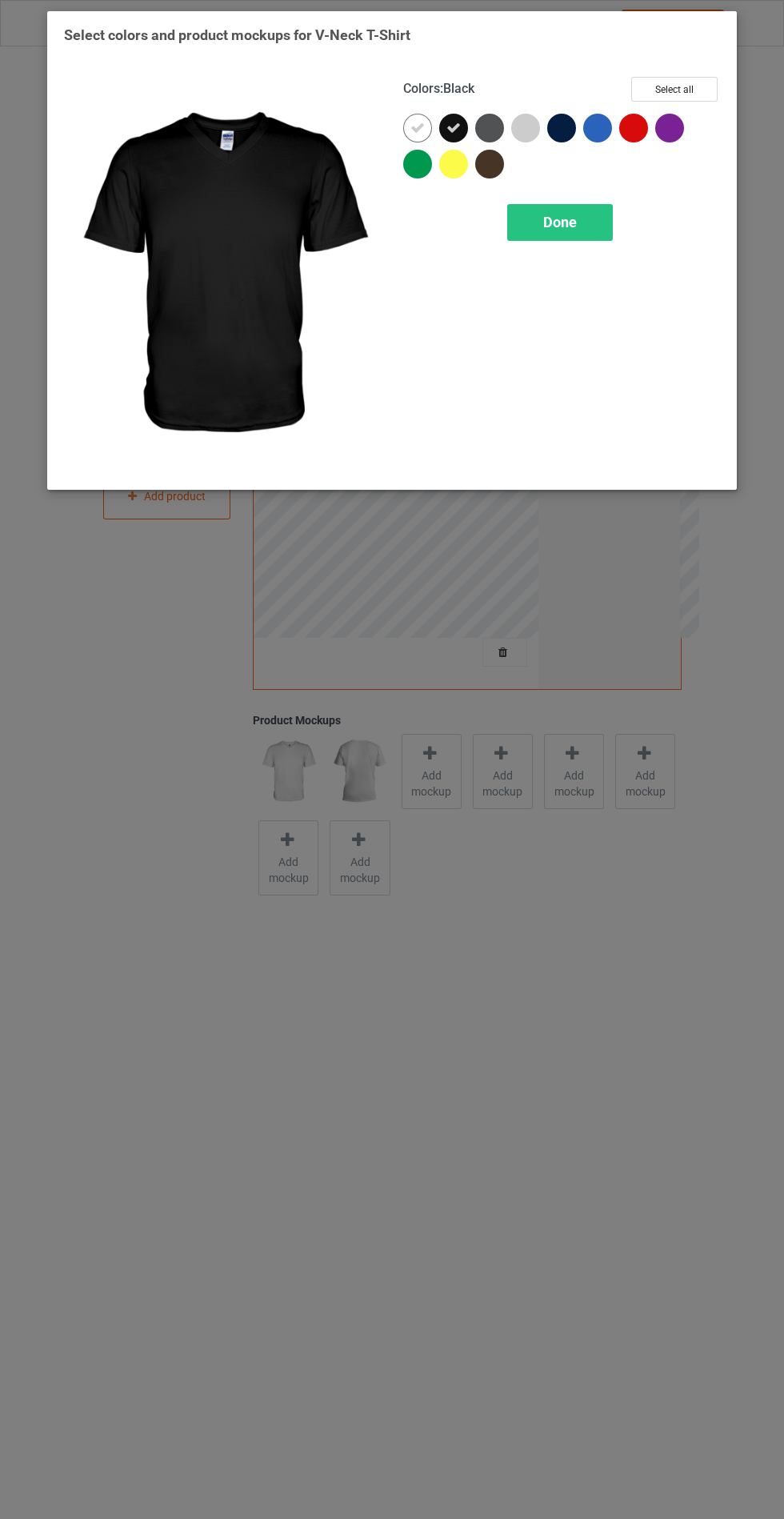
click at [481, 135] on div at bounding box center [490, 128] width 29 height 29
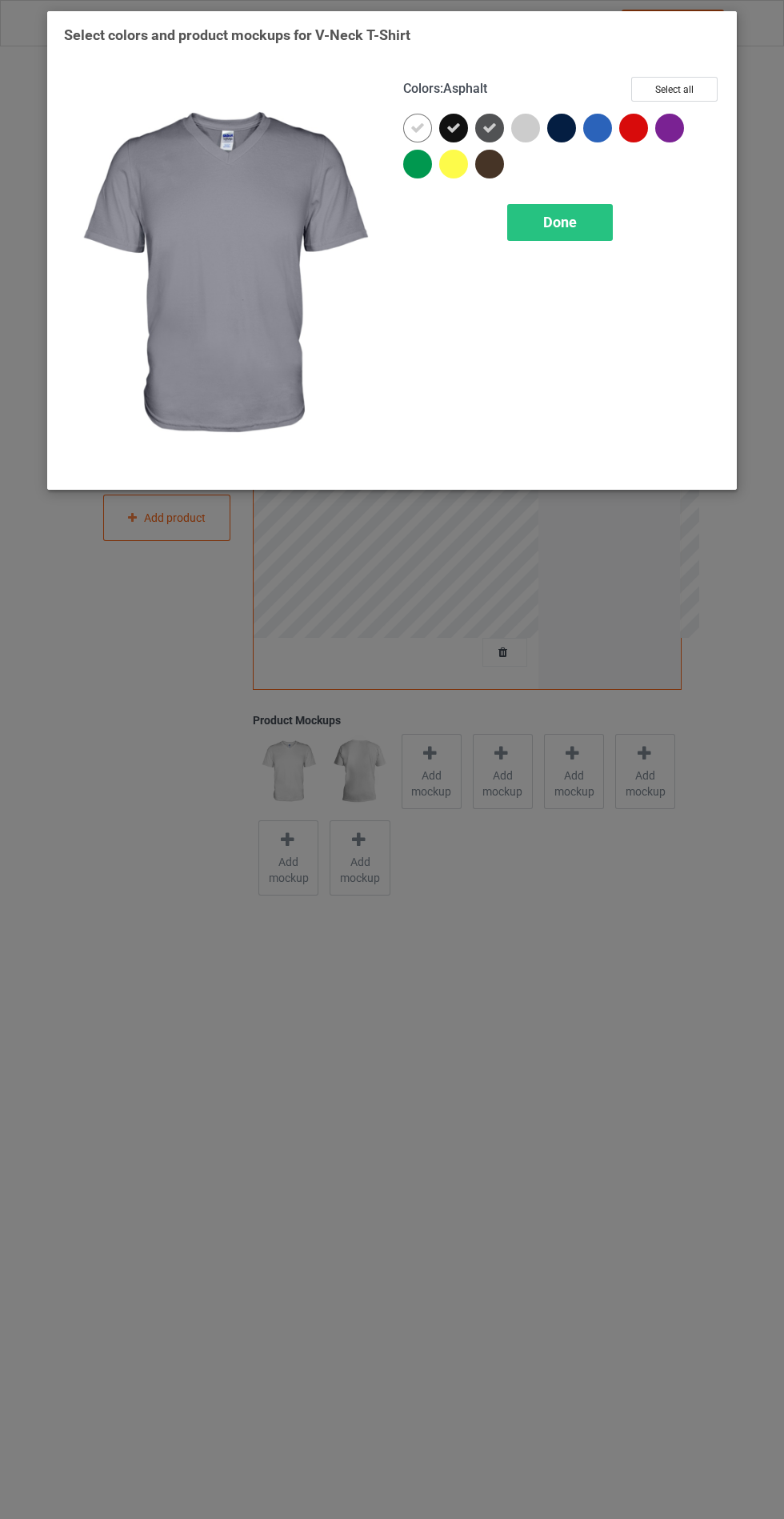
click at [553, 278] on div "Colors : Asphalt Select all Done" at bounding box center [561, 275] width 339 height 419
click at [571, 130] on div at bounding box center [562, 128] width 29 height 29
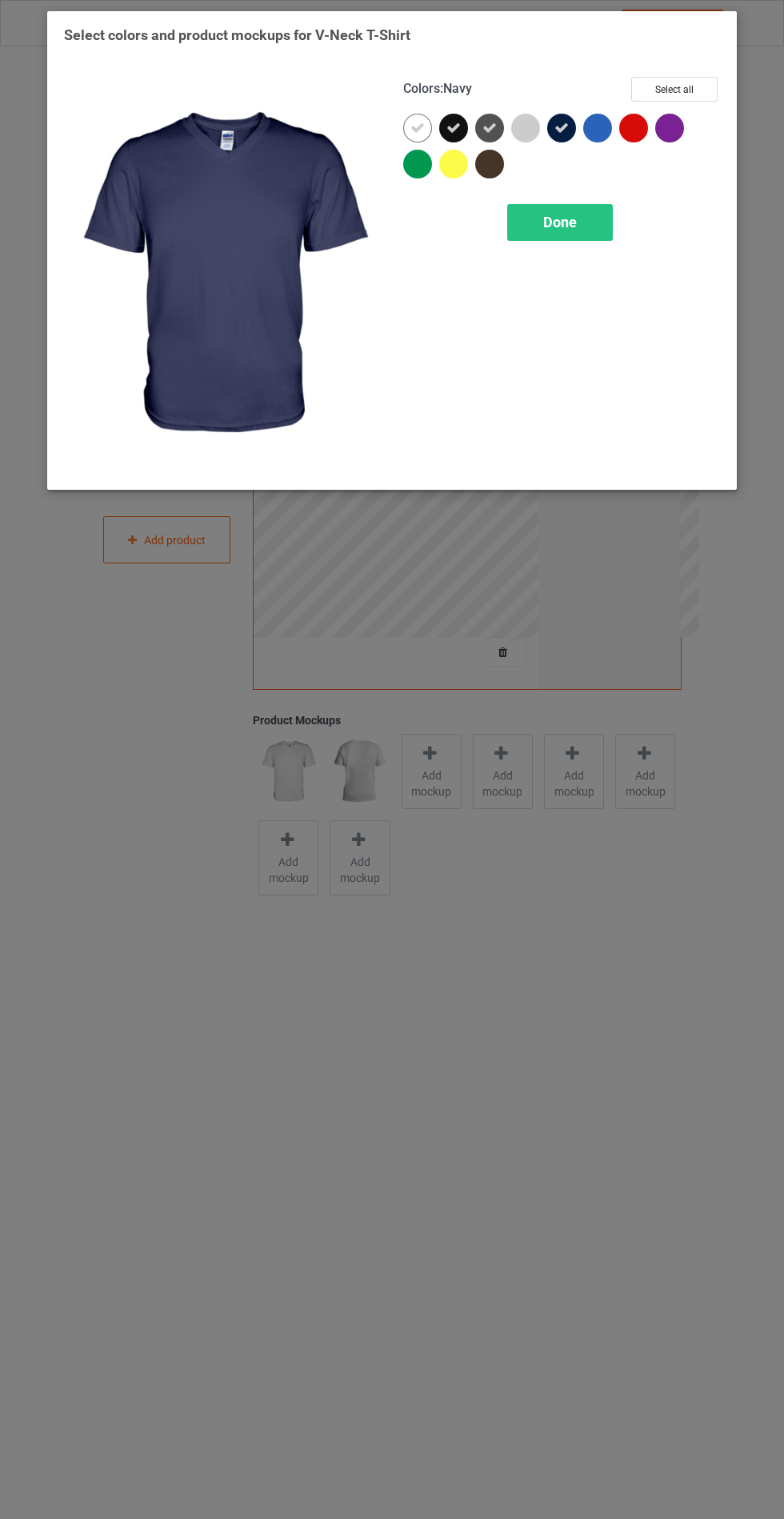
click at [571, 226] on span "Done" at bounding box center [559, 222] width 33 height 17
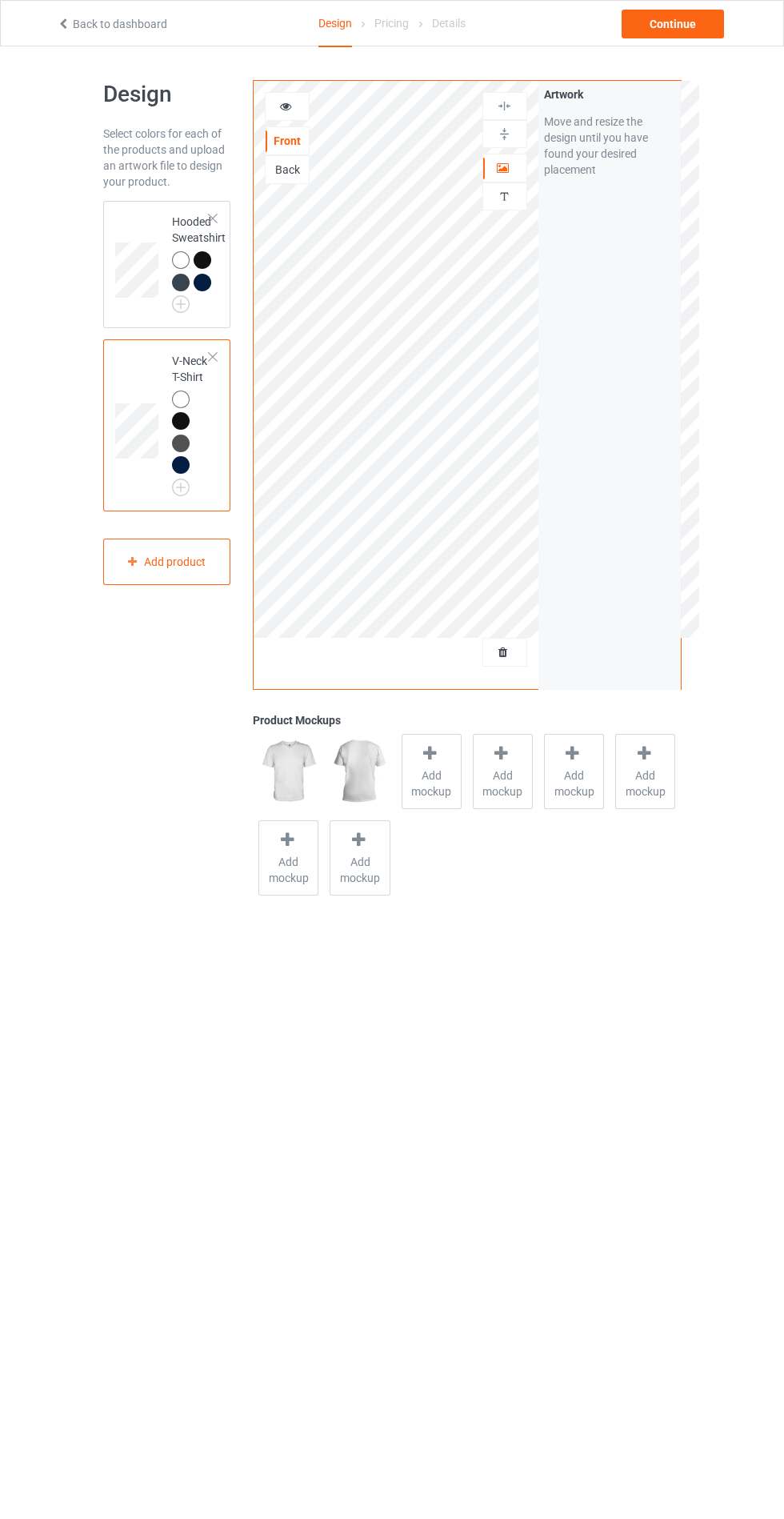
click at [136, 362] on td at bounding box center [139, 425] width 48 height 159
click at [409, 780] on span "Add mockup" at bounding box center [431, 783] width 58 height 32
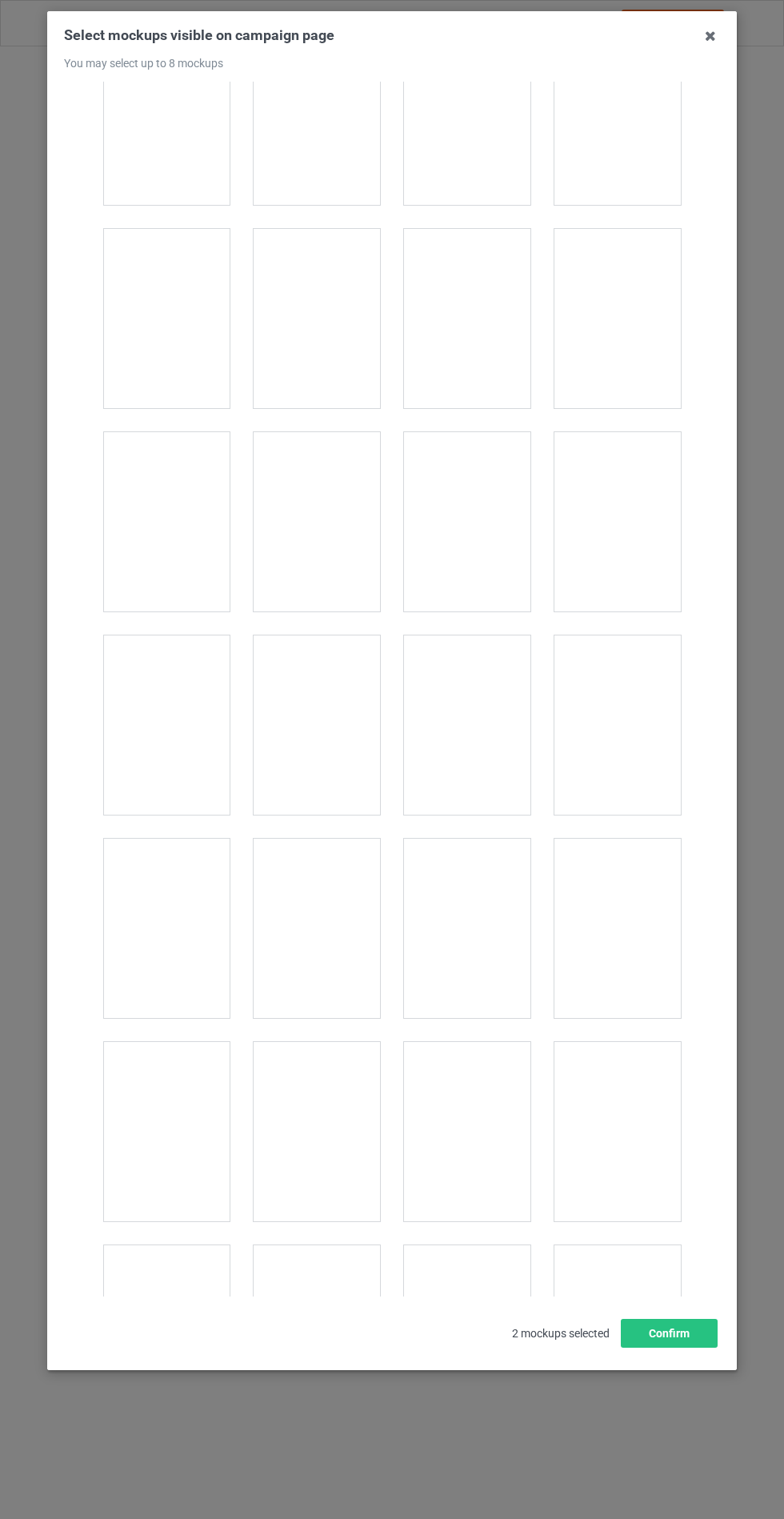
scroll to position [2157, 0]
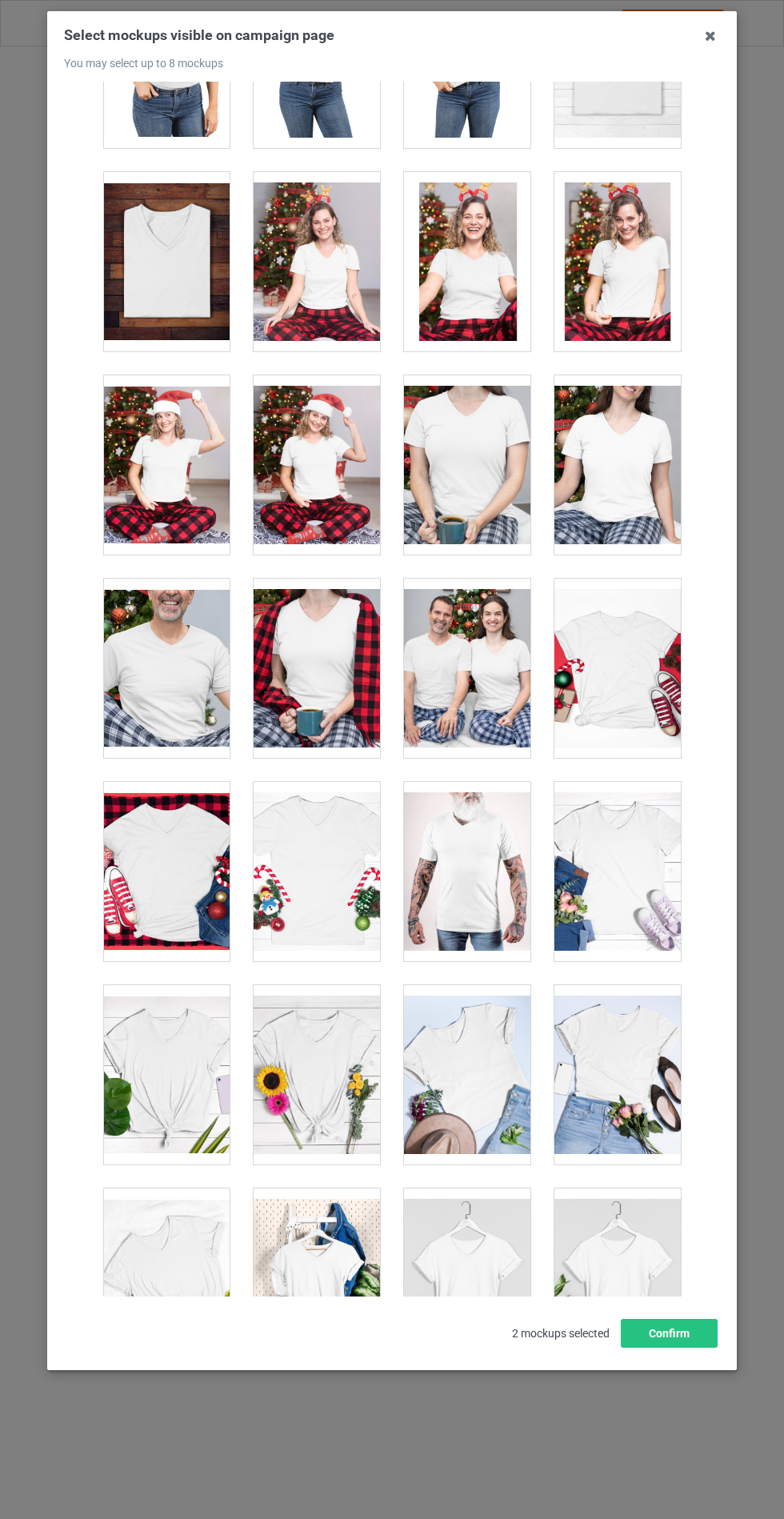
click at [612, 1331] on div at bounding box center [617, 1278] width 126 height 179
click at [679, 1347] on button "Confirm" at bounding box center [669, 1334] width 97 height 29
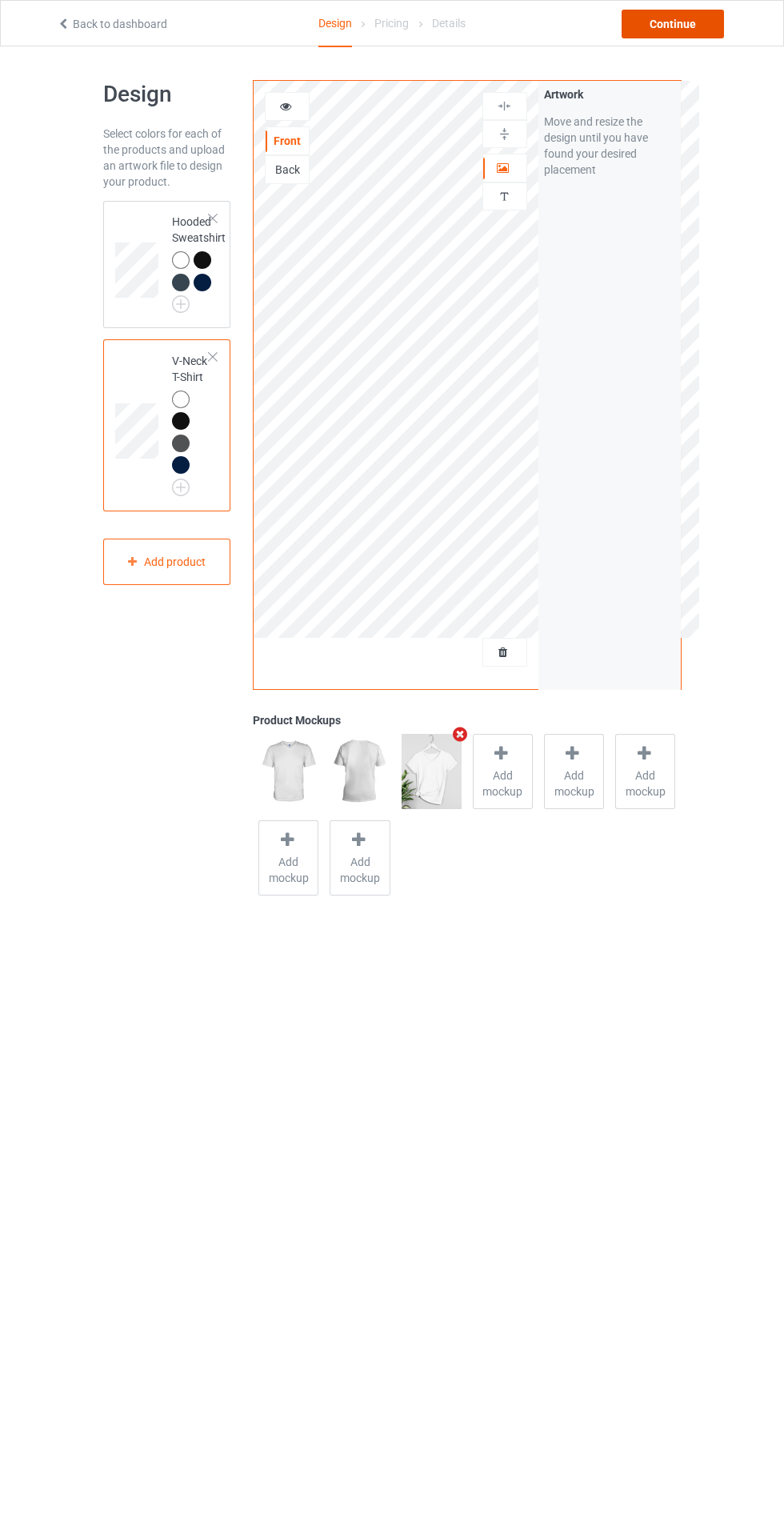
click at [680, 28] on div "Continue" at bounding box center [672, 24] width 102 height 29
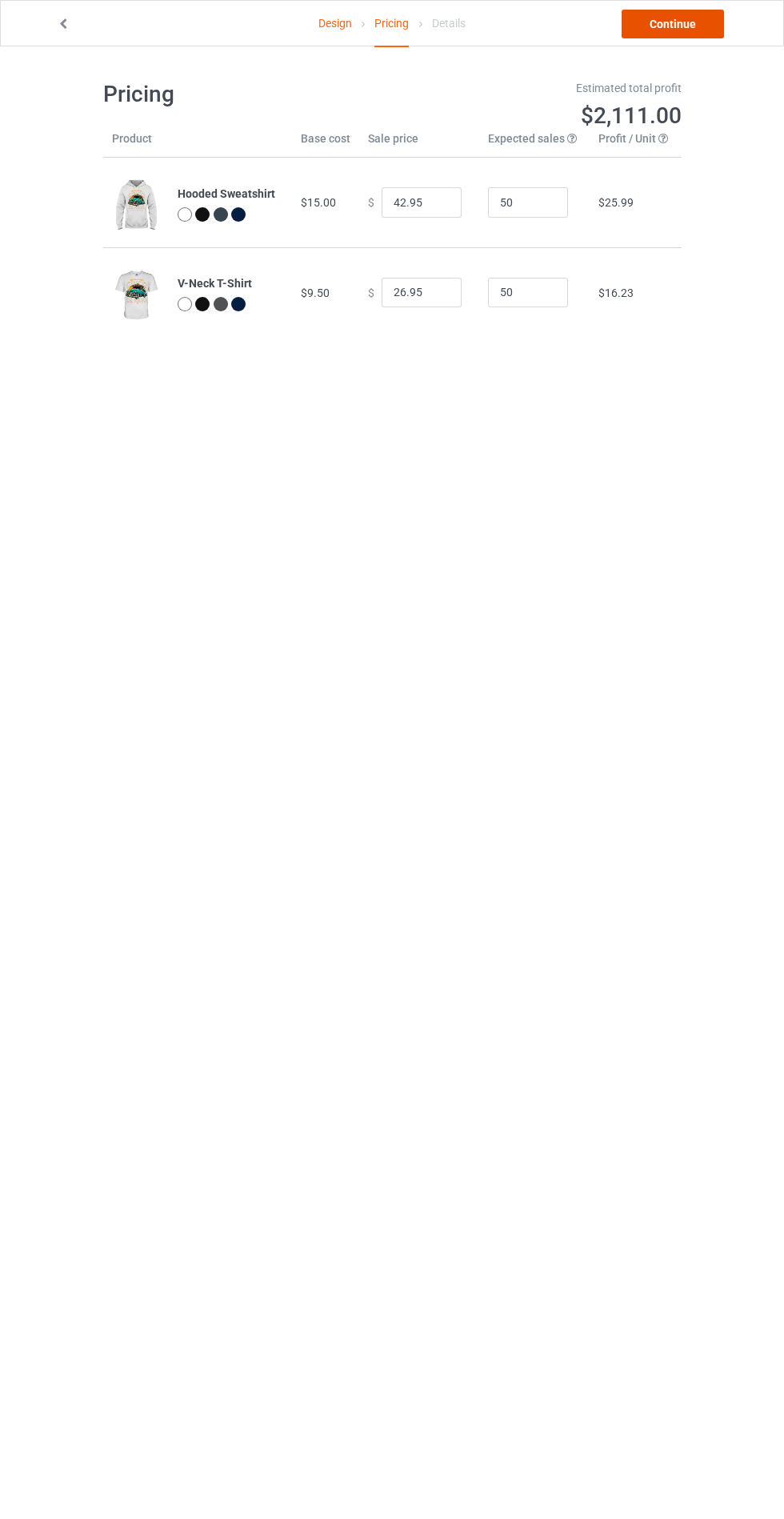
click at [680, 28] on link "Continue" at bounding box center [672, 24] width 102 height 29
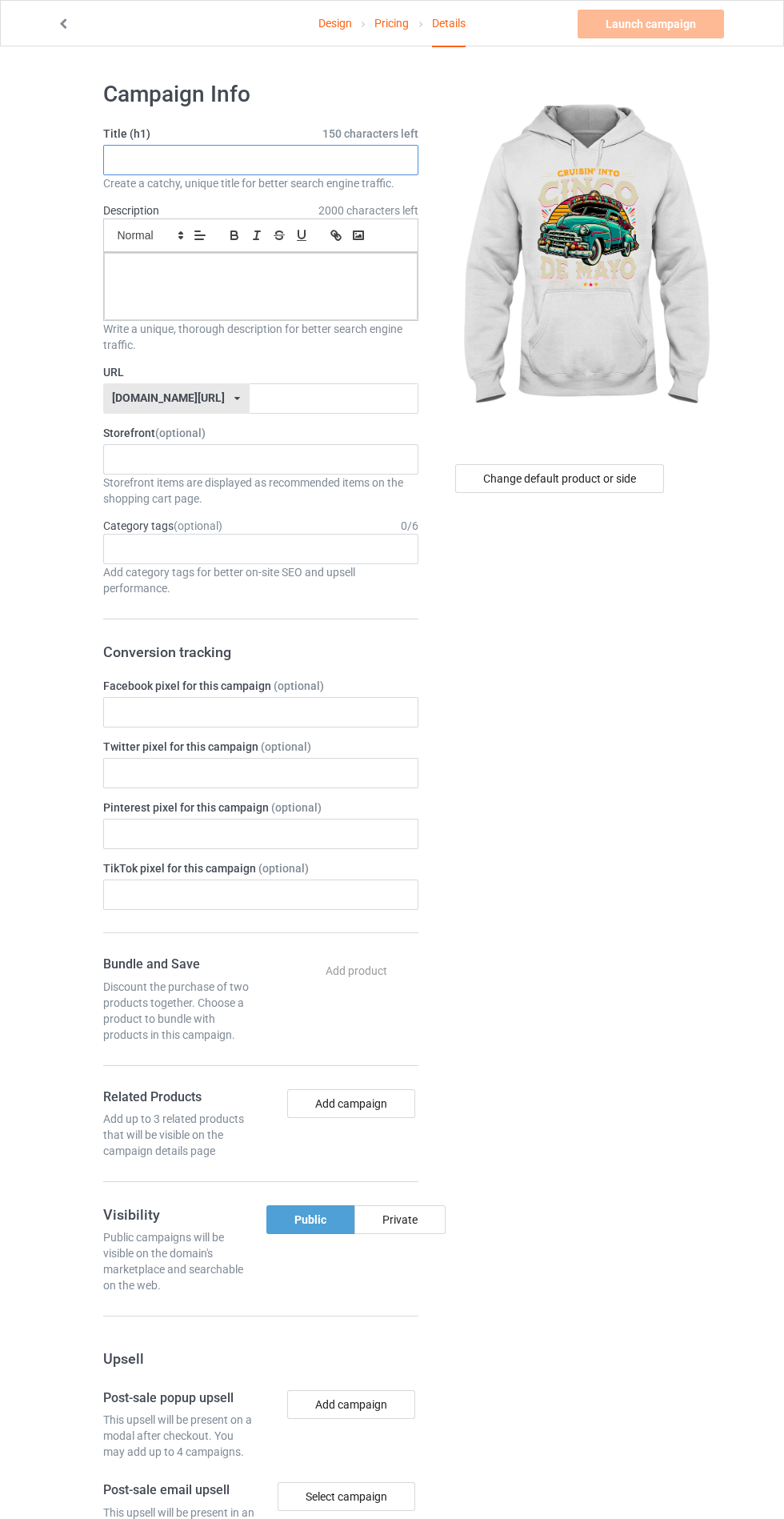
click at [329, 160] on input "text" at bounding box center [260, 160] width 315 height 30
type input "Bdubdydhdyd"
click at [212, 290] on div at bounding box center [260, 287] width 313 height 67
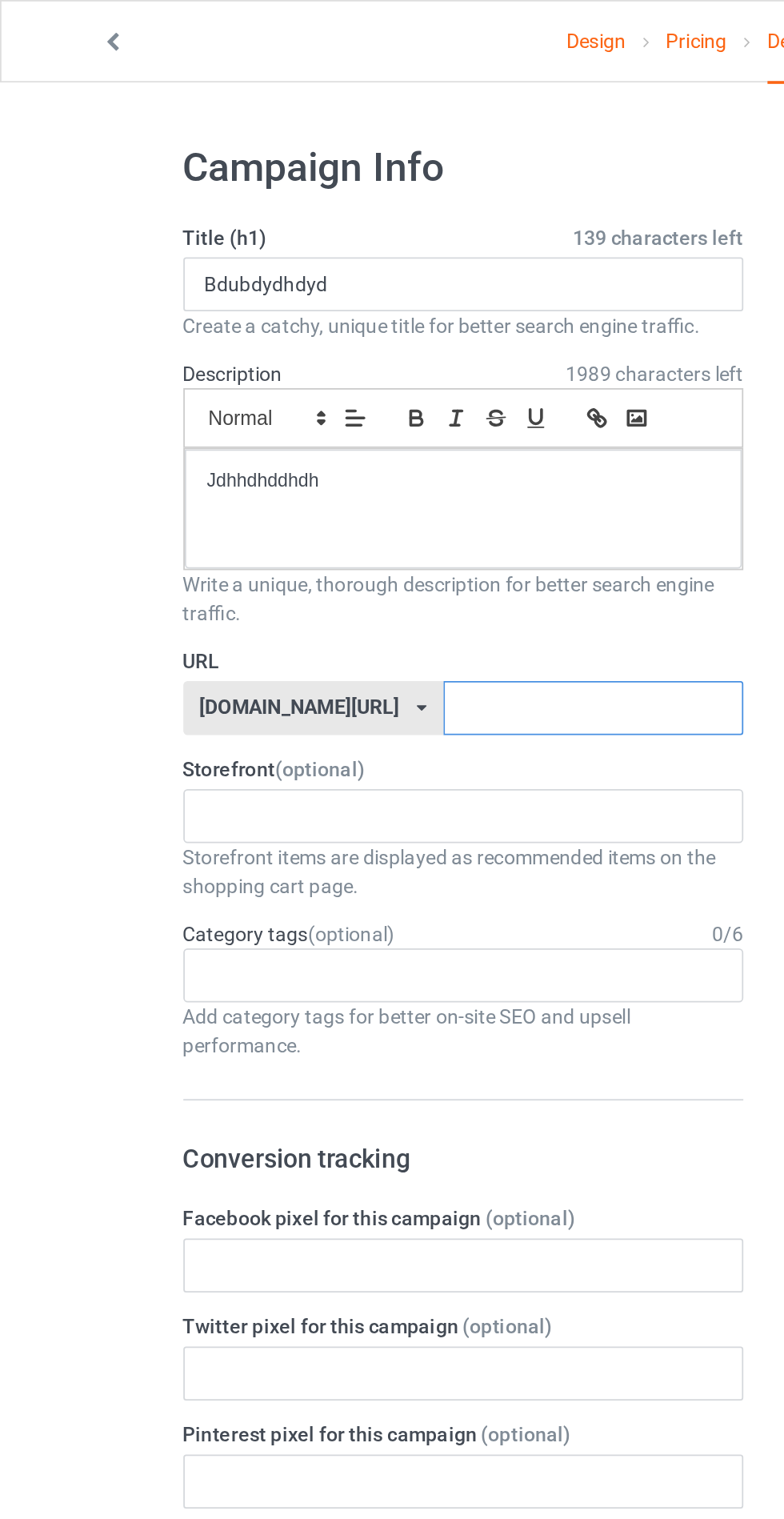
click at [339, 400] on input "text" at bounding box center [334, 398] width 169 height 30
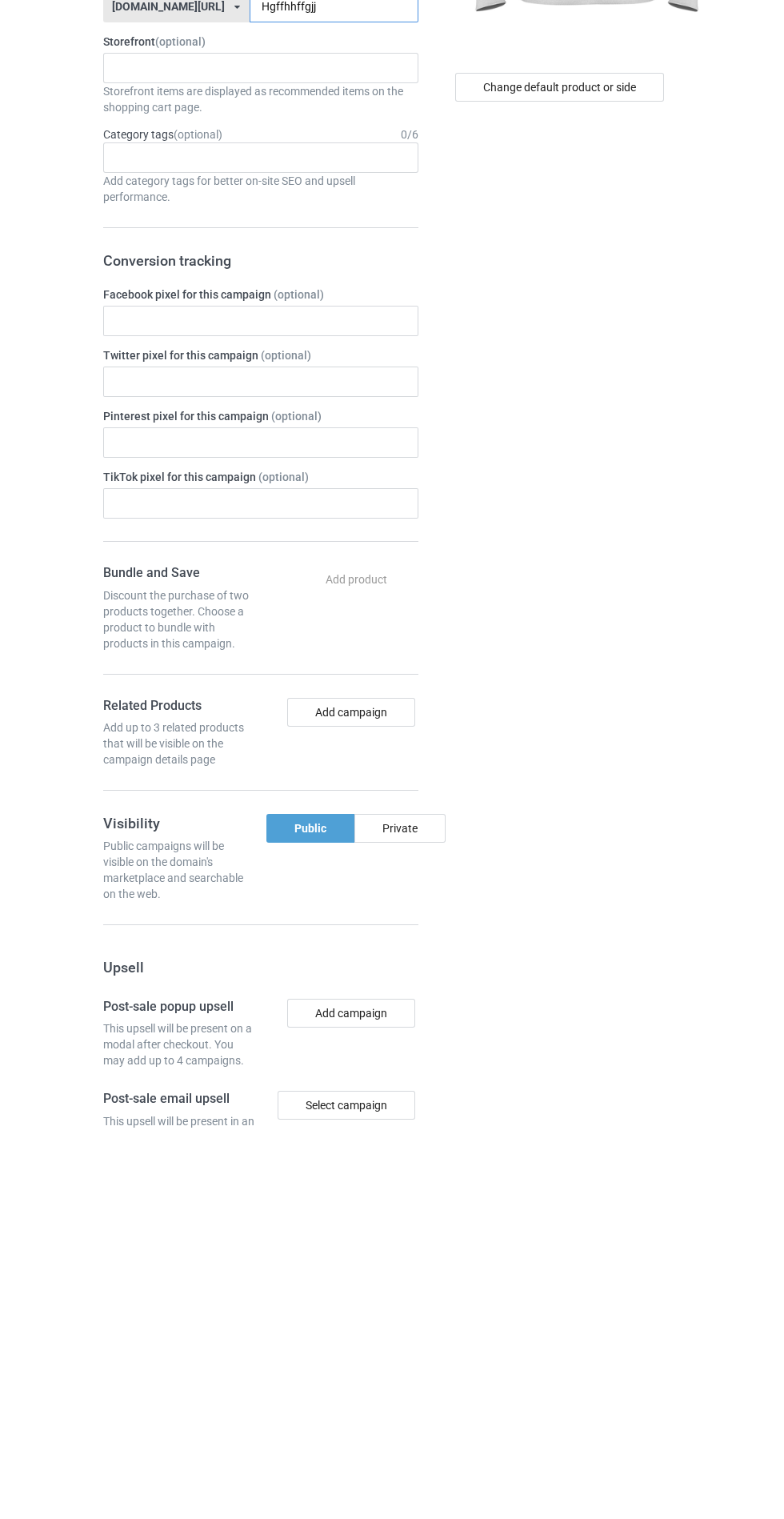
type input "Hgffhhffgjj"
click at [415, 1219] on div "Private" at bounding box center [400, 1219] width 91 height 29
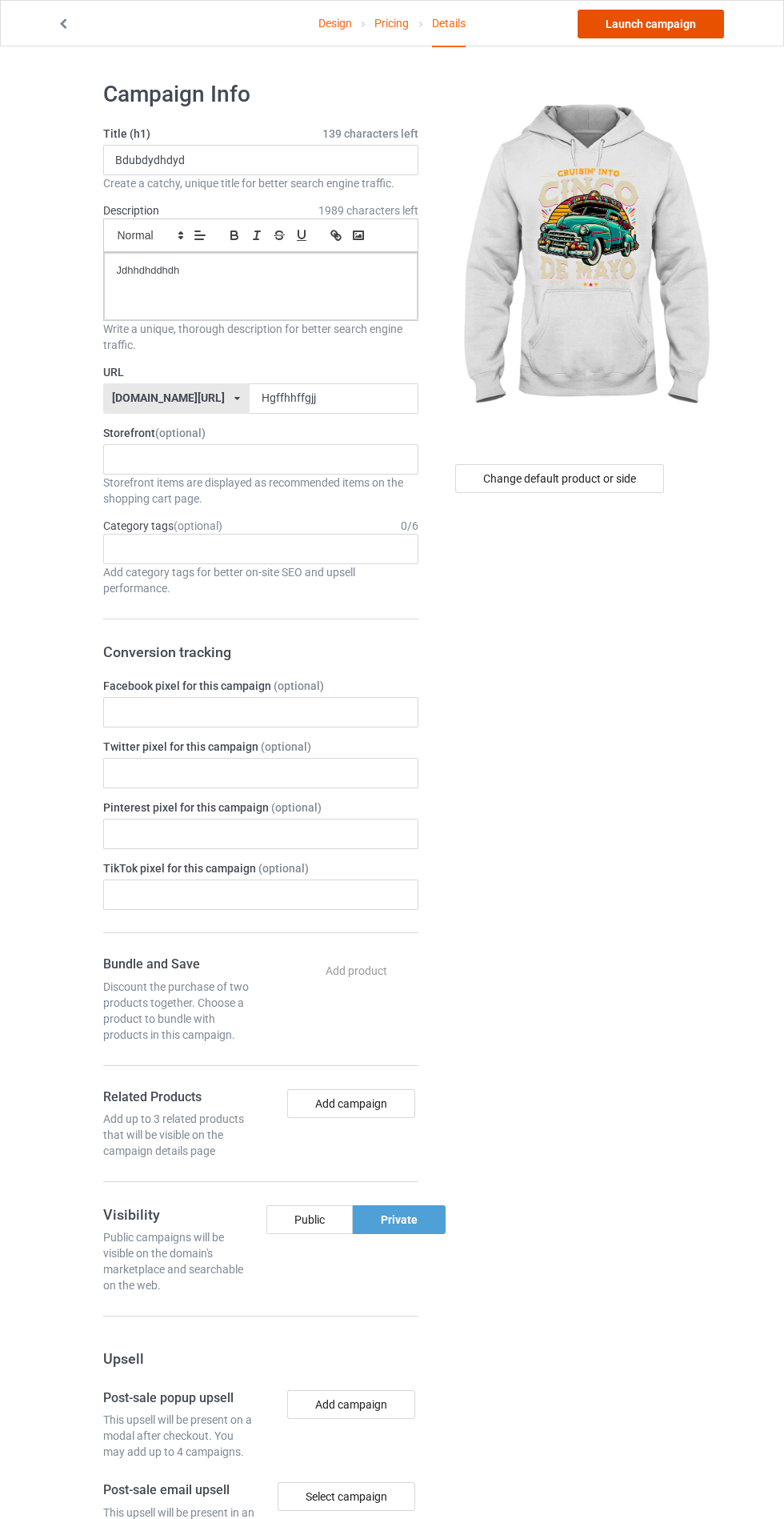
click at [660, 23] on link "Launch campaign" at bounding box center [650, 24] width 147 height 29
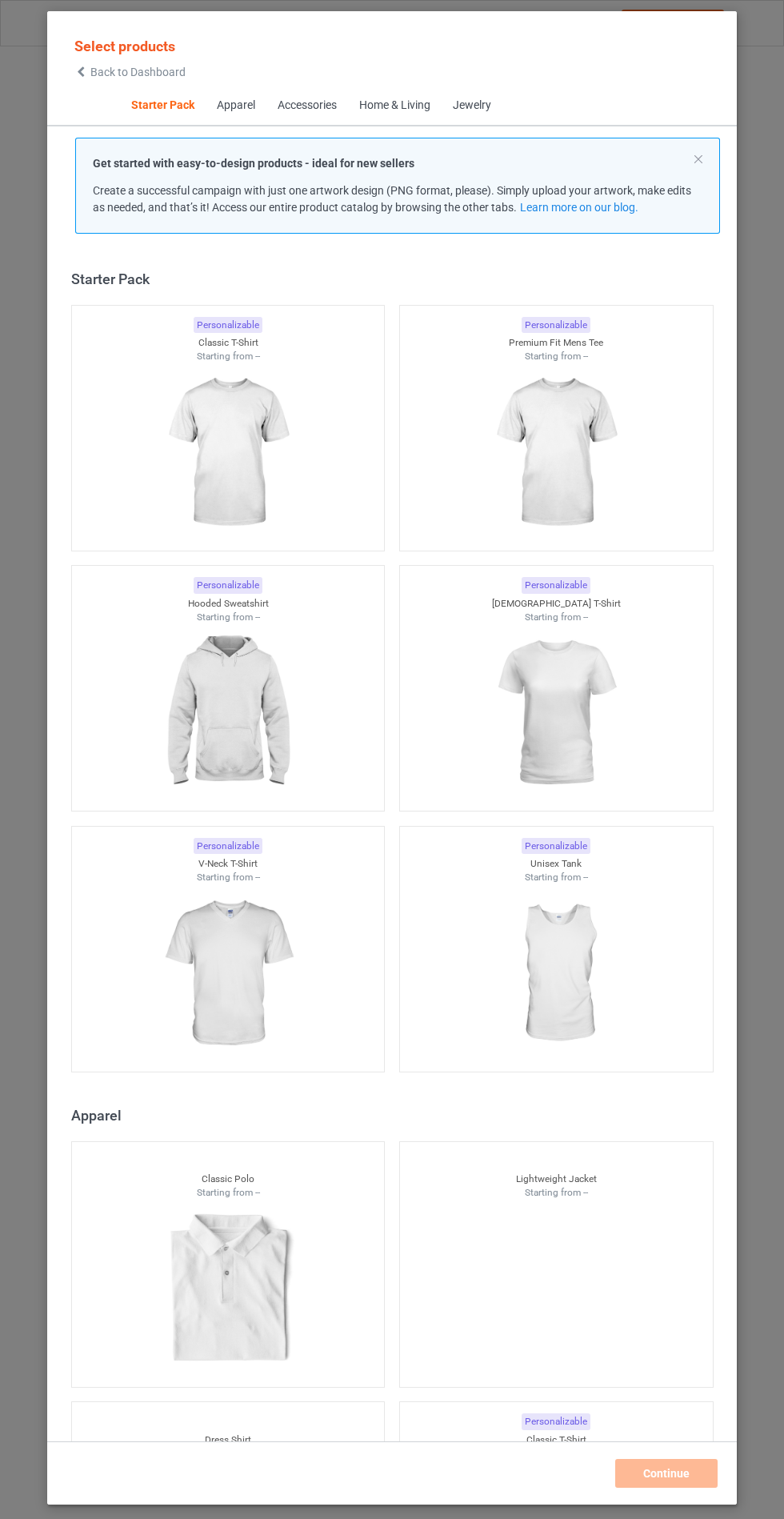
scroll to position [19, 0]
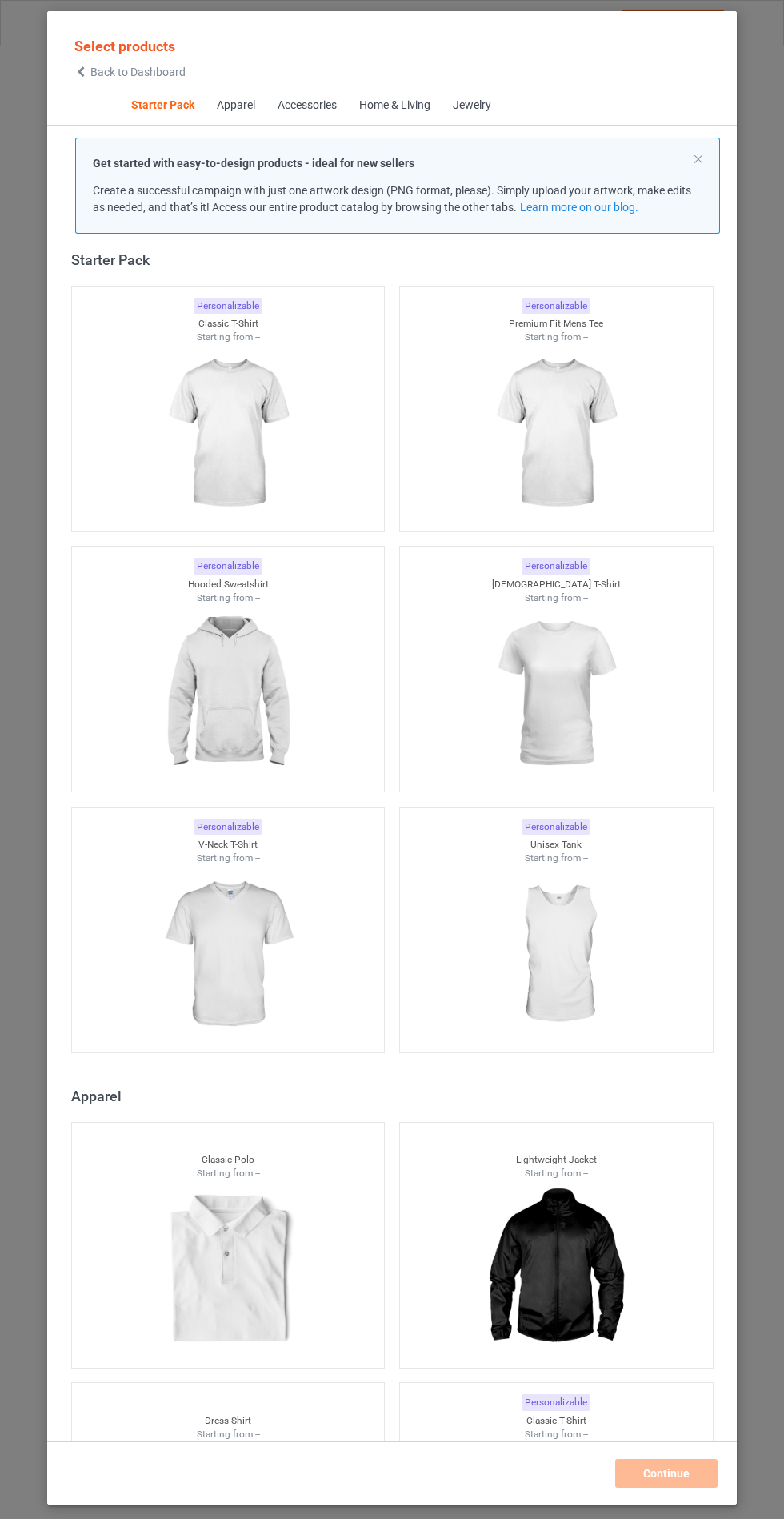
click at [271, 705] on img at bounding box center [227, 693] width 143 height 179
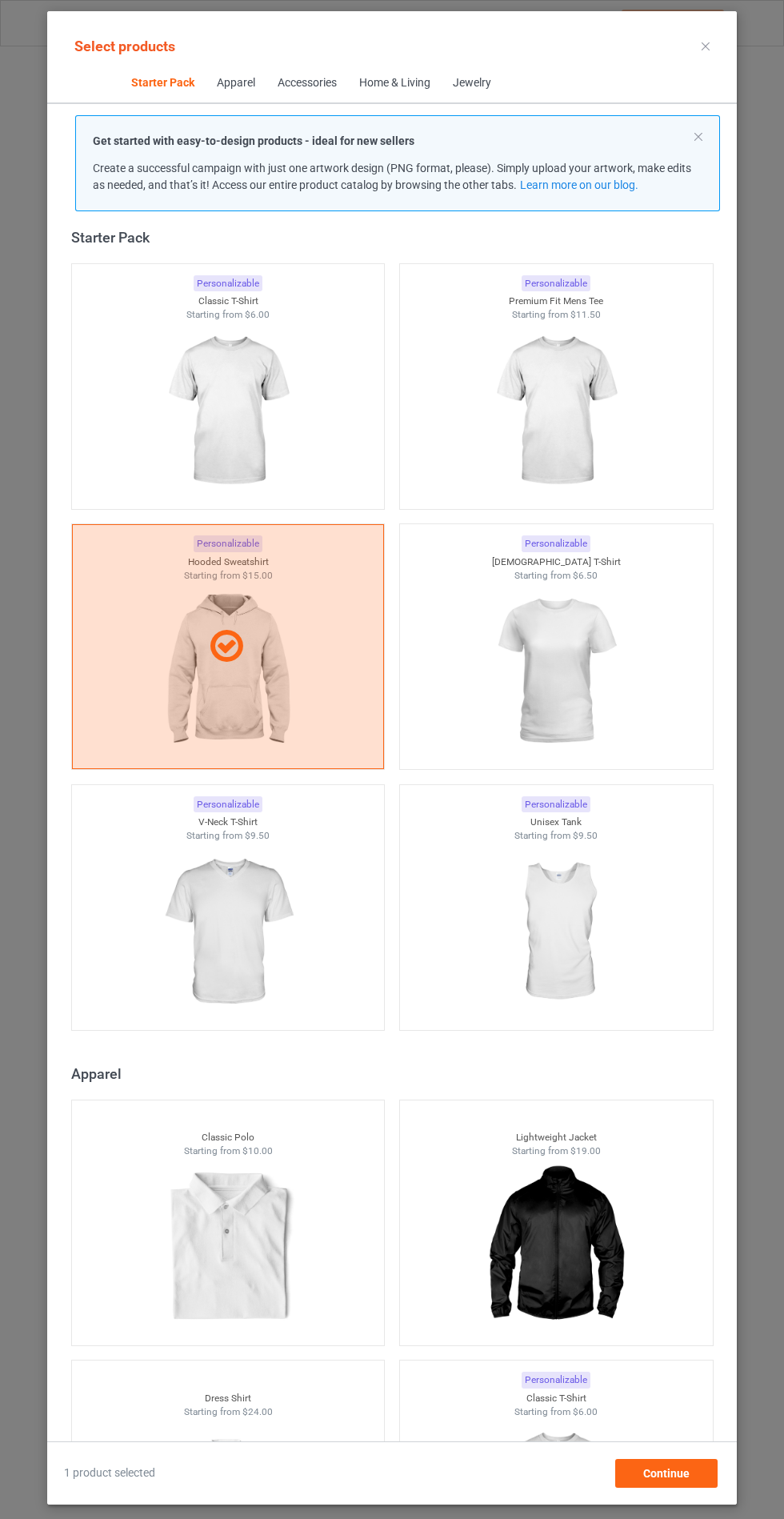
click at [236, 946] on img at bounding box center [227, 932] width 143 height 179
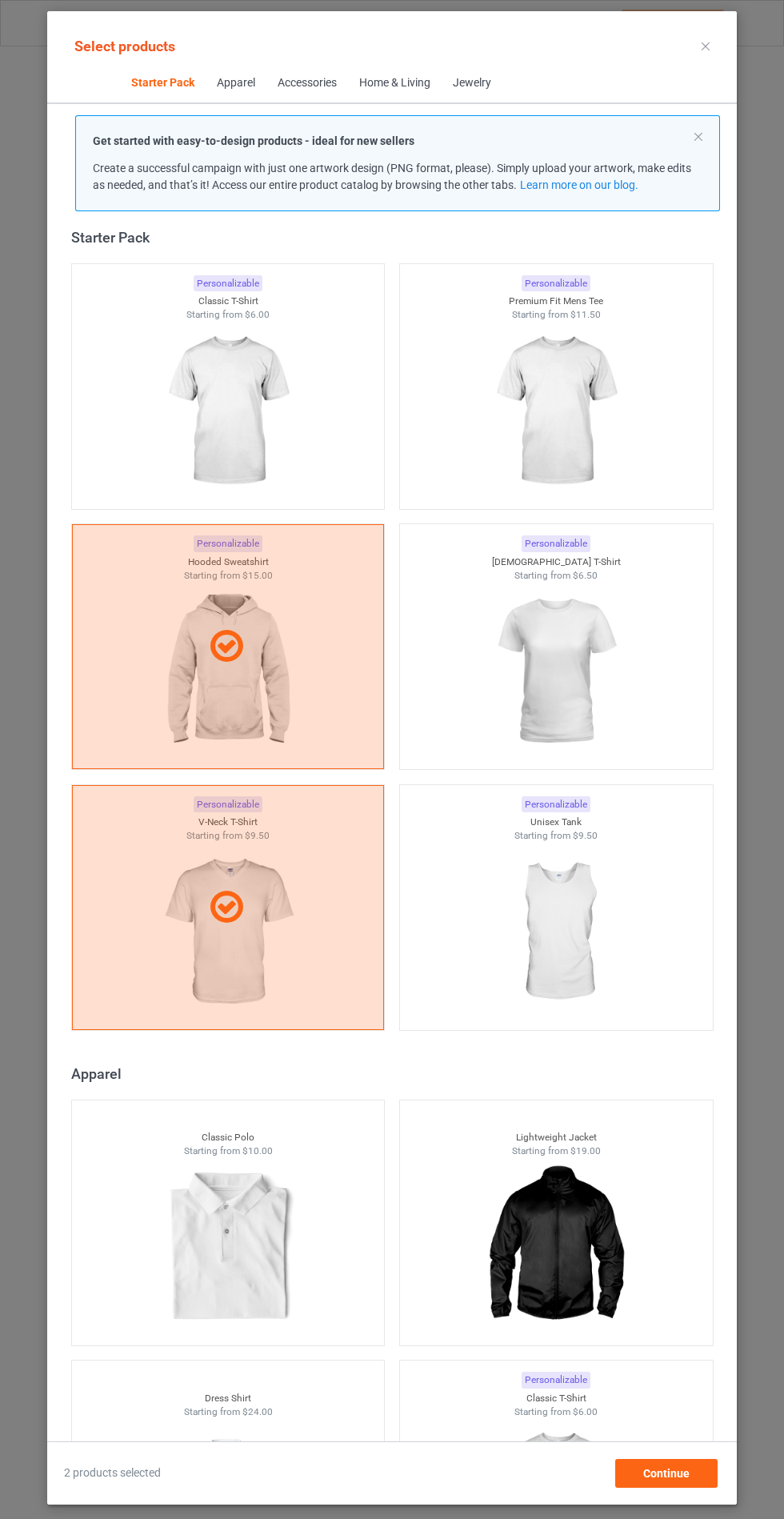
scroll to position [93, 0]
click at [699, 1481] on div "Continue" at bounding box center [666, 1474] width 102 height 29
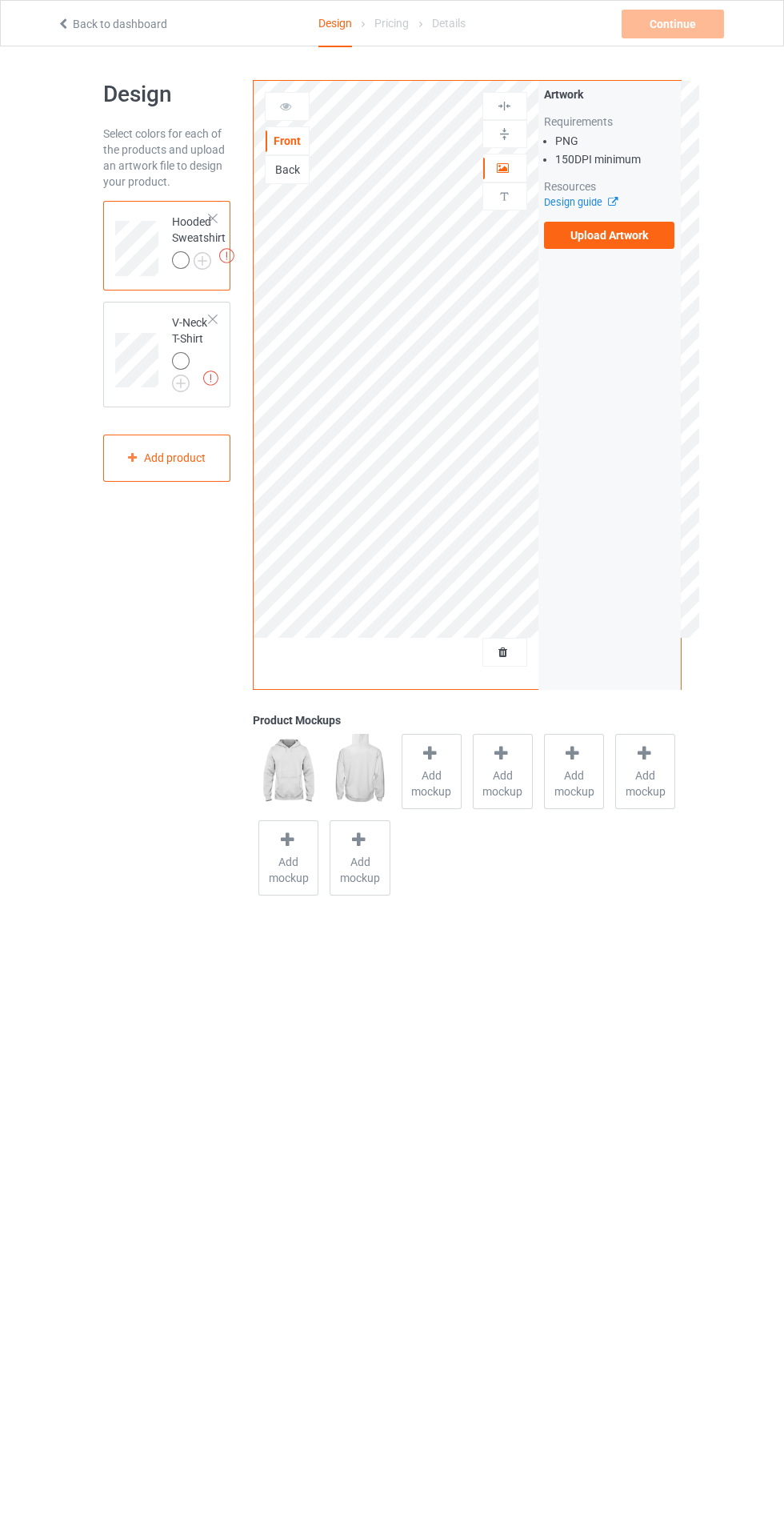
click at [435, 794] on span "Add mockup" at bounding box center [431, 783] width 58 height 32
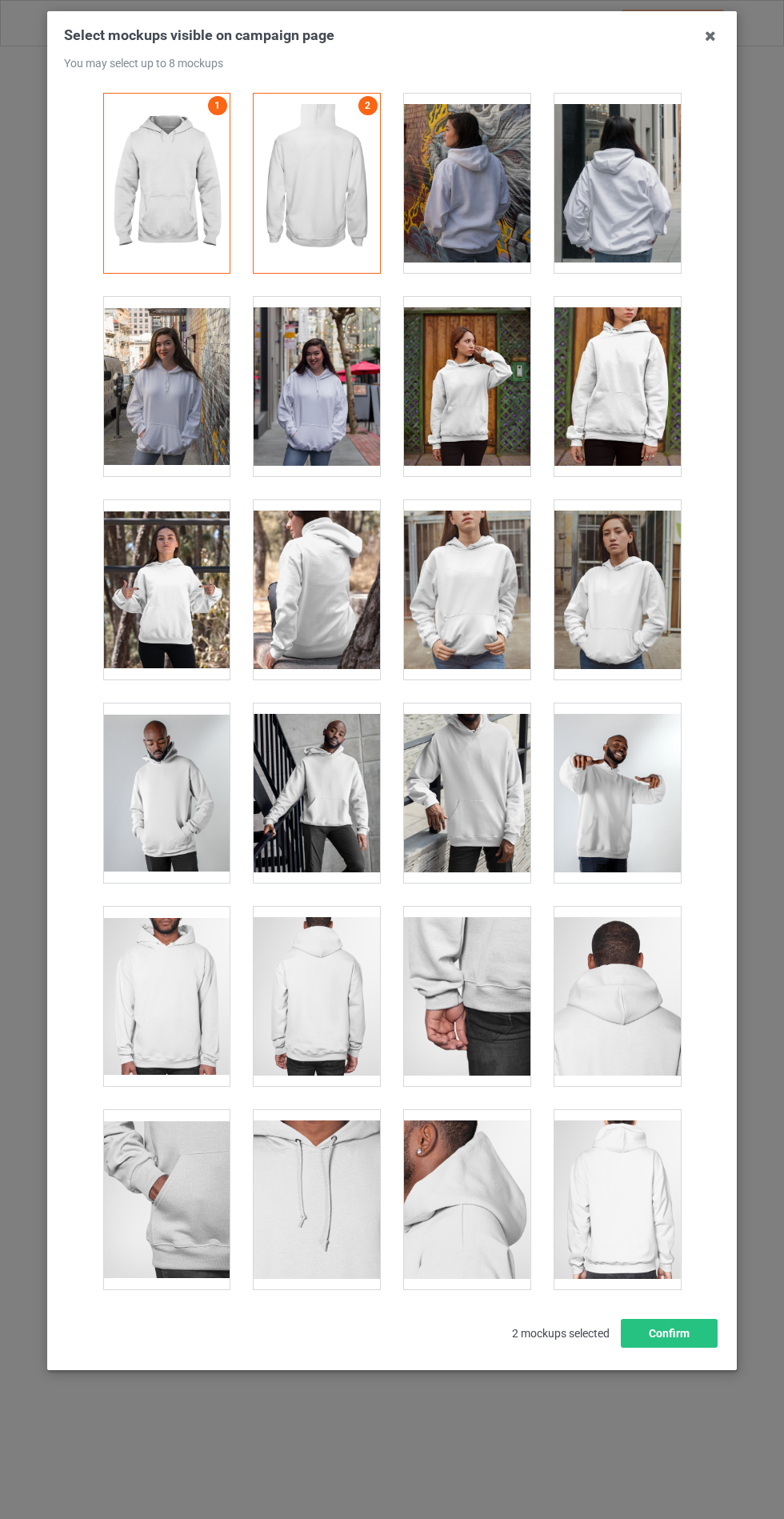
scroll to position [12914, 0]
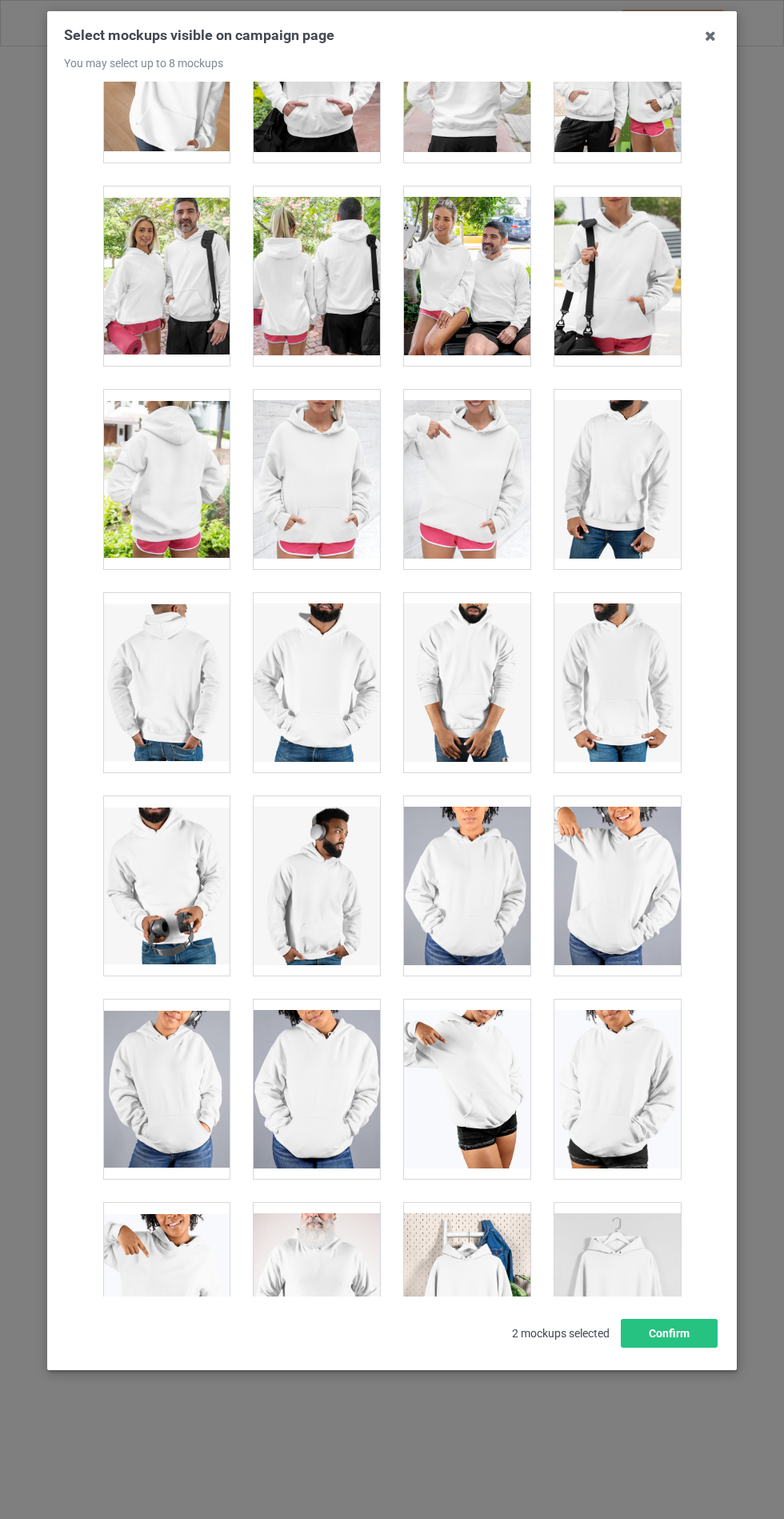
click at [353, 488] on div at bounding box center [317, 479] width 126 height 179
click at [196, 485] on div at bounding box center [166, 479] width 126 height 179
click at [195, 484] on div at bounding box center [166, 479] width 126 height 179
click at [692, 1347] on button "Confirm" at bounding box center [669, 1334] width 97 height 29
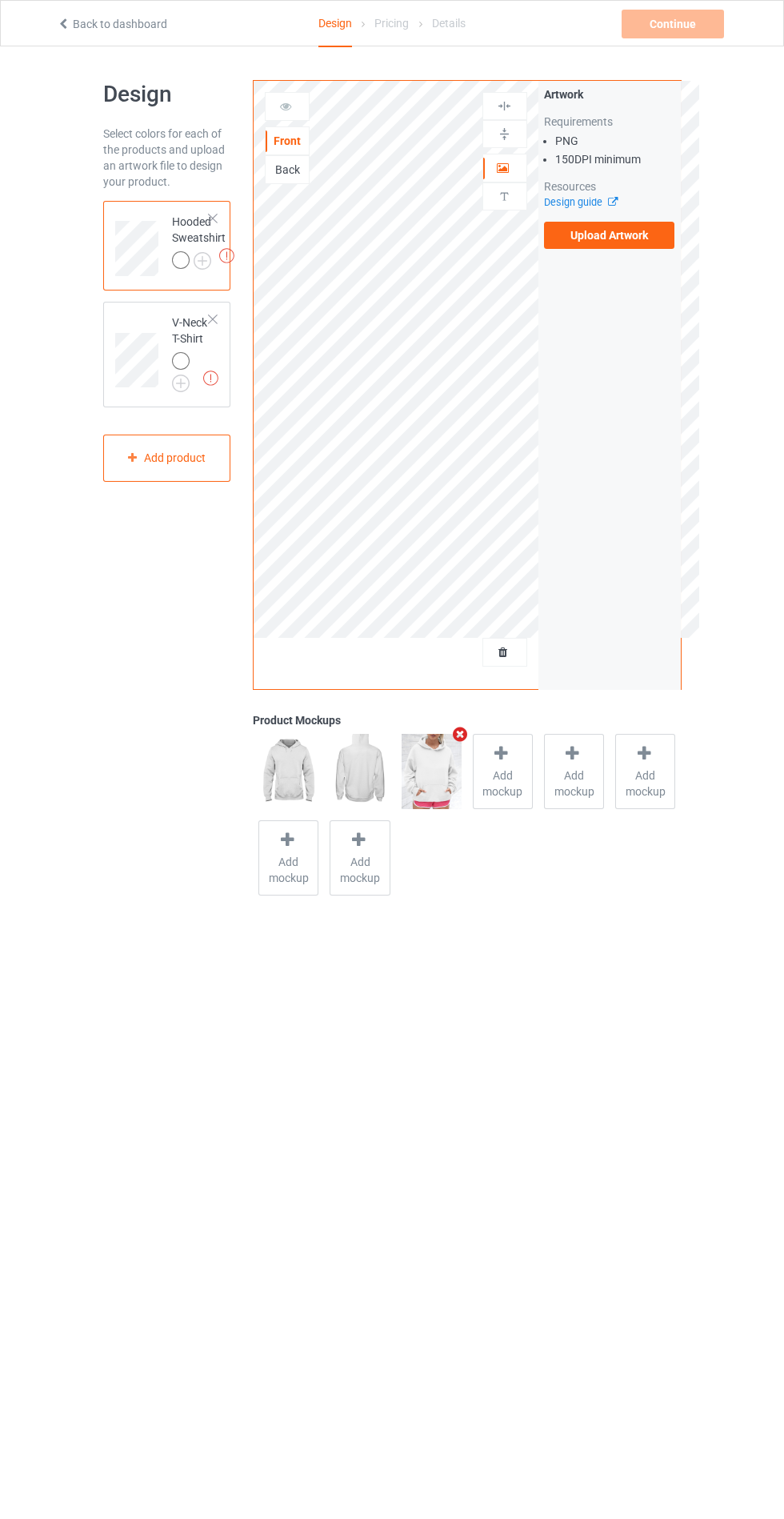
click at [0, 0] on img at bounding box center [0, 0] width 0 height 0
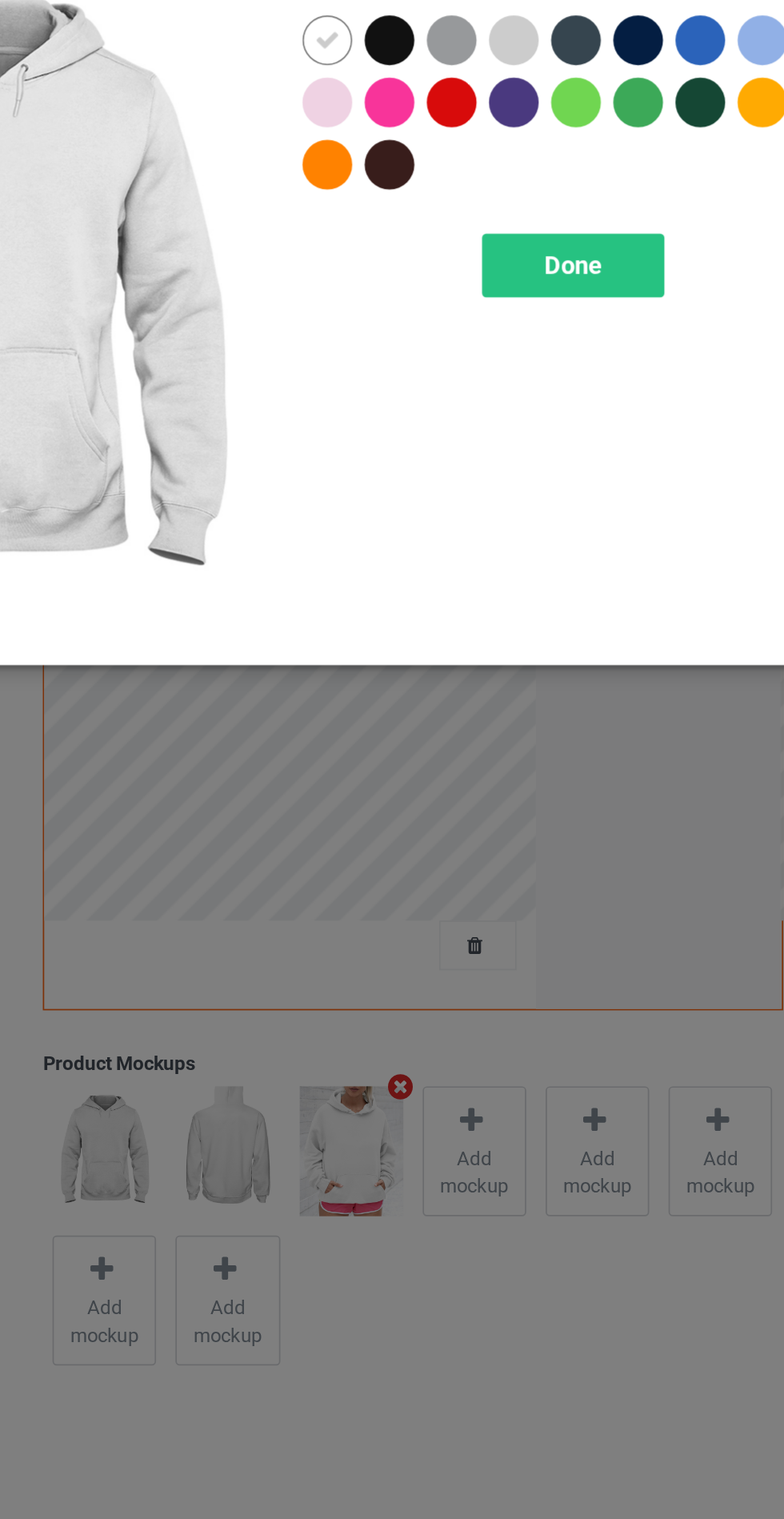
click at [503, 134] on div at bounding box center [493, 131] width 36 height 36
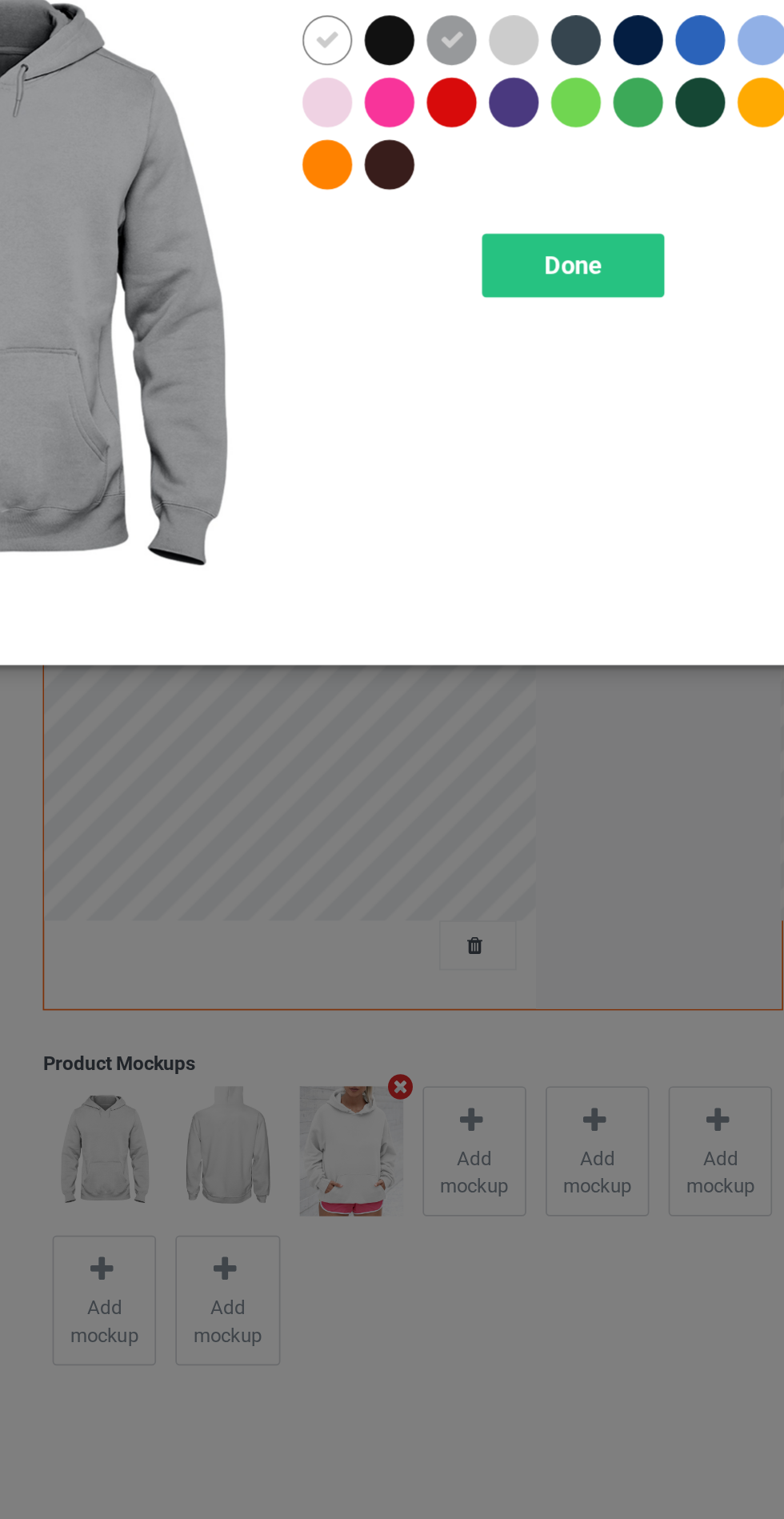
click at [415, 169] on div at bounding box center [418, 164] width 29 height 29
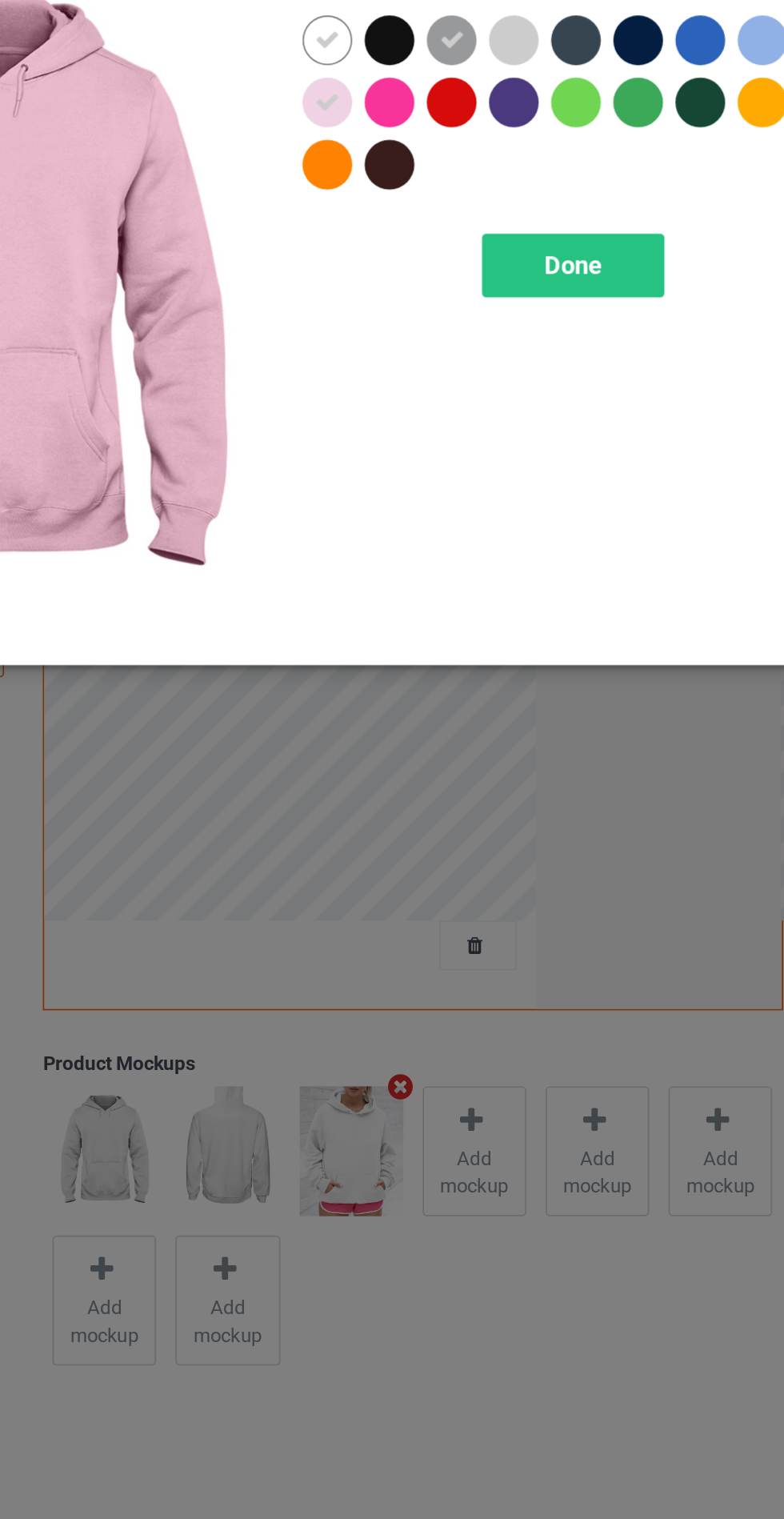
click at [519, 127] on div at bounding box center [526, 128] width 29 height 29
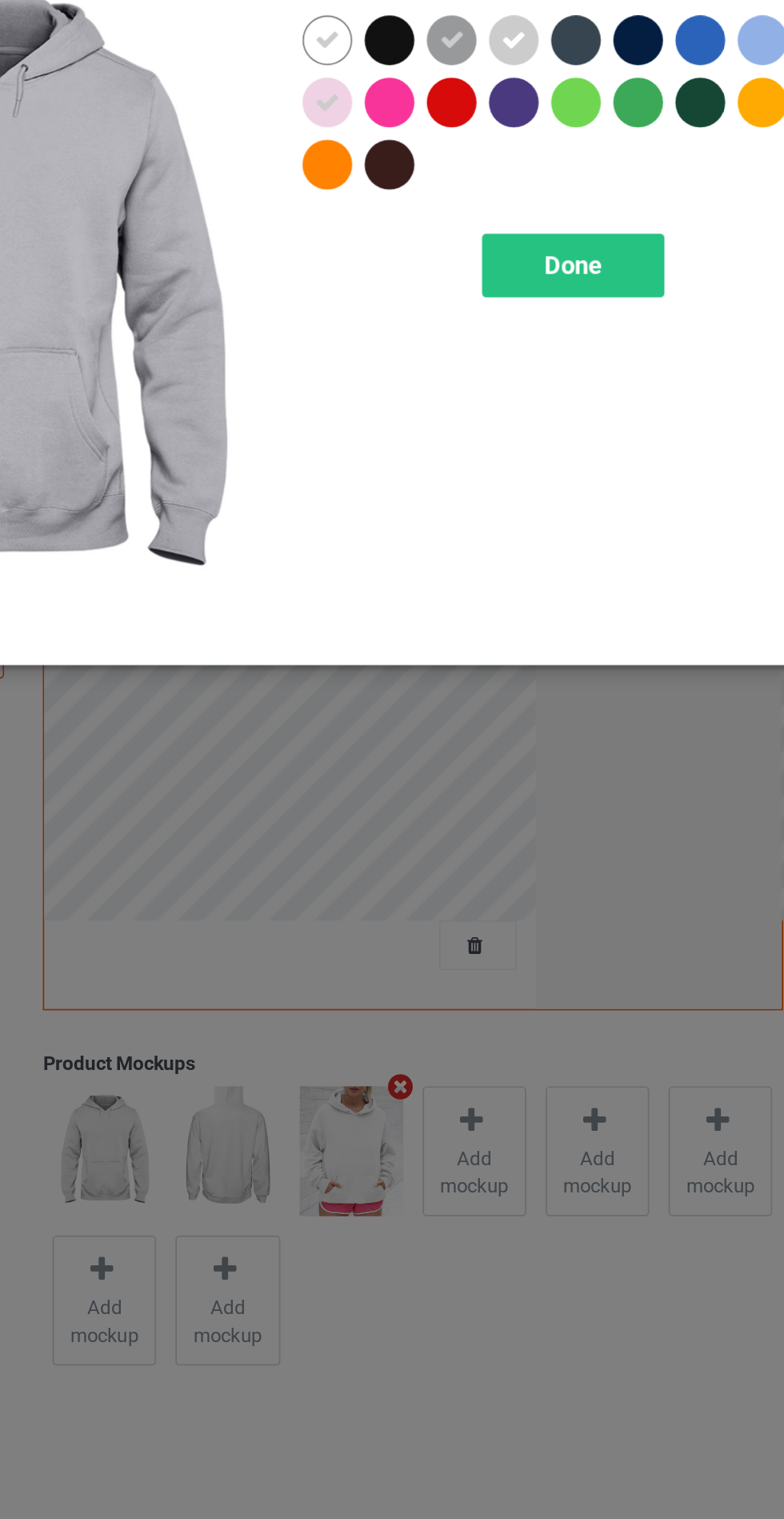
click at [662, 126] on div at bounding box center [670, 128] width 29 height 29
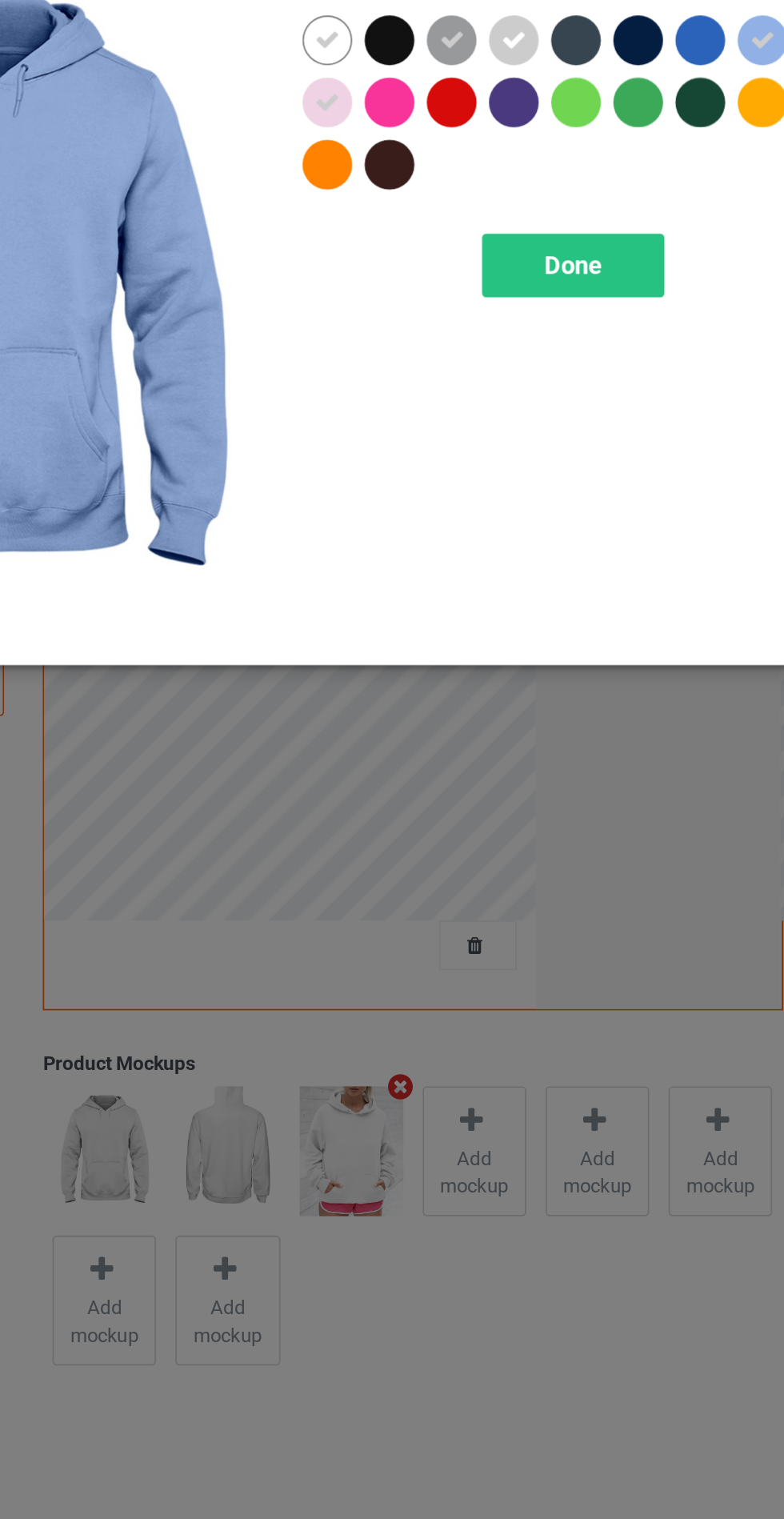
click at [488, 128] on icon at bounding box center [489, 128] width 15 height 15
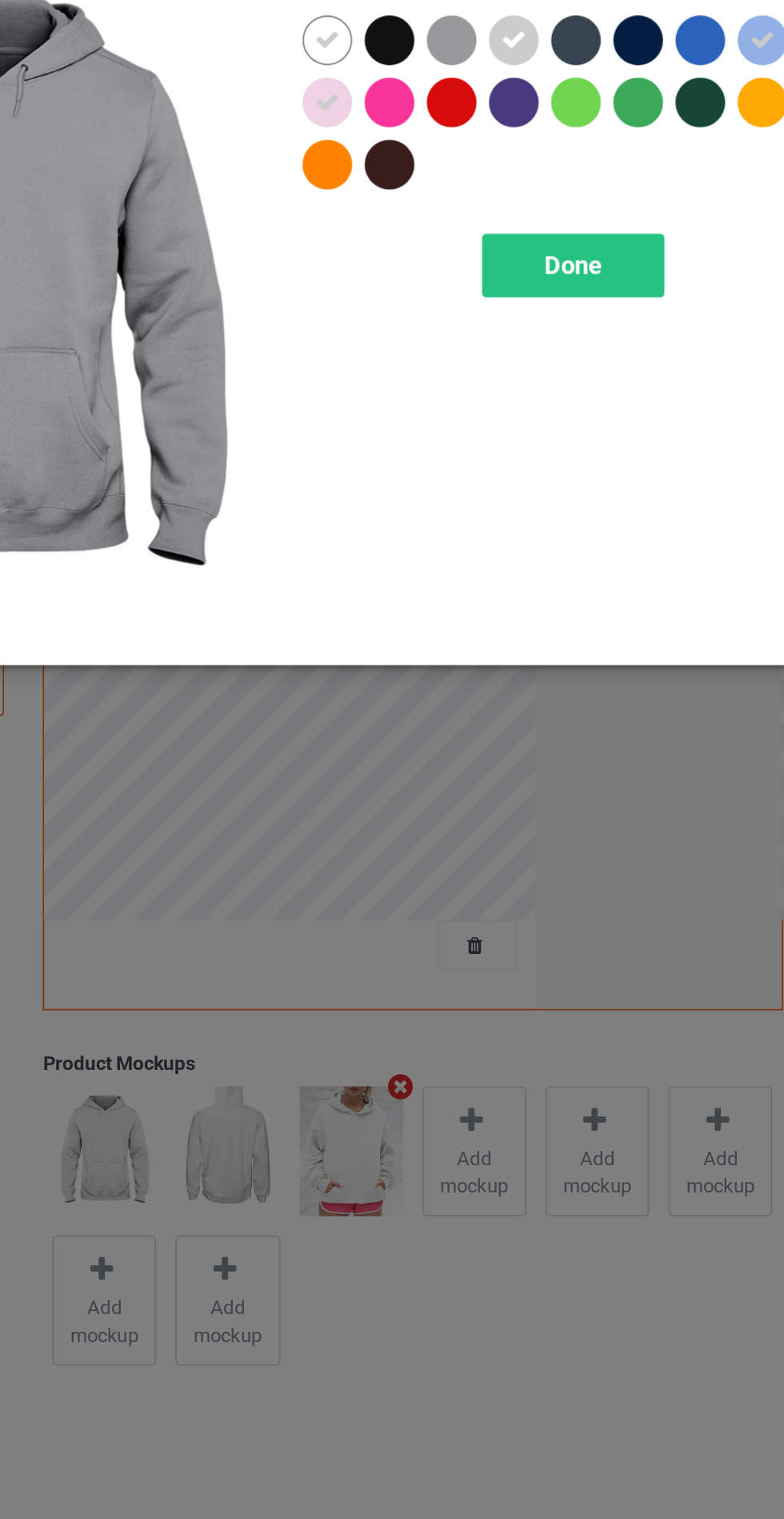
click at [560, 256] on span "Done" at bounding box center [559, 258] width 33 height 17
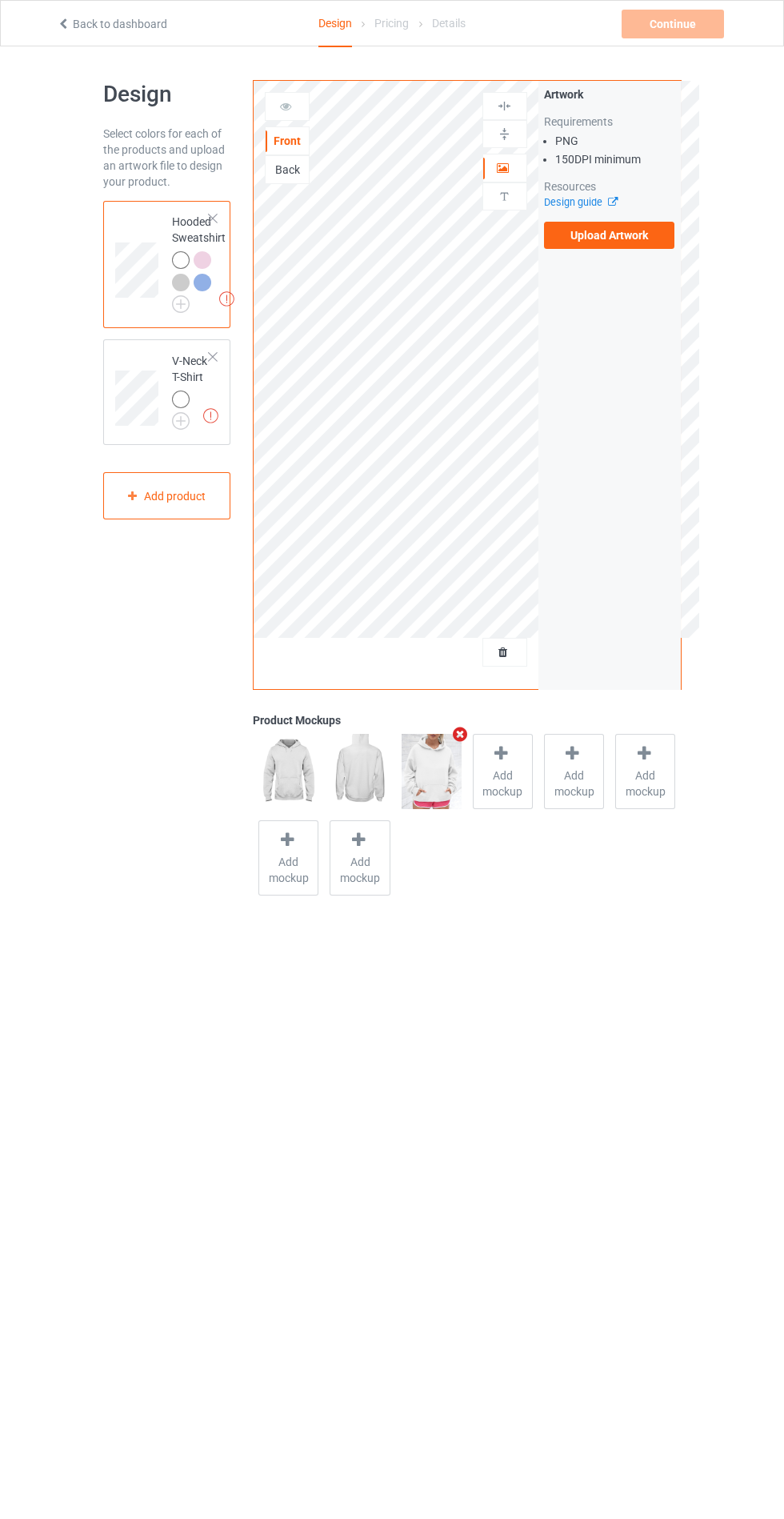
scroll to position [10, 0]
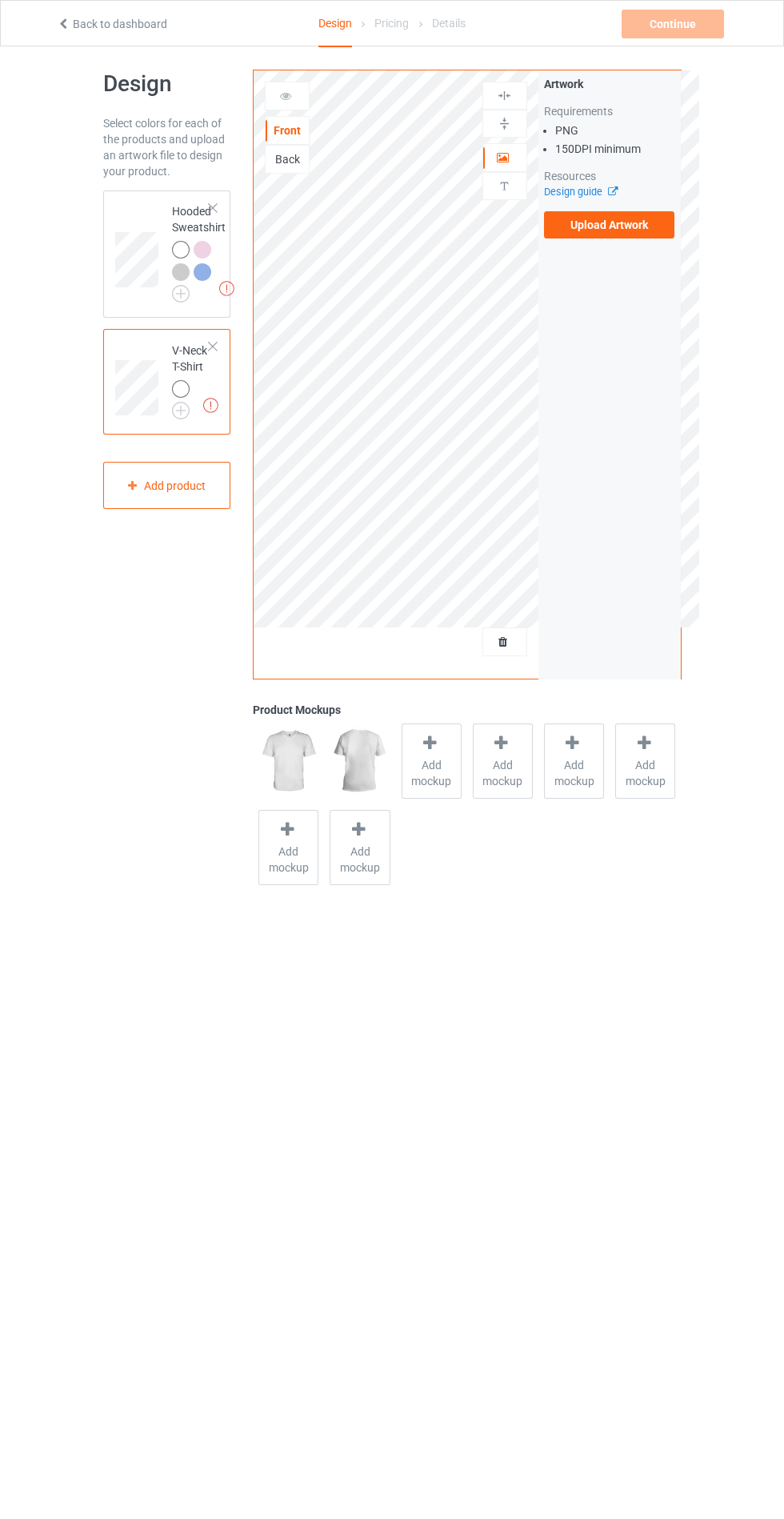
click at [0, 0] on img at bounding box center [0, 0] width 0 height 0
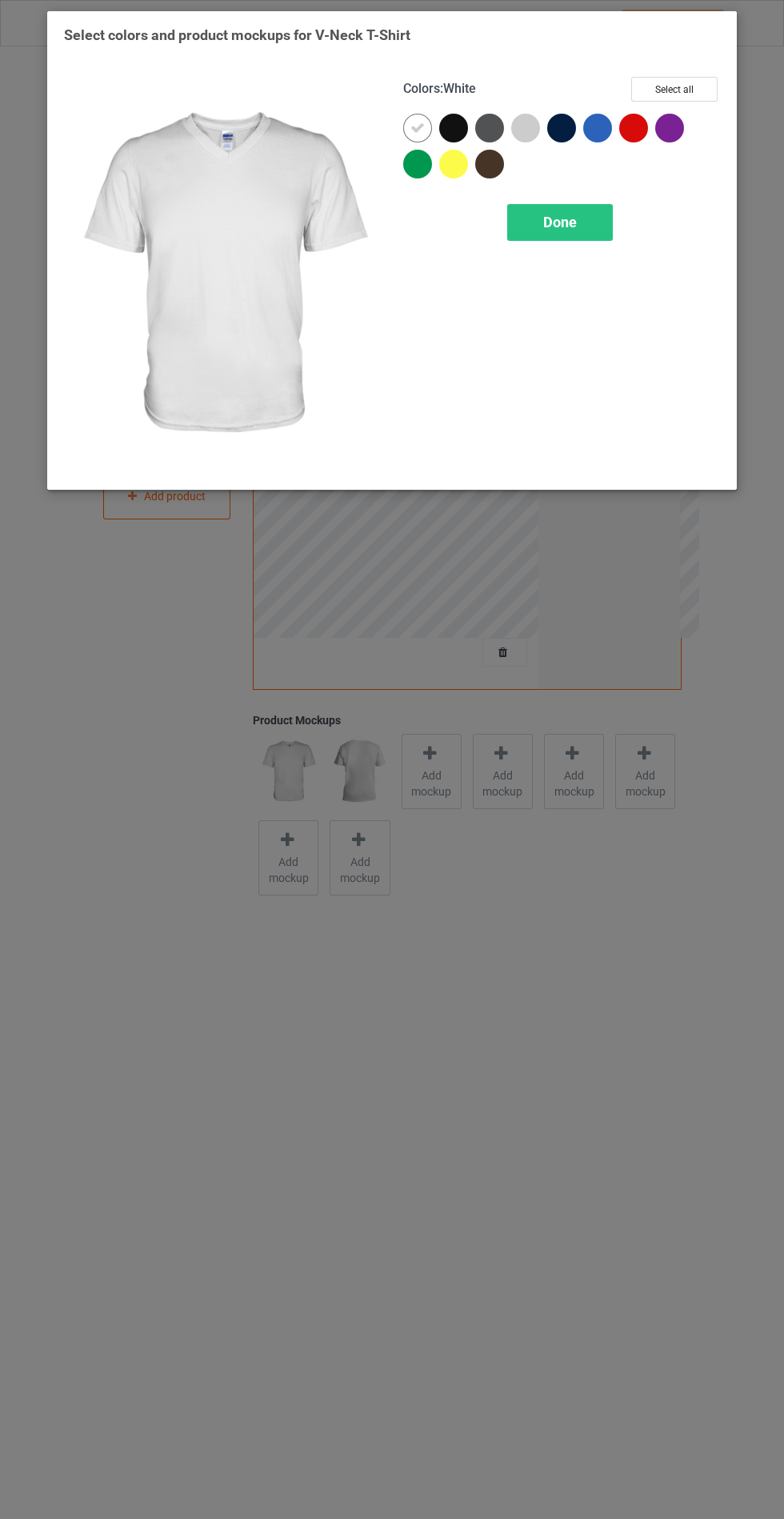
click at [511, 130] on div at bounding box center [529, 131] width 36 height 36
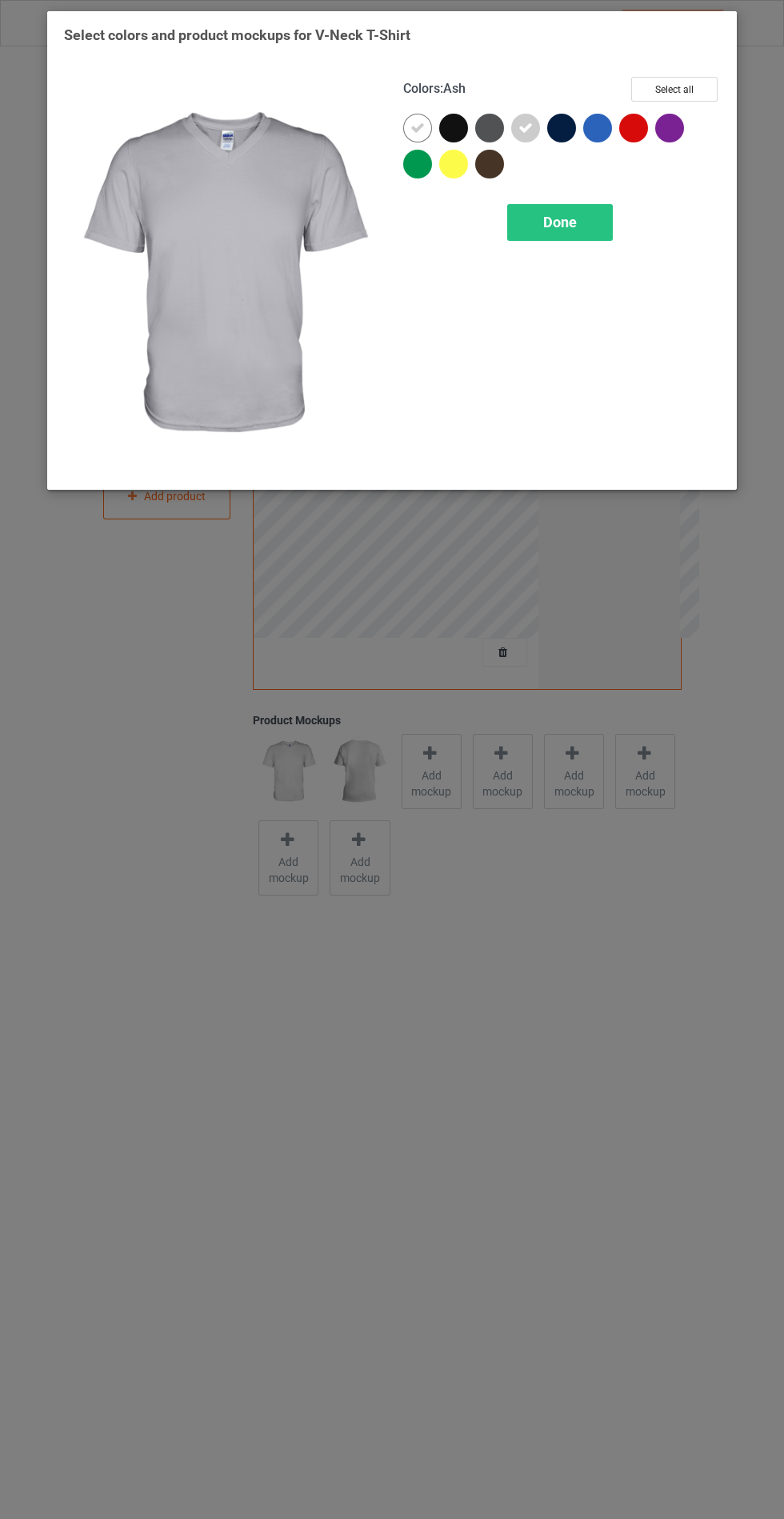
click at [541, 212] on div "Done" at bounding box center [559, 222] width 106 height 37
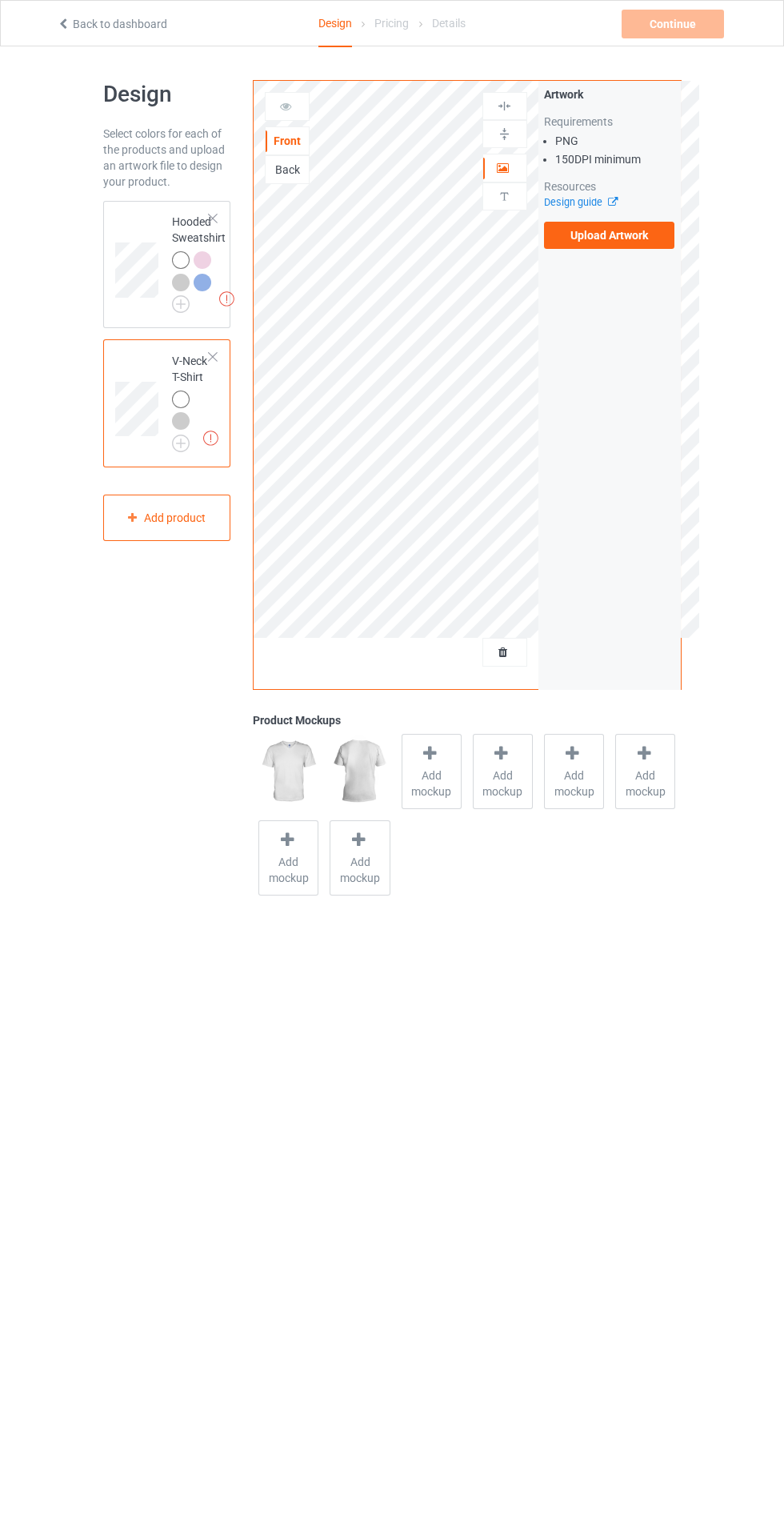
click at [650, 243] on label "Upload Artwork" at bounding box center [609, 235] width 131 height 27
click at [0, 0] on input "Upload Artwork" at bounding box center [0, 0] width 0 height 0
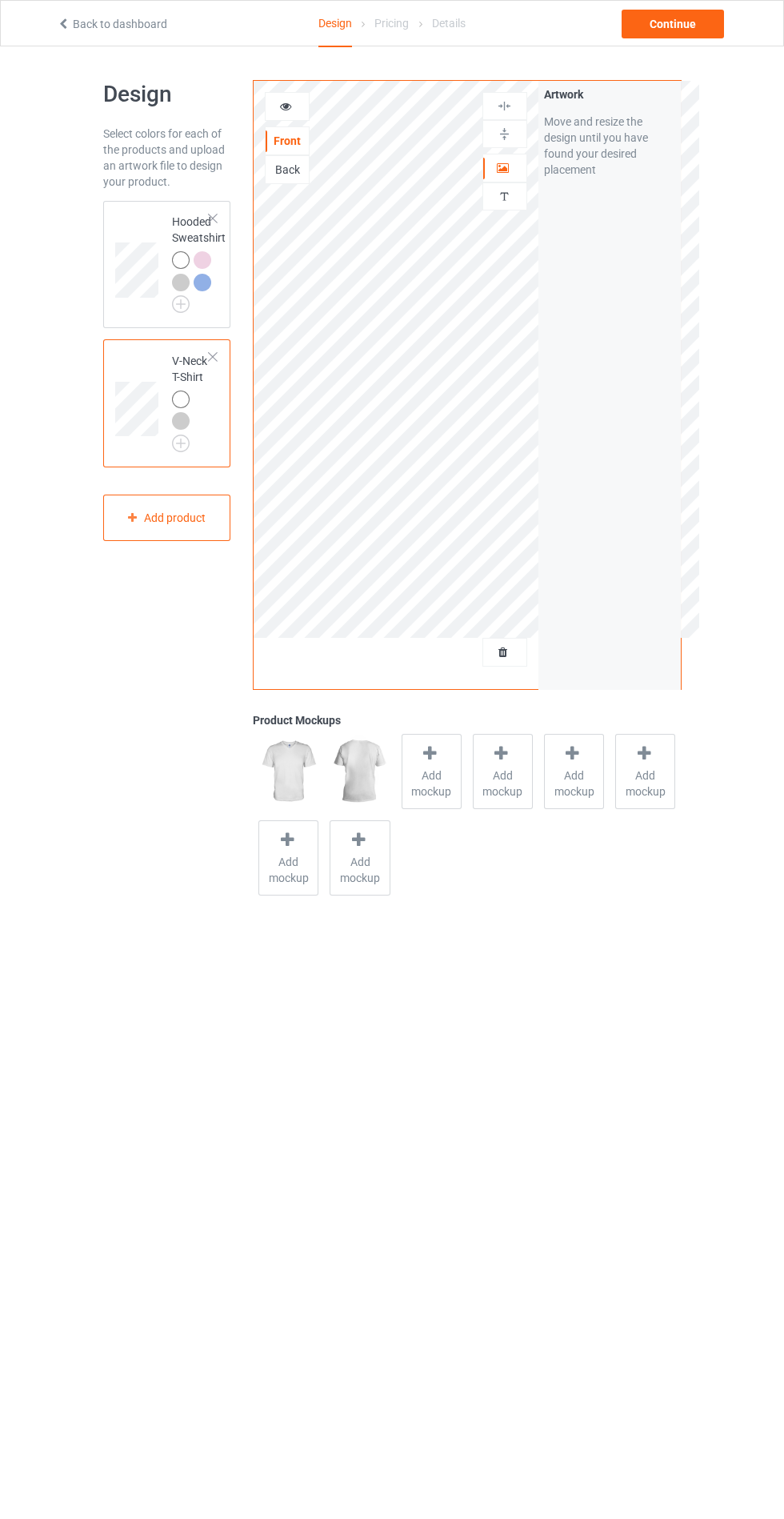
click at [176, 257] on div at bounding box center [180, 260] width 18 height 18
click at [676, 28] on div "Continue" at bounding box center [672, 24] width 102 height 29
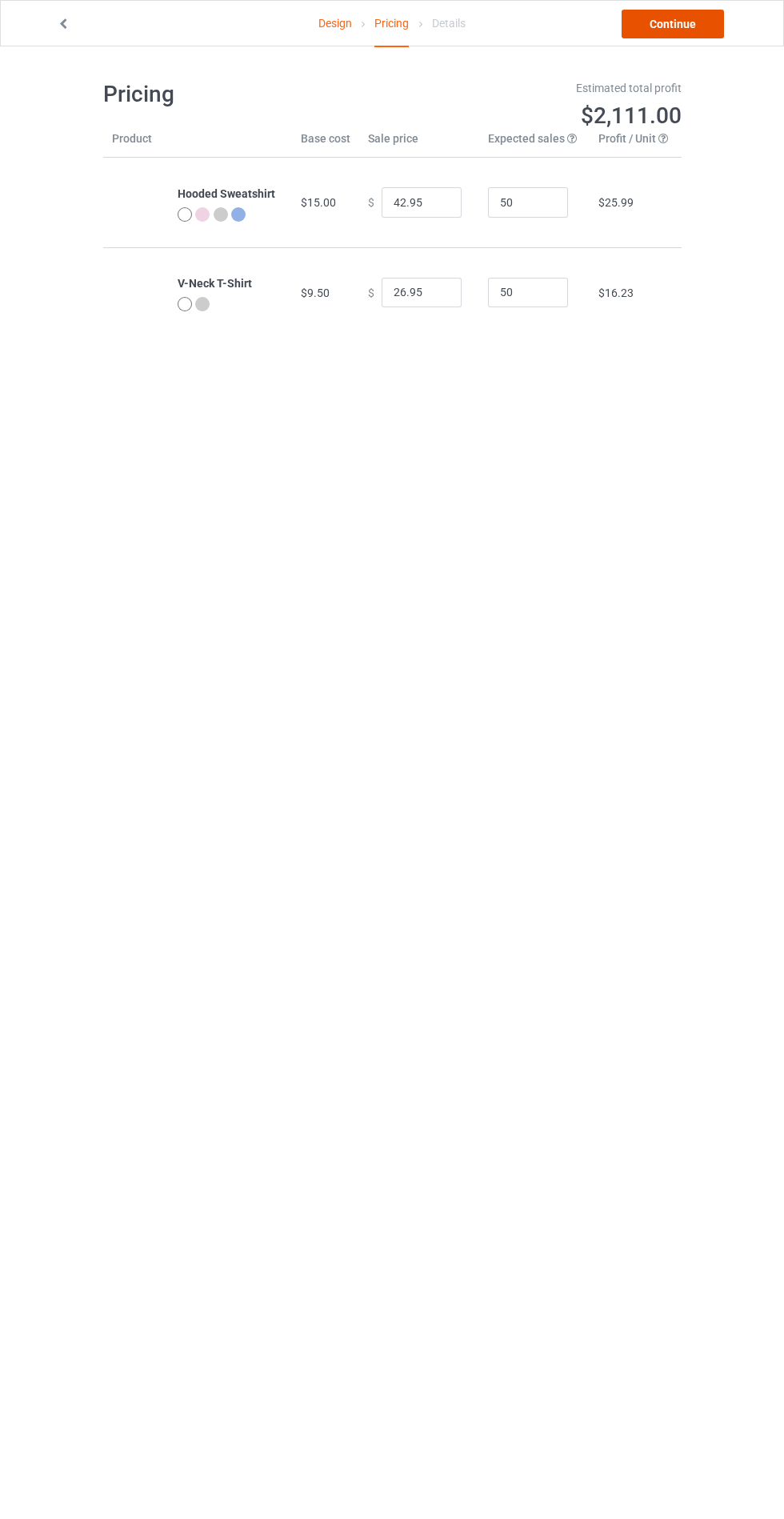
click at [695, 21] on link "Continue" at bounding box center [672, 24] width 102 height 29
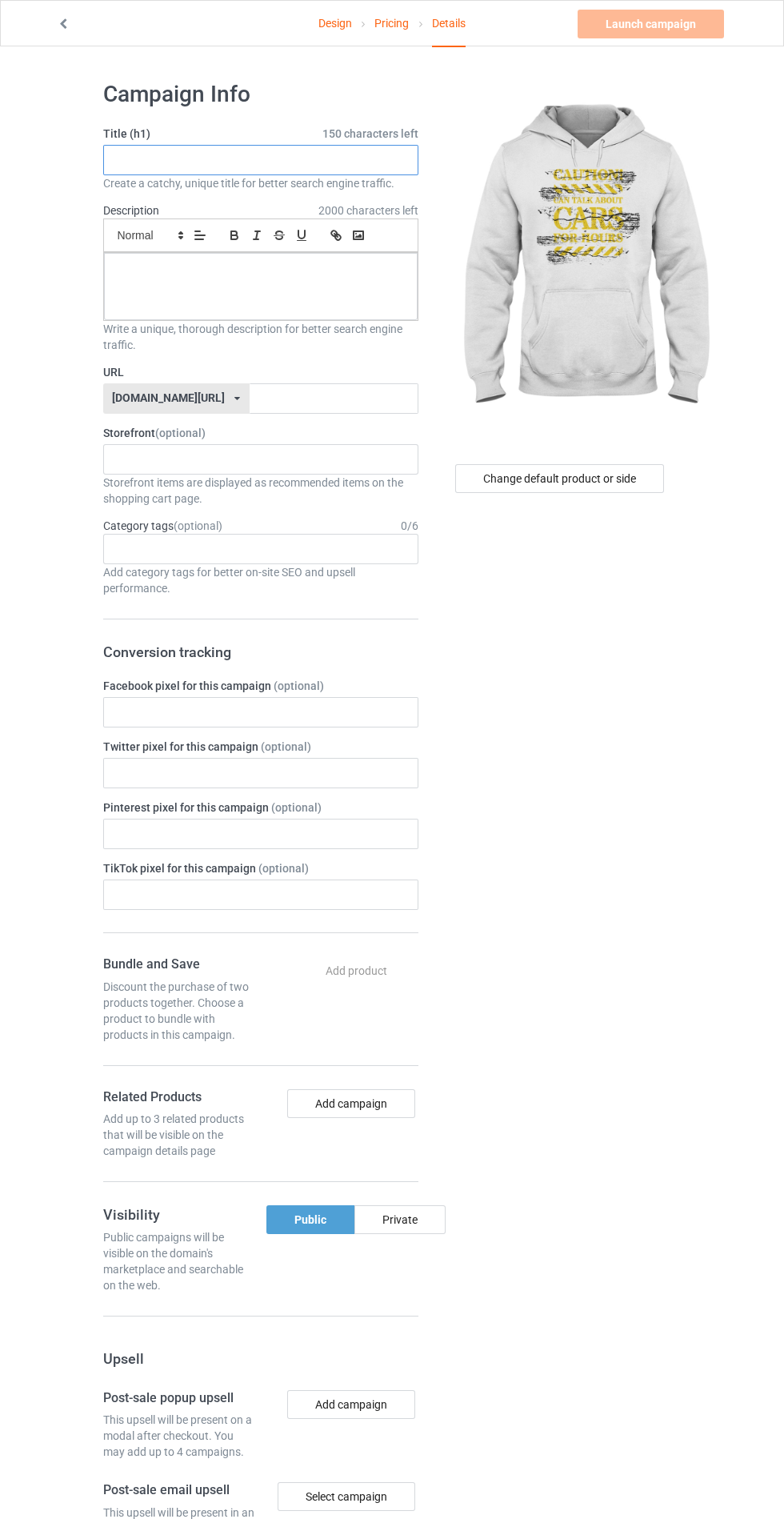
click at [306, 164] on input "text" at bounding box center [260, 160] width 315 height 30
type input "Jsyehyddhddh"
click at [190, 273] on p at bounding box center [261, 271] width 288 height 15
click at [375, 400] on input "text" at bounding box center [334, 398] width 169 height 30
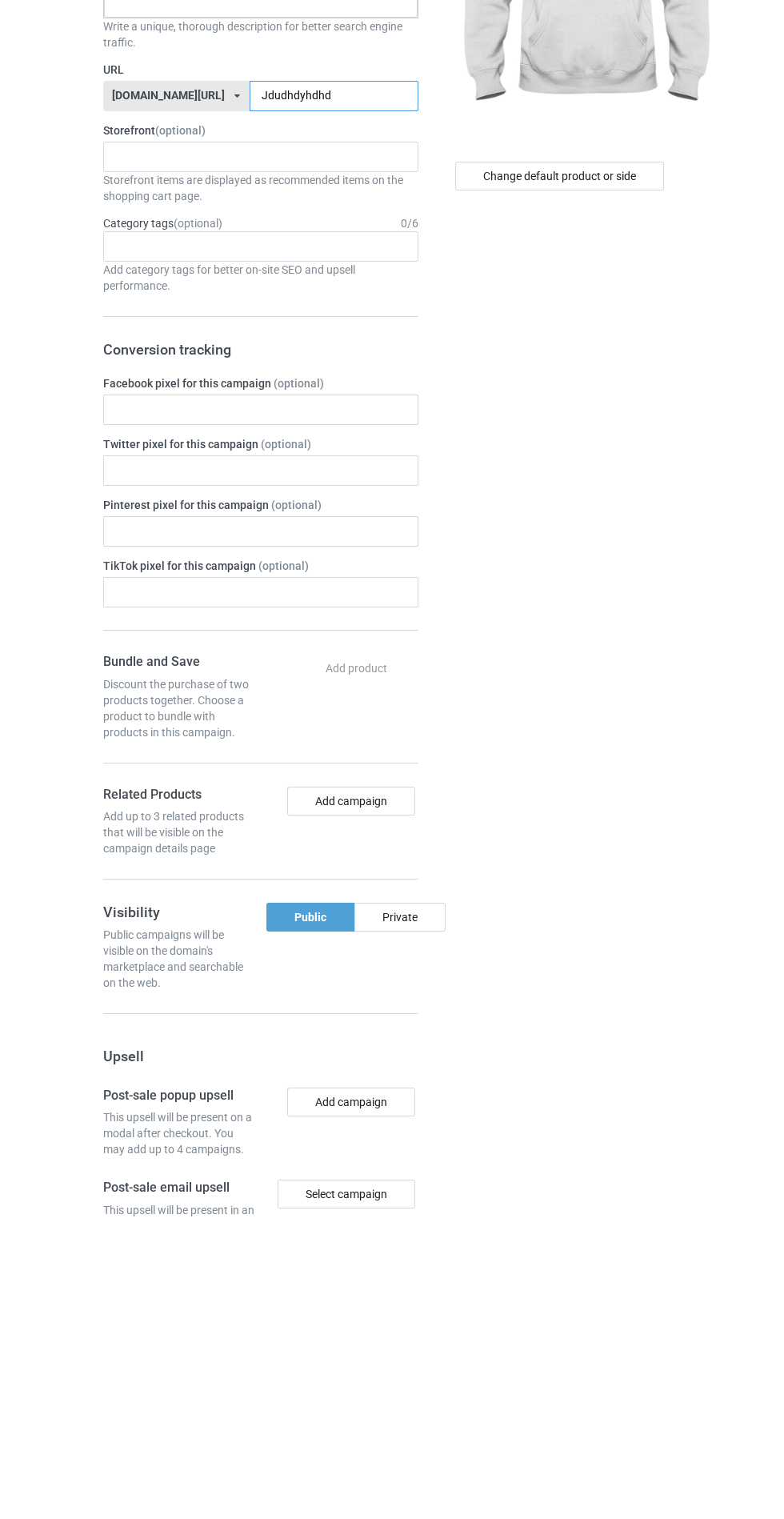
type input "Jdudhdyhdhd"
click at [602, 917] on div "Change default product or side" at bounding box center [561, 971] width 263 height 1806
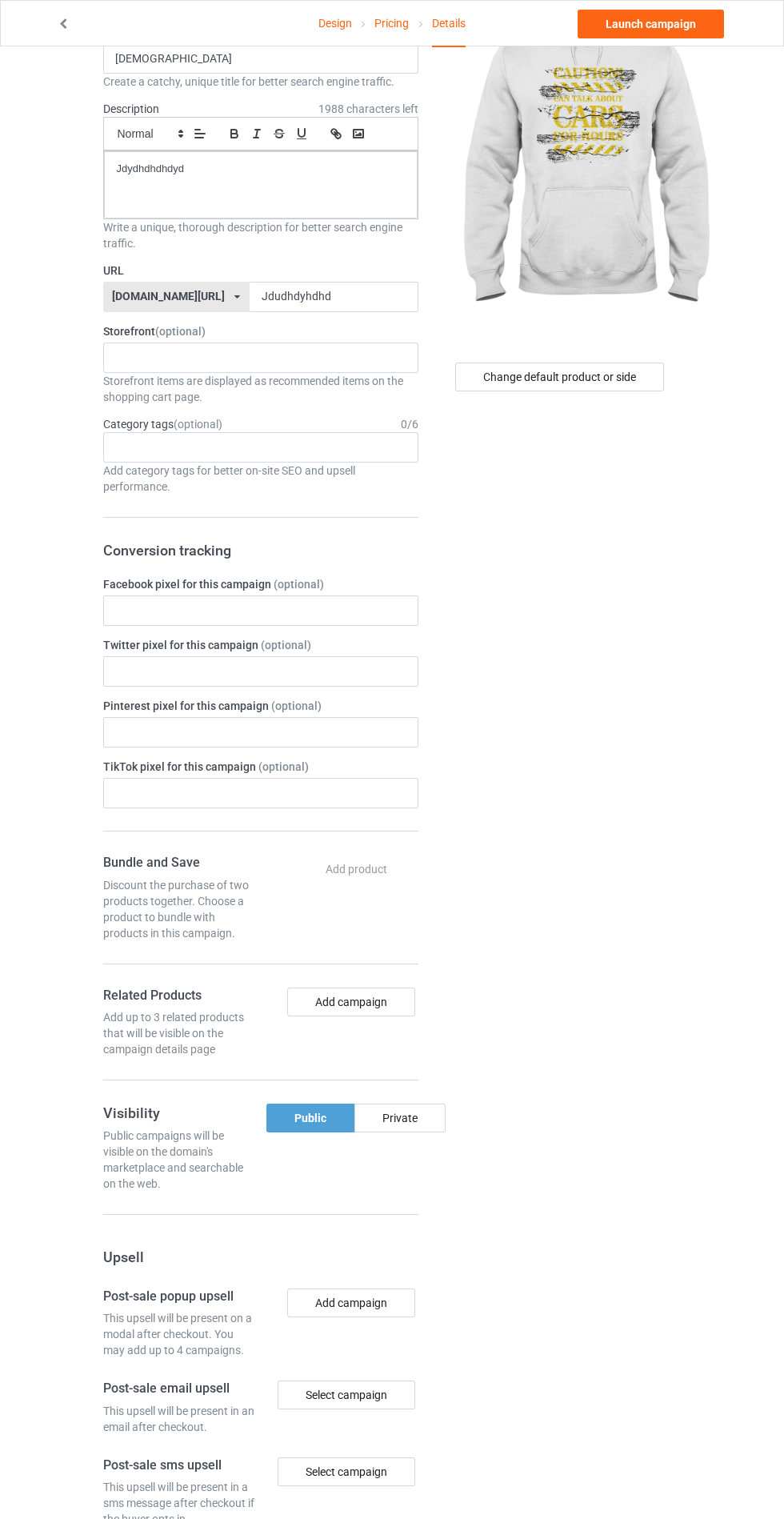
scroll to position [118, 0]
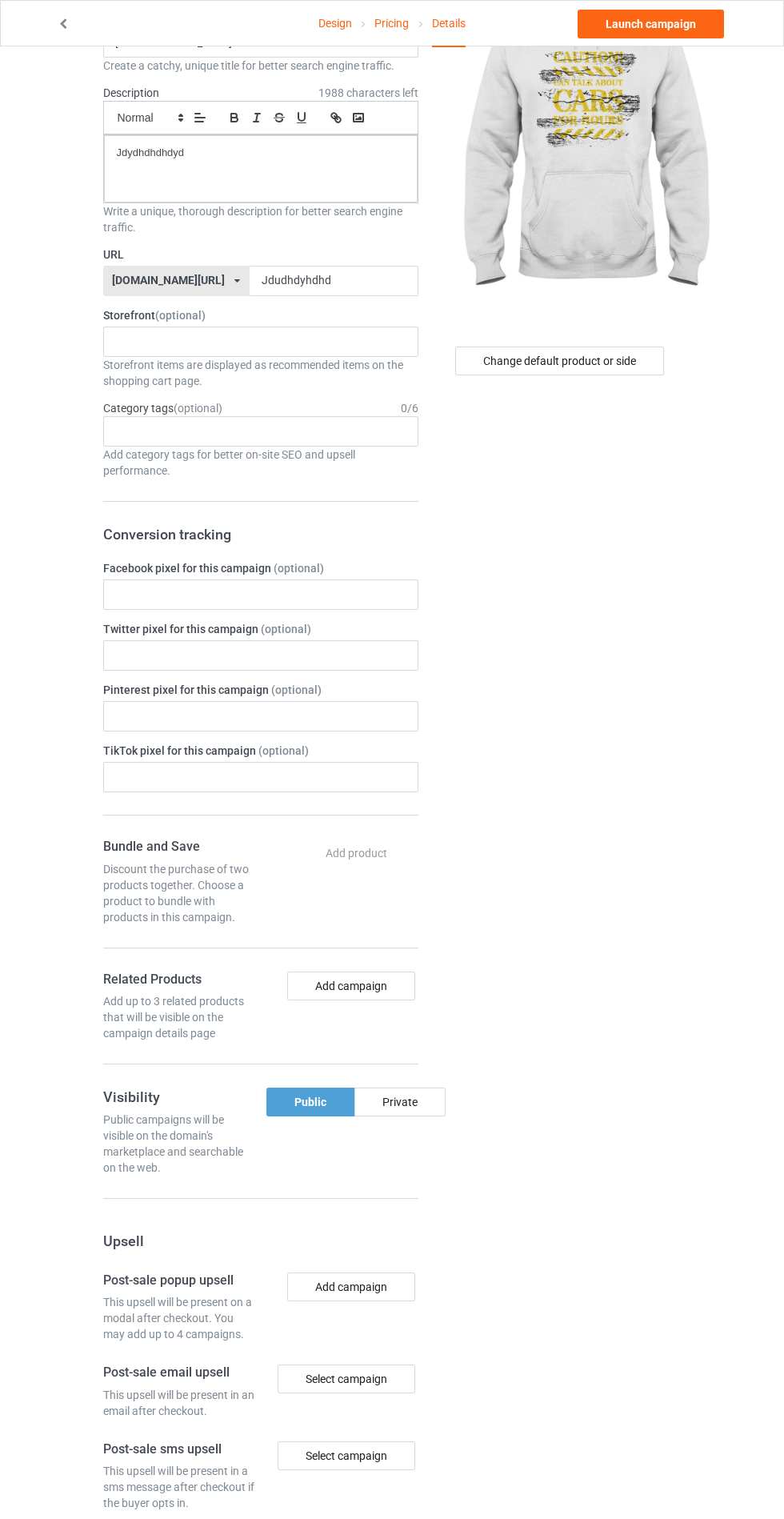
click at [437, 1094] on div "Change default product or side" at bounding box center [561, 854] width 263 height 1806
click at [407, 1099] on div "Private" at bounding box center [400, 1102] width 91 height 29
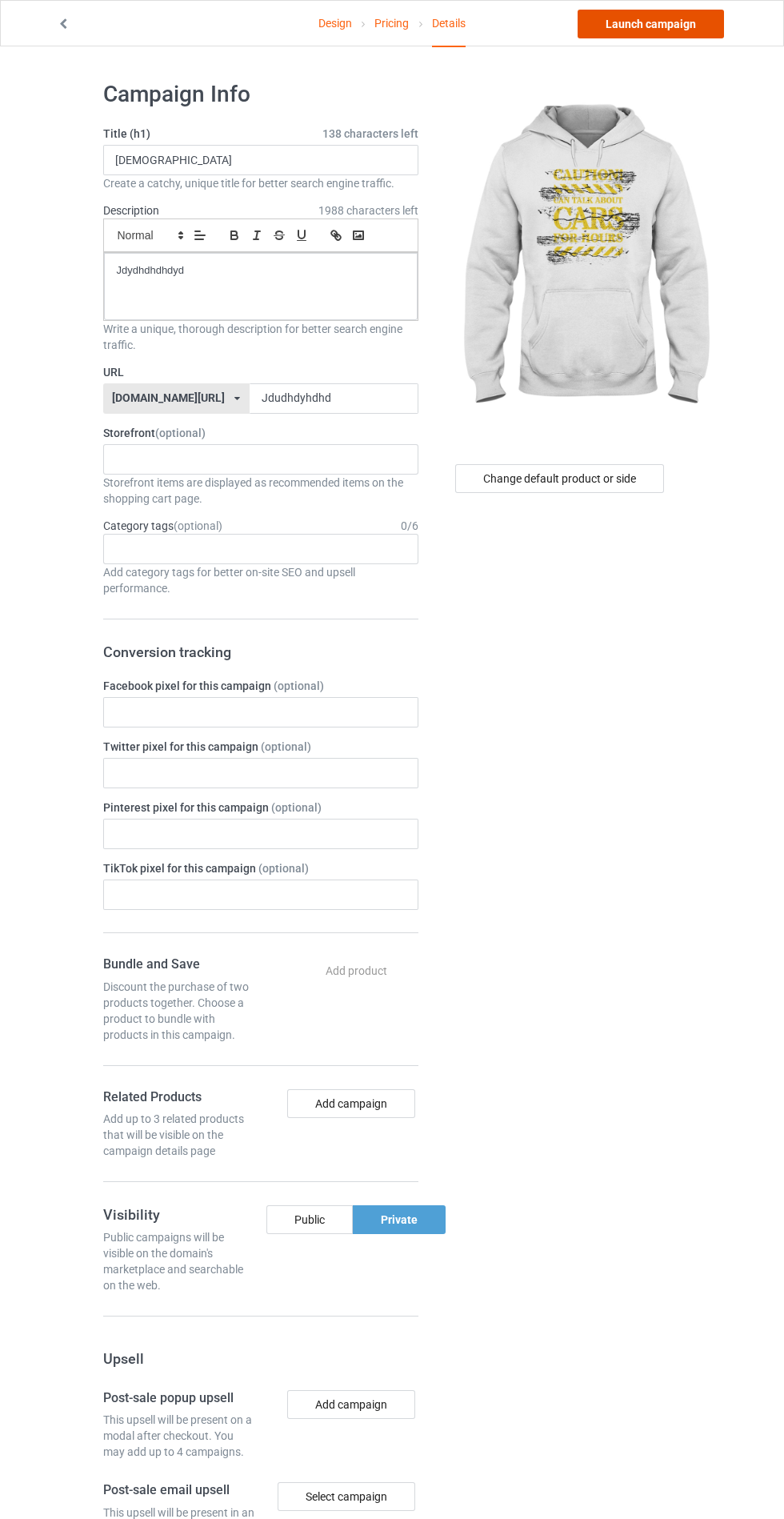
click at [643, 18] on link "Launch campaign" at bounding box center [650, 24] width 147 height 29
